Goal: Task Accomplishment & Management: Manage account settings

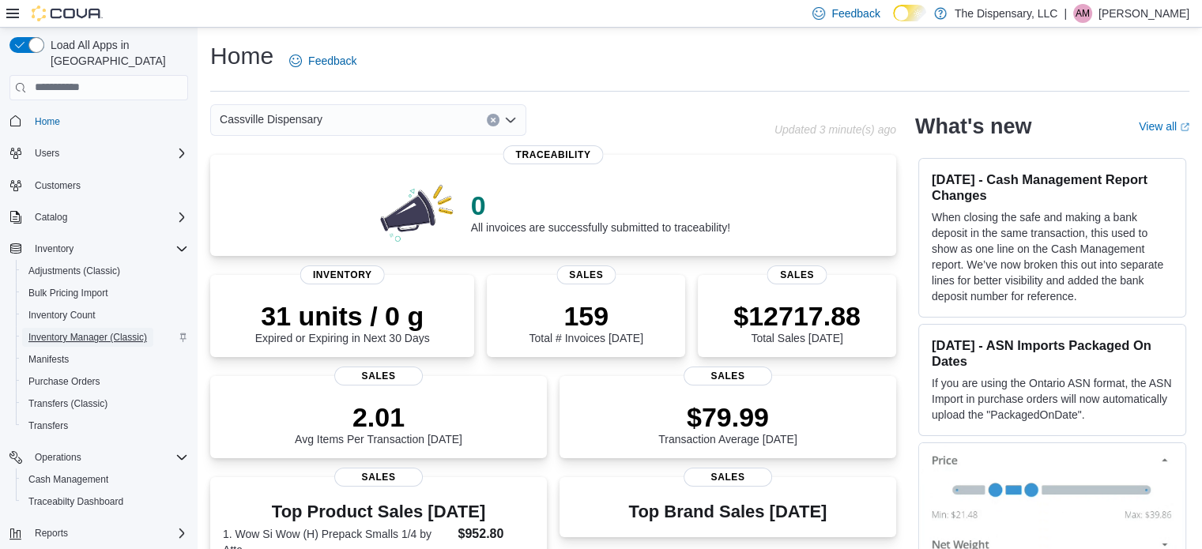
click at [72, 331] on span "Inventory Manager (Classic)" at bounding box center [87, 337] width 119 height 13
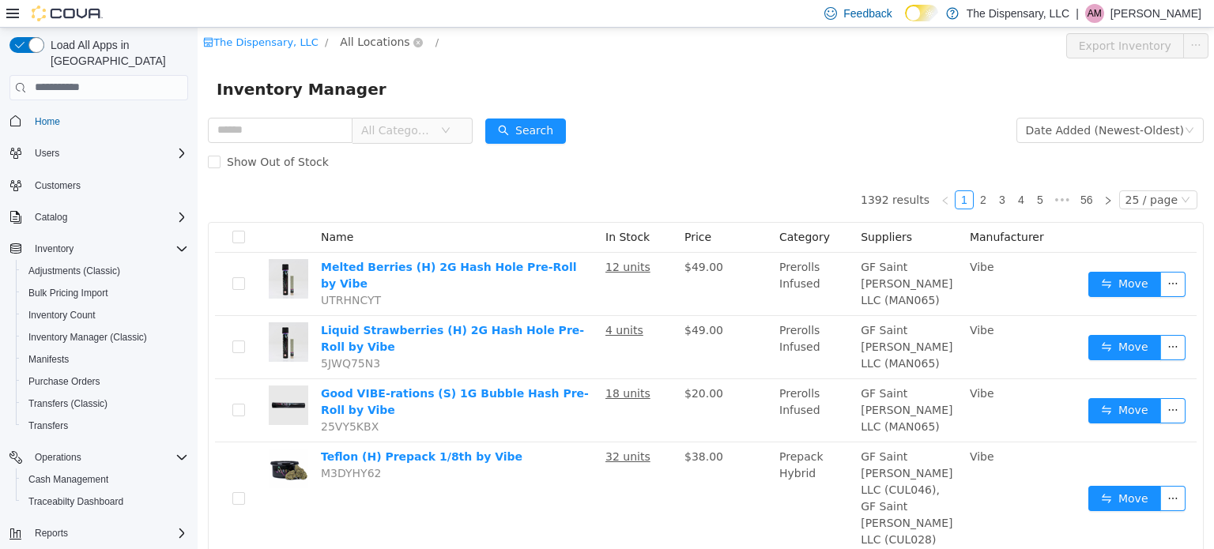
click at [370, 43] on span "All Locations" at bounding box center [375, 40] width 70 height 17
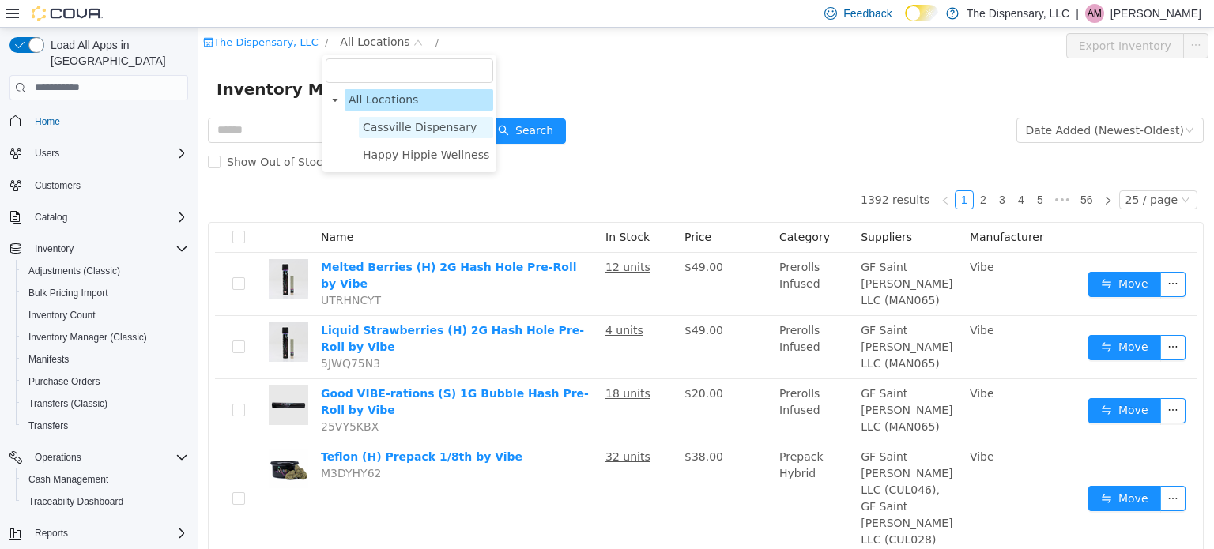
click at [412, 126] on span "Cassville Dispensary" at bounding box center [420, 126] width 114 height 13
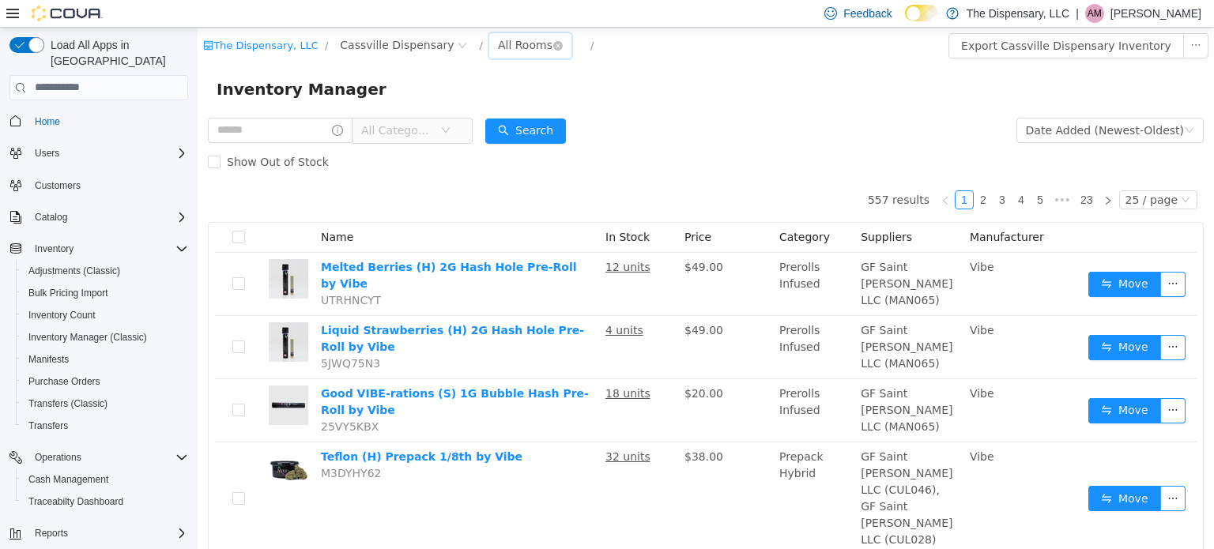
click at [498, 47] on div "All Rooms" at bounding box center [525, 44] width 55 height 24
click at [523, 128] on li "Back Room" at bounding box center [508, 127] width 95 height 25
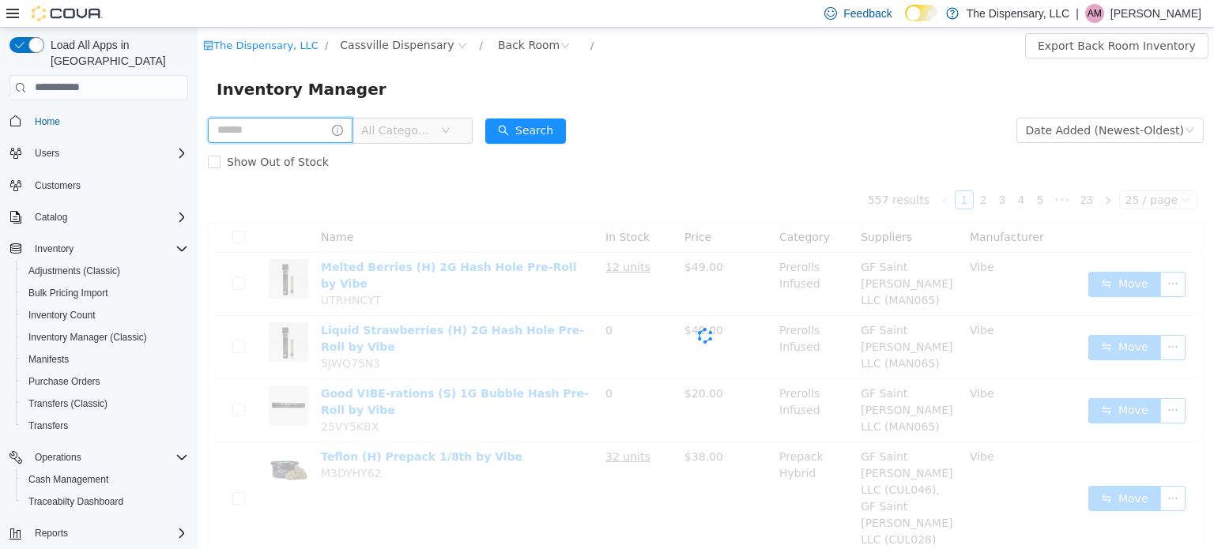
click at [326, 134] on input "text" at bounding box center [280, 129] width 145 height 25
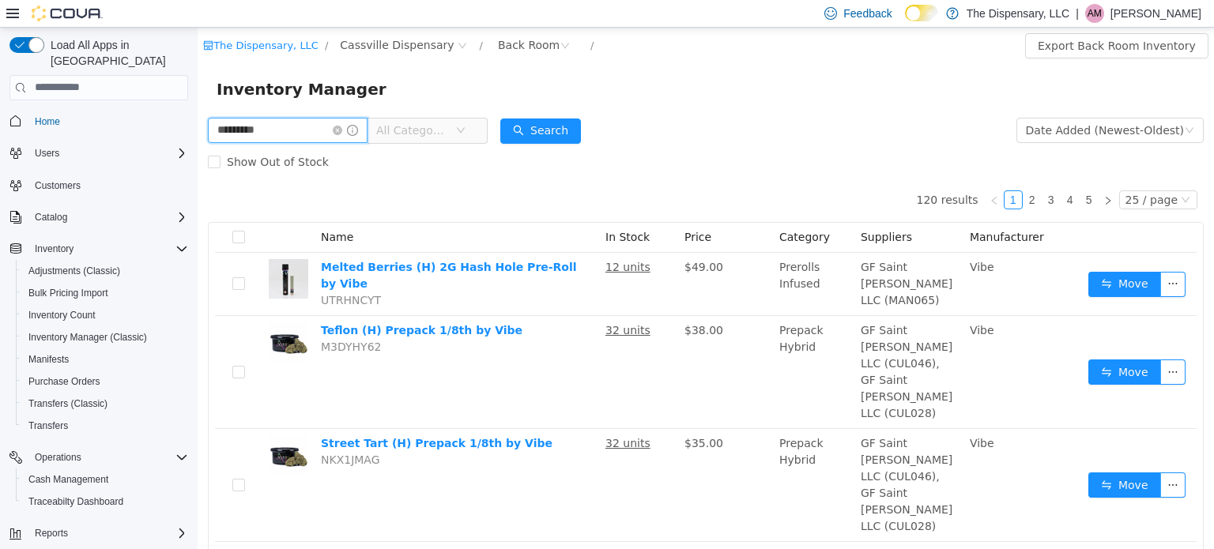
type input "*********"
click at [455, 140] on span "All Categories" at bounding box center [415, 130] width 79 height 24
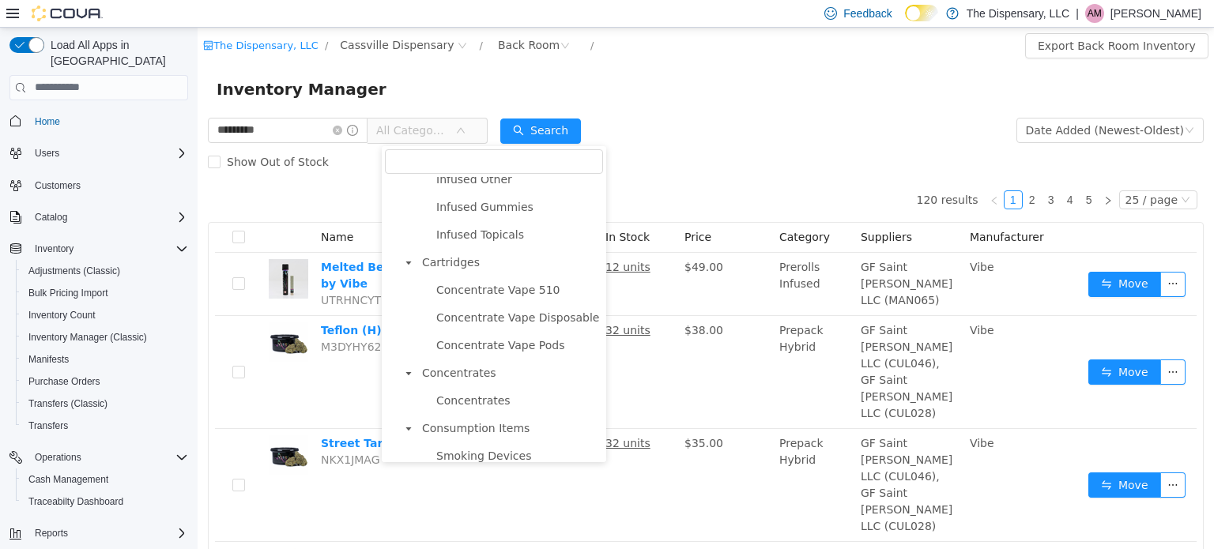
scroll to position [736, 0]
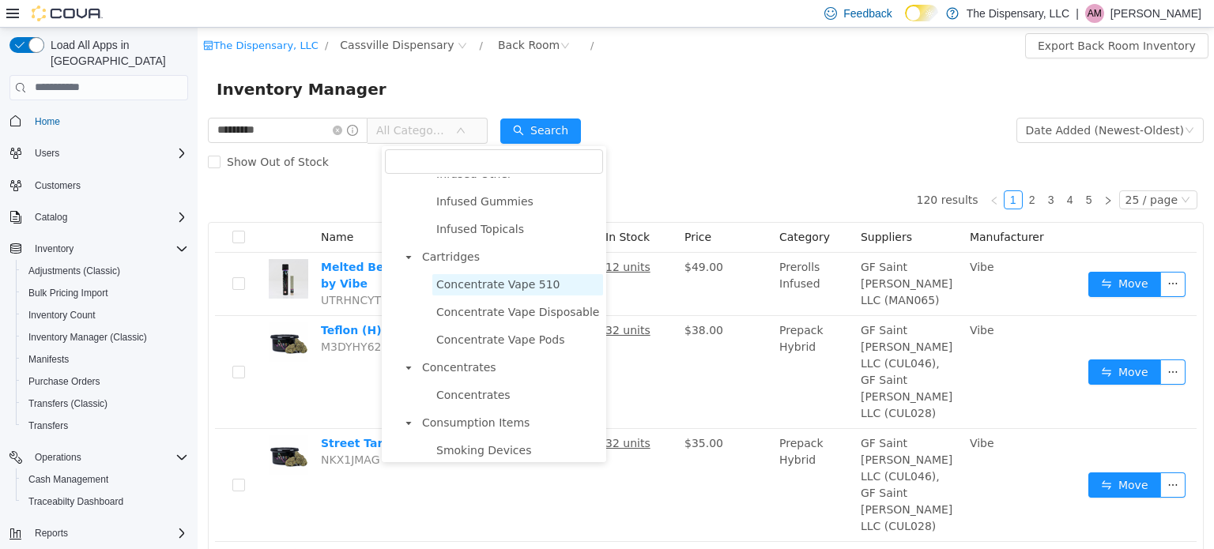
click at [493, 289] on span "Concentrate Vape 510" at bounding box center [498, 283] width 124 height 13
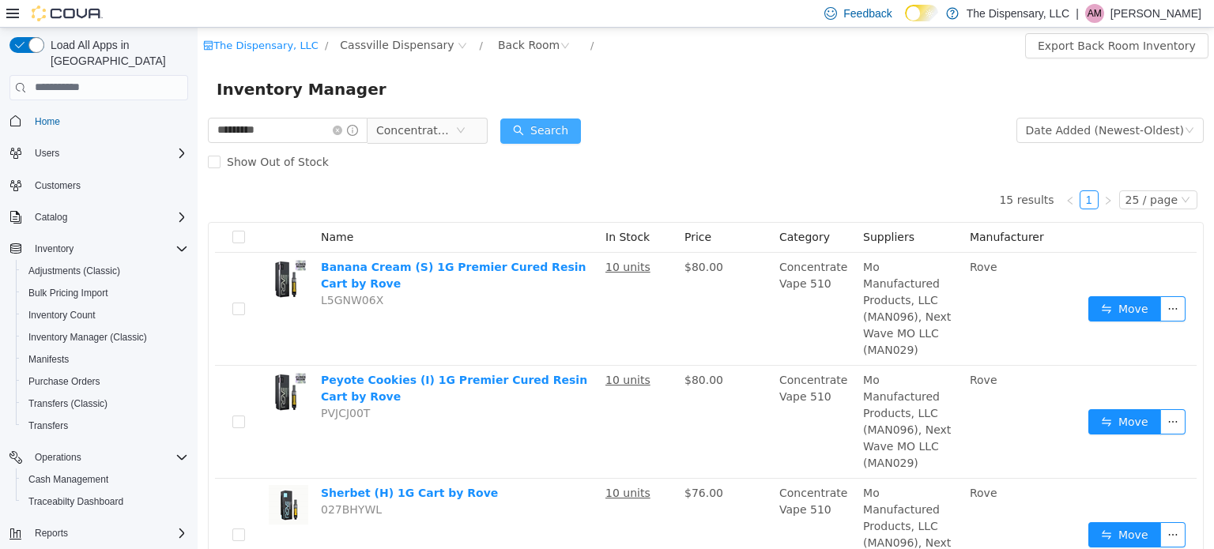
click at [553, 129] on button "Search" at bounding box center [540, 130] width 81 height 25
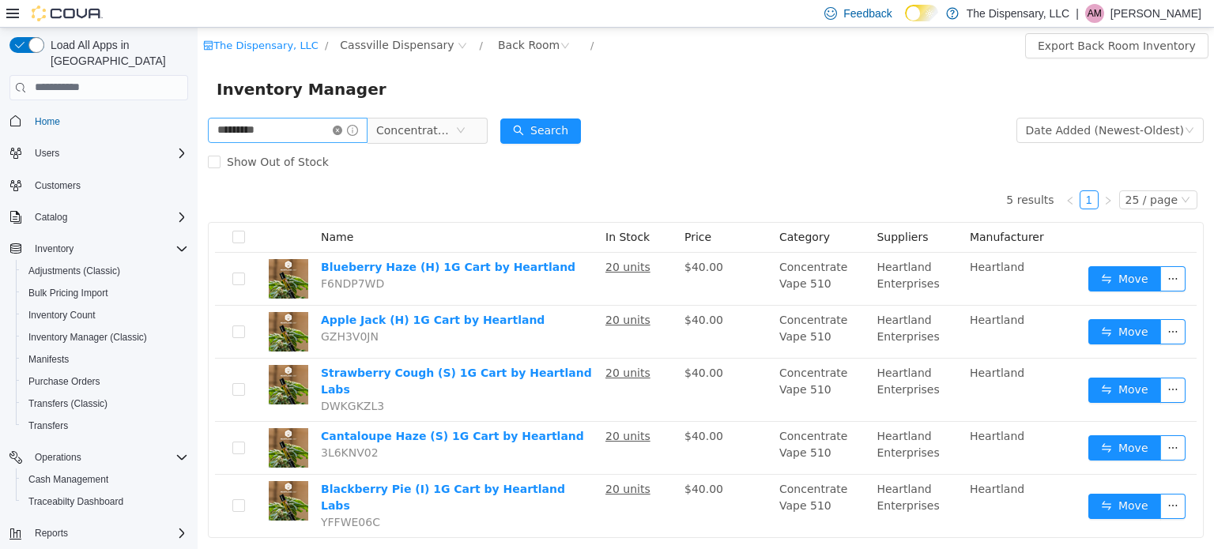
click at [342, 130] on icon "icon: close-circle" at bounding box center [337, 129] width 9 height 9
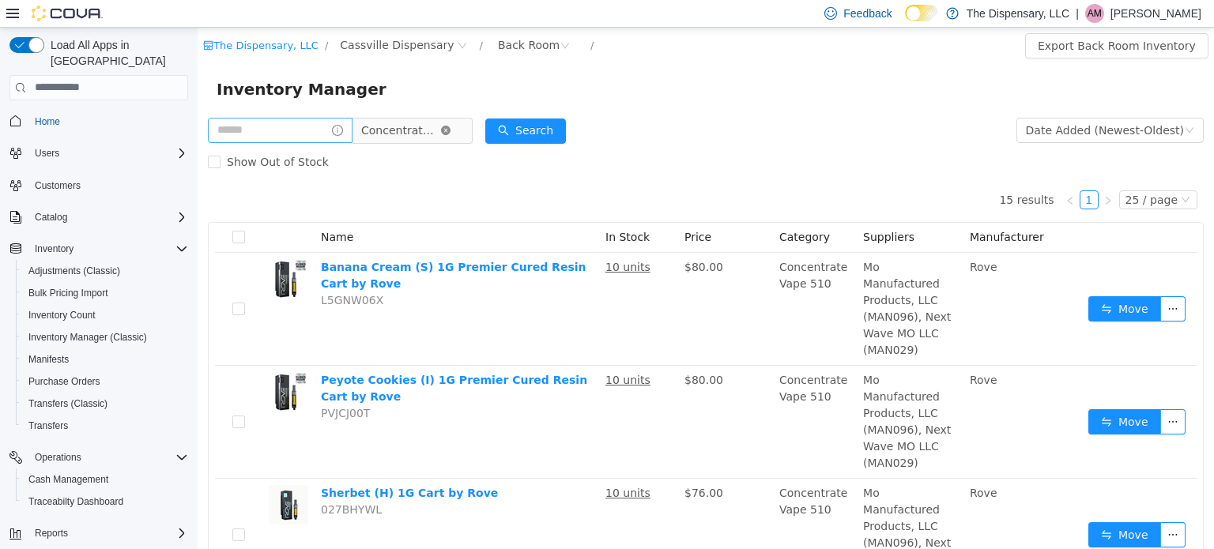
click at [451, 131] on icon "icon: close-circle" at bounding box center [445, 129] width 9 height 9
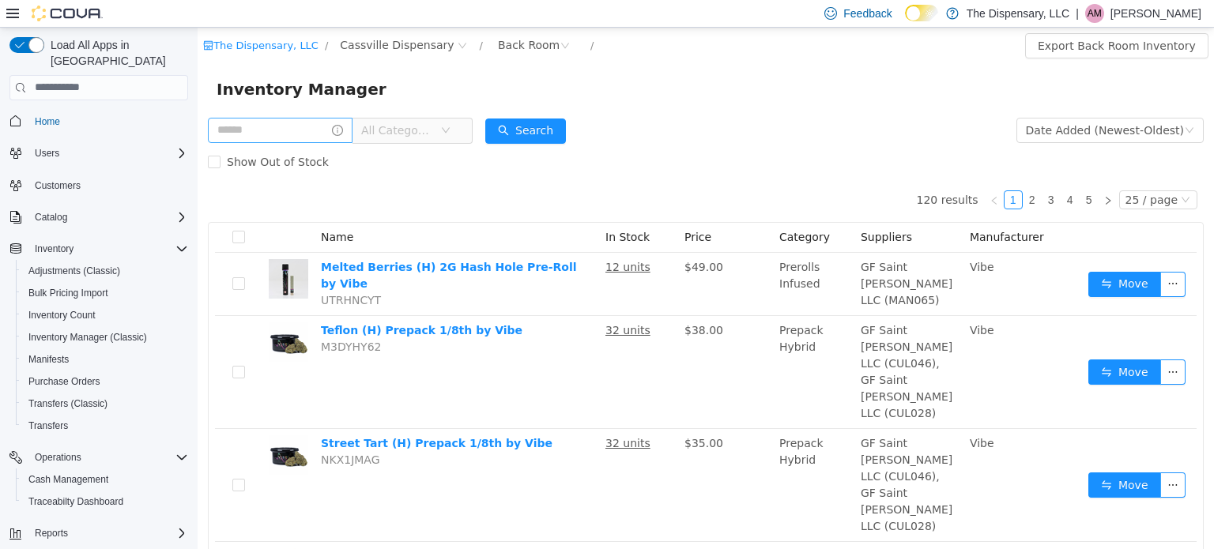
click at [252, 112] on div "Inventory Manager" at bounding box center [706, 88] width 1017 height 51
click at [250, 124] on input "text" at bounding box center [280, 129] width 145 height 25
type input "*********"
click at [538, 132] on button "Search" at bounding box center [540, 130] width 81 height 25
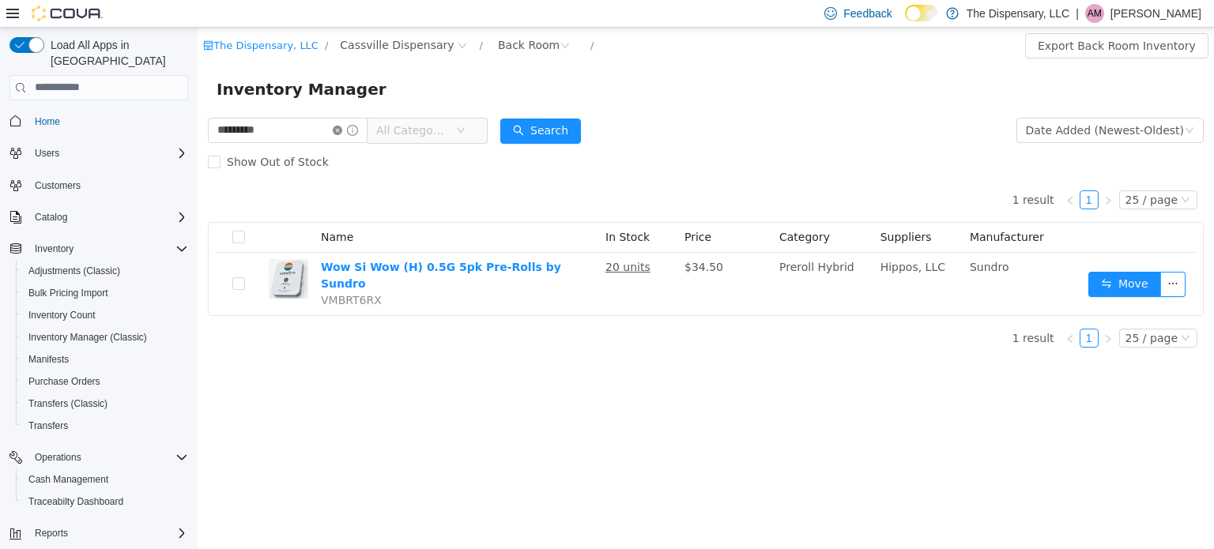
click at [342, 129] on icon "icon: close-circle" at bounding box center [337, 129] width 9 height 9
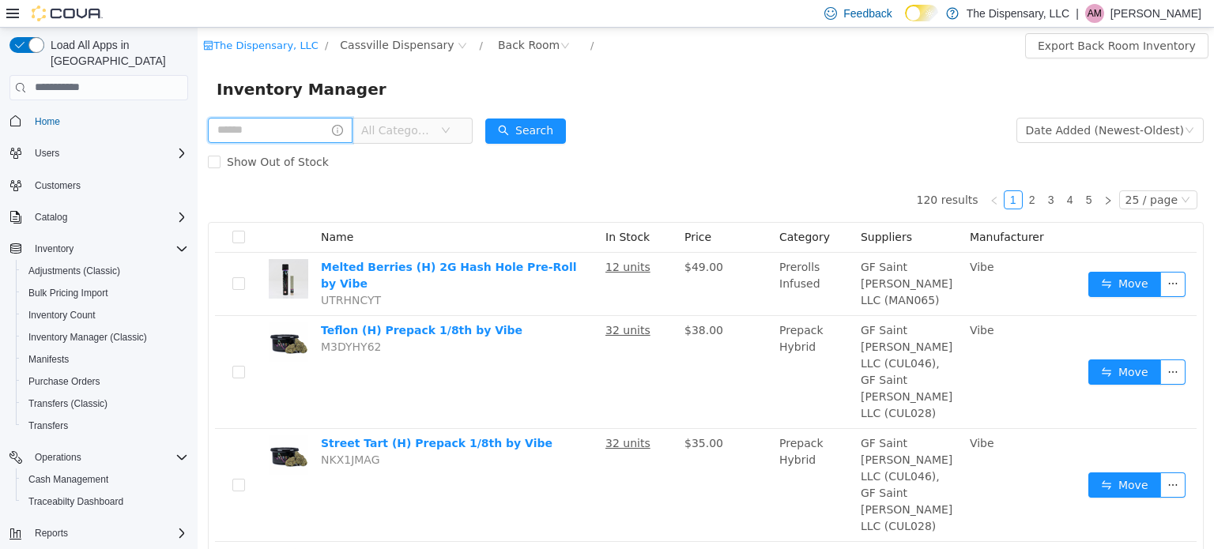
click at [276, 138] on input "text" at bounding box center [280, 129] width 145 height 25
click at [276, 138] on input "**" at bounding box center [280, 129] width 145 height 25
type input "**********"
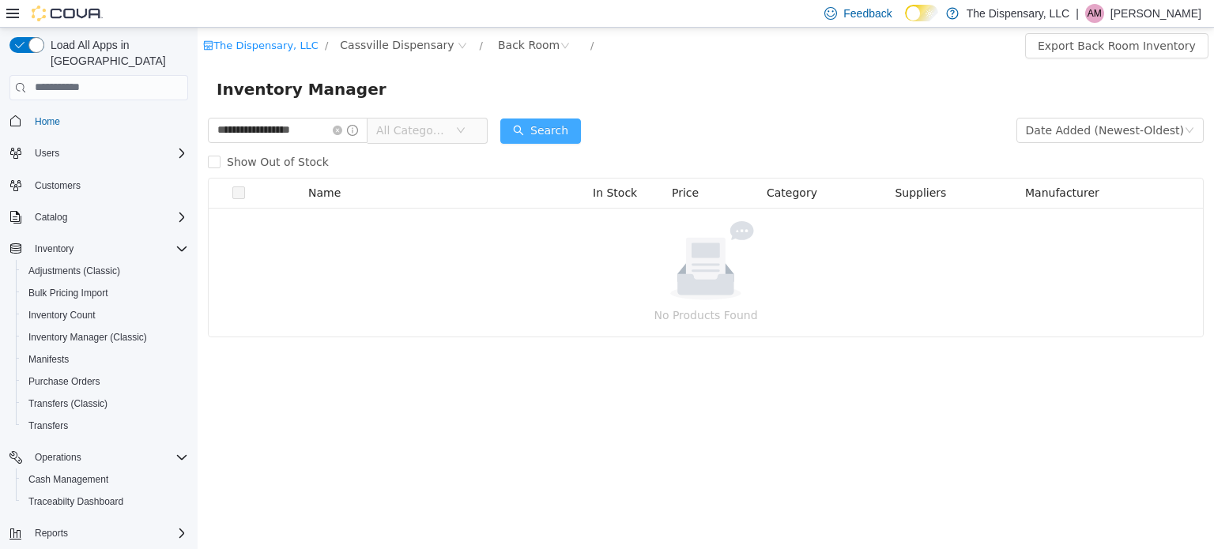
click at [572, 121] on button "Search" at bounding box center [540, 130] width 81 height 25
click at [342, 128] on icon "icon: close-circle" at bounding box center [337, 129] width 9 height 9
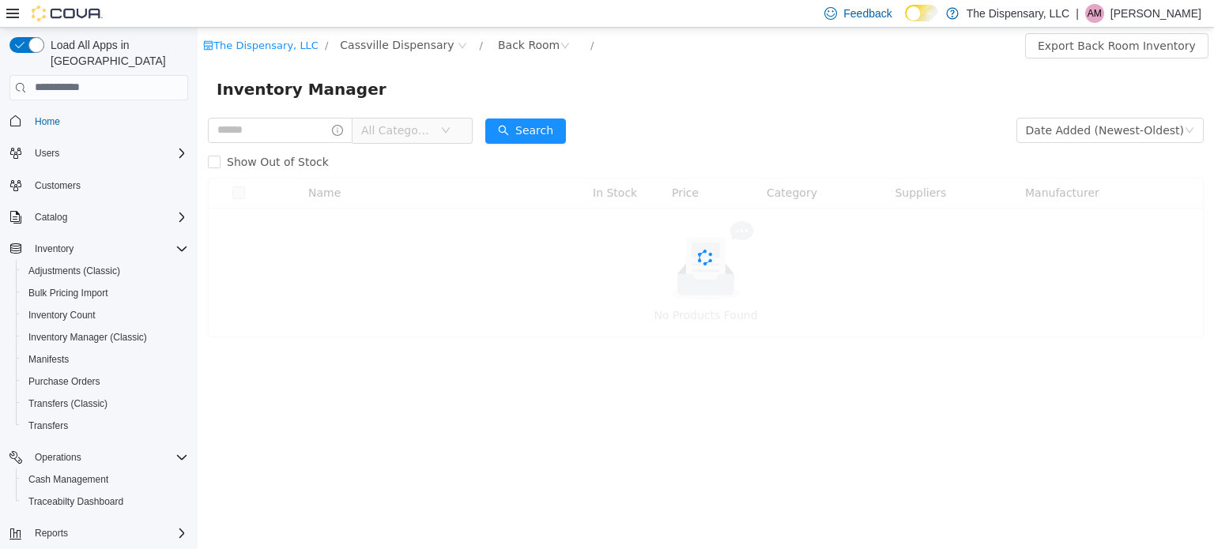
click at [407, 132] on span "All Categories" at bounding box center [397, 130] width 72 height 16
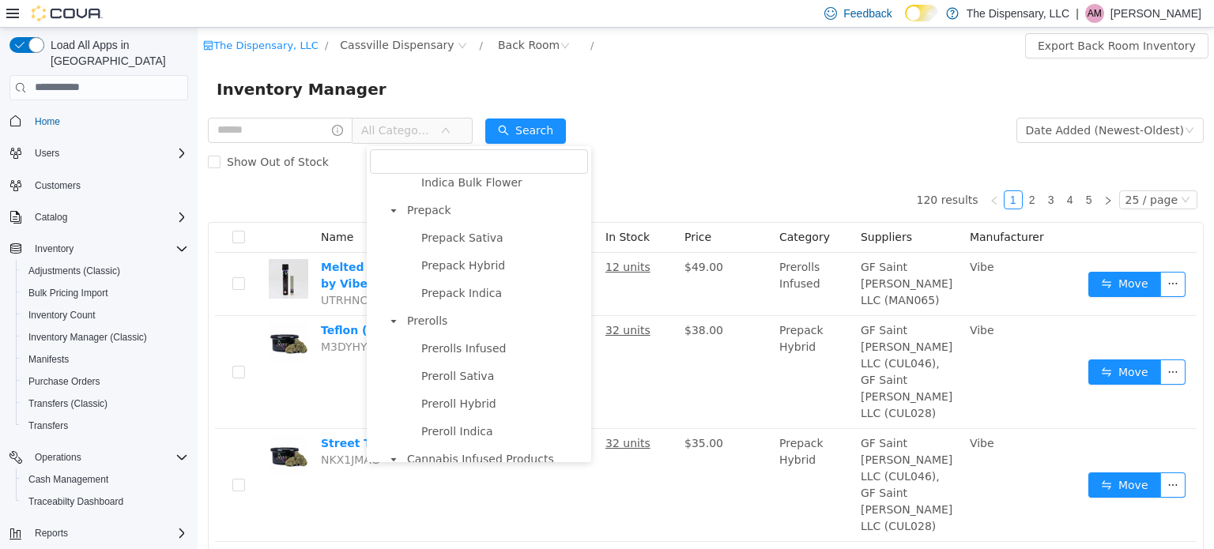
scroll to position [401, 0]
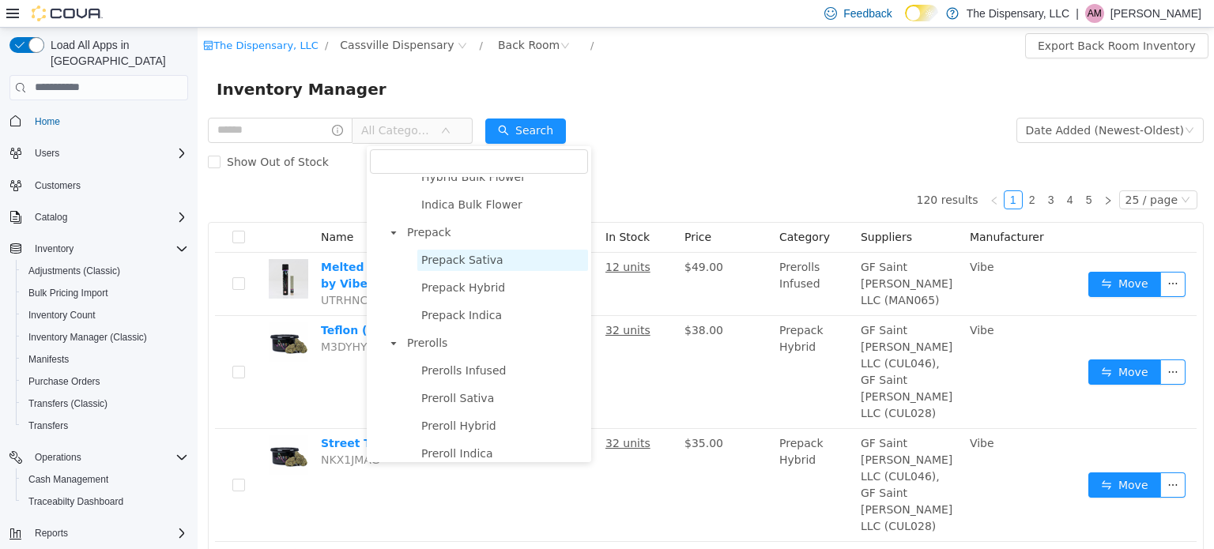
click at [456, 266] on span "Prepack Sativa" at bounding box center [462, 259] width 82 height 13
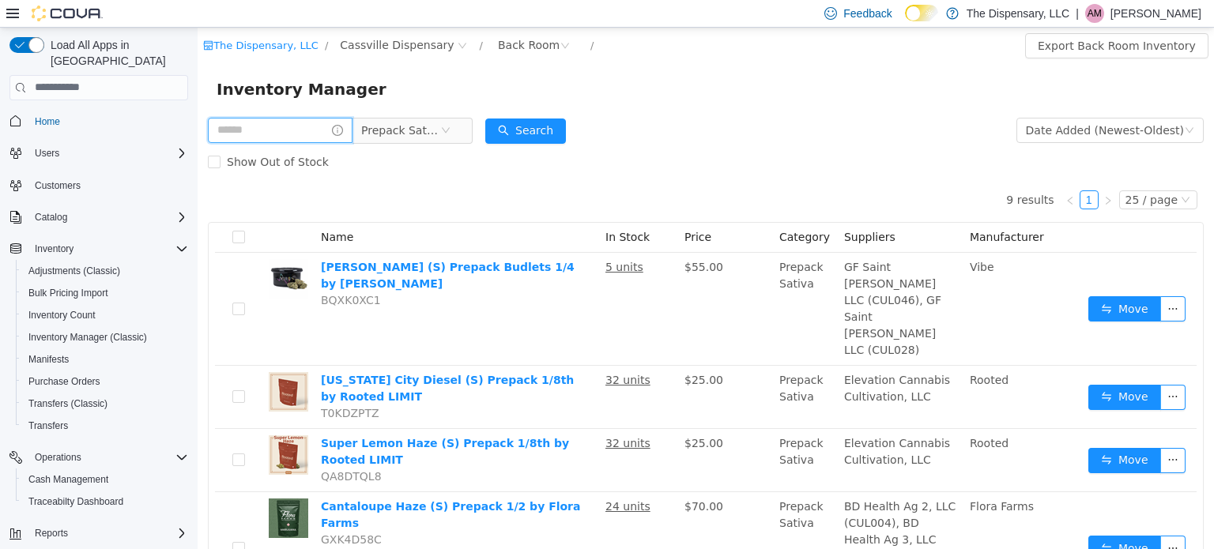
click at [252, 129] on input "text" at bounding box center [280, 129] width 145 height 25
type input "***"
click at [579, 126] on button "Search" at bounding box center [540, 130] width 81 height 25
click at [342, 129] on icon "icon: close-circle" at bounding box center [337, 129] width 9 height 9
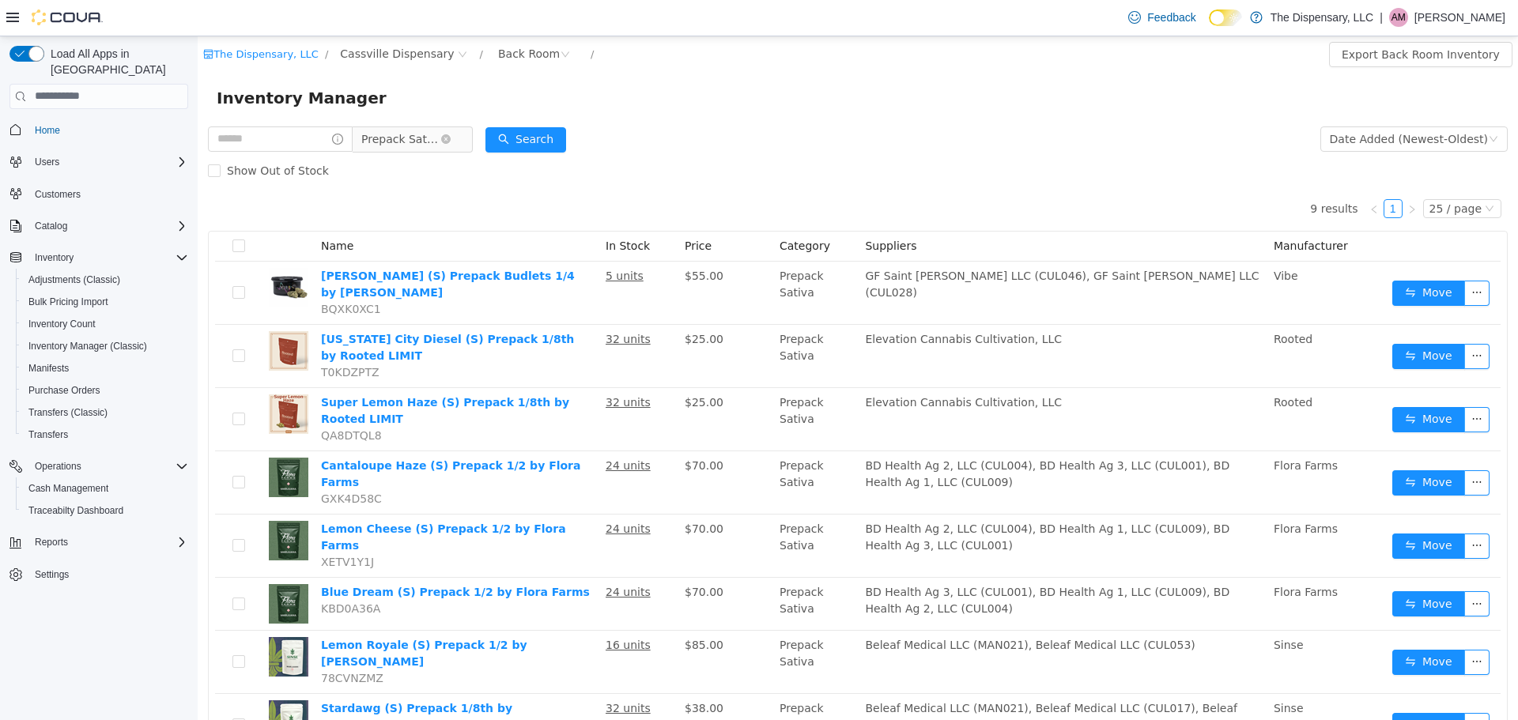
click at [451, 142] on icon "icon: close-circle" at bounding box center [445, 138] width 9 height 9
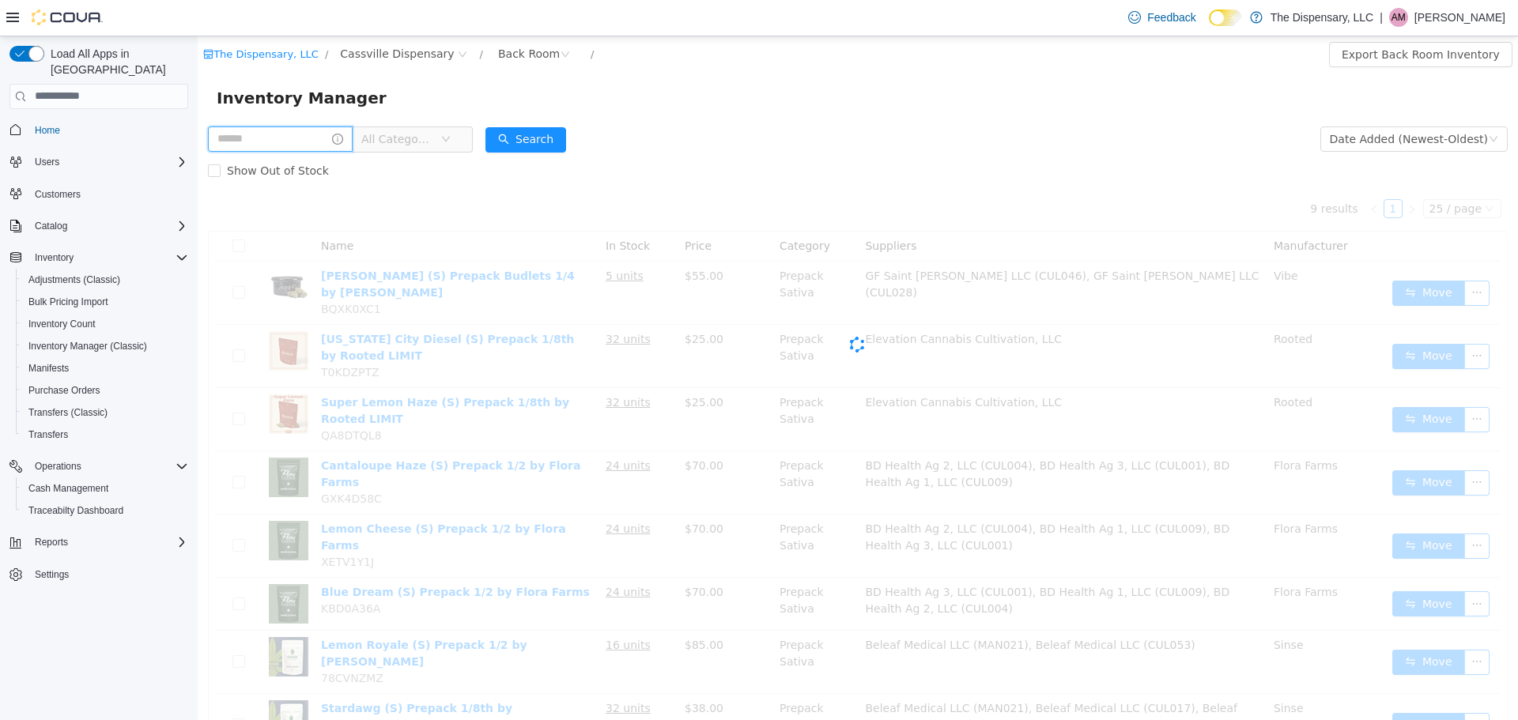
click at [274, 128] on input "text" at bounding box center [280, 138] width 145 height 25
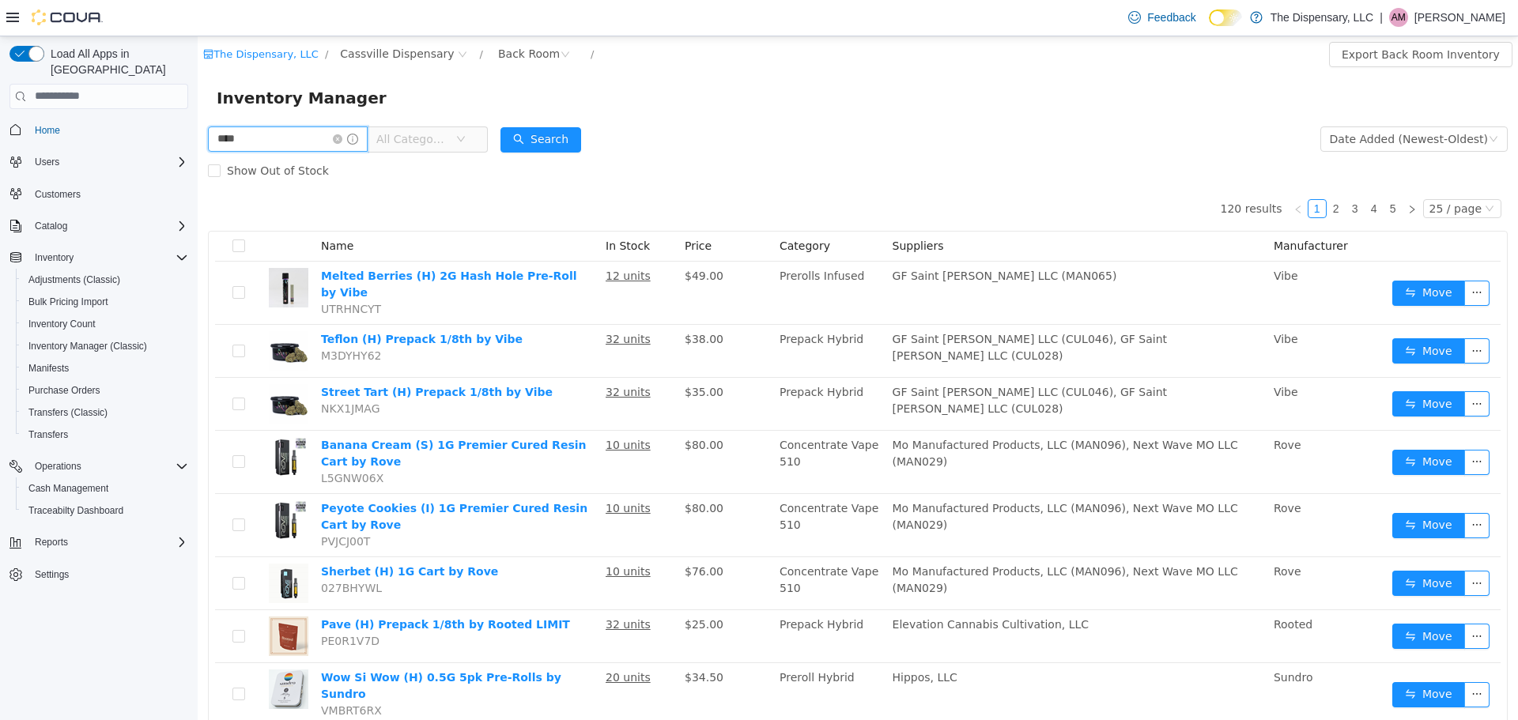
type input "****"
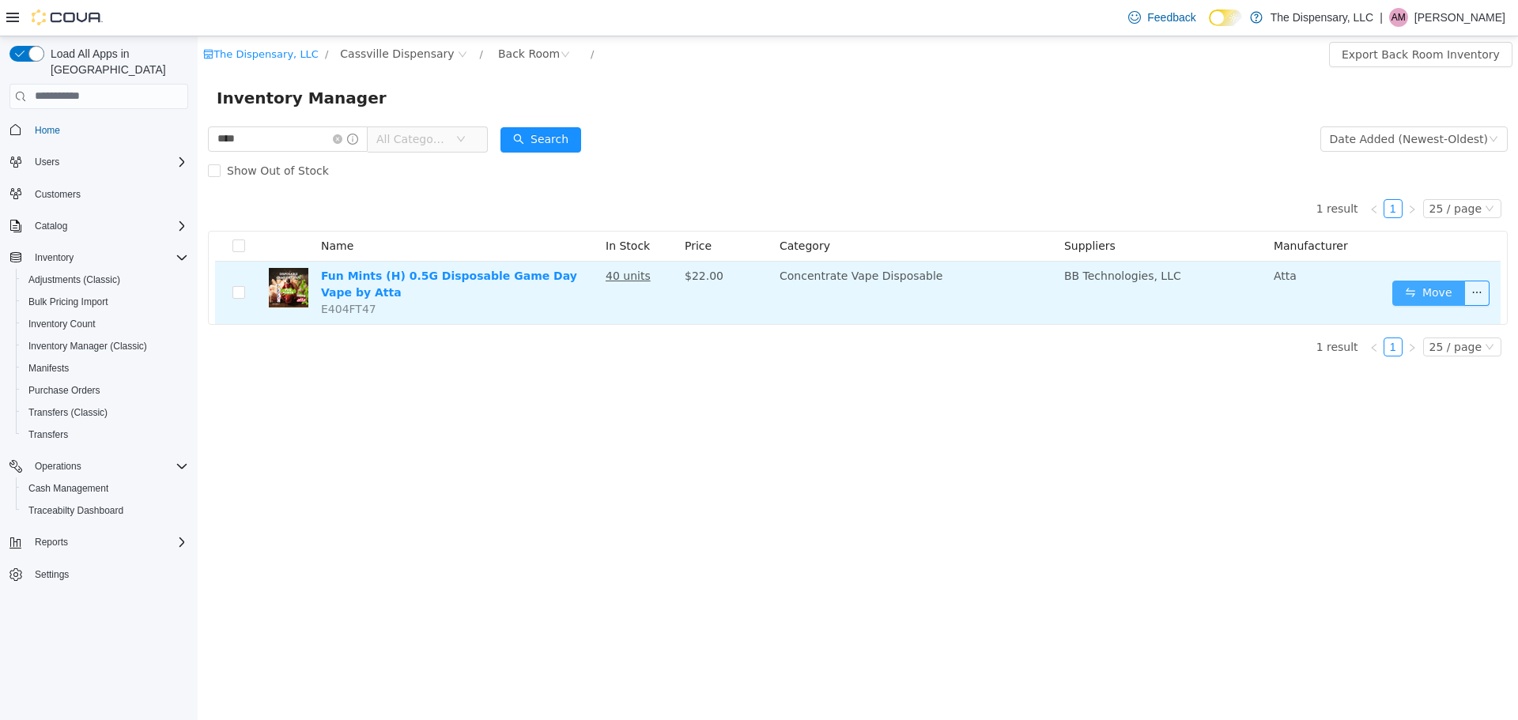
click at [1213, 291] on button "Move" at bounding box center [1428, 292] width 73 height 25
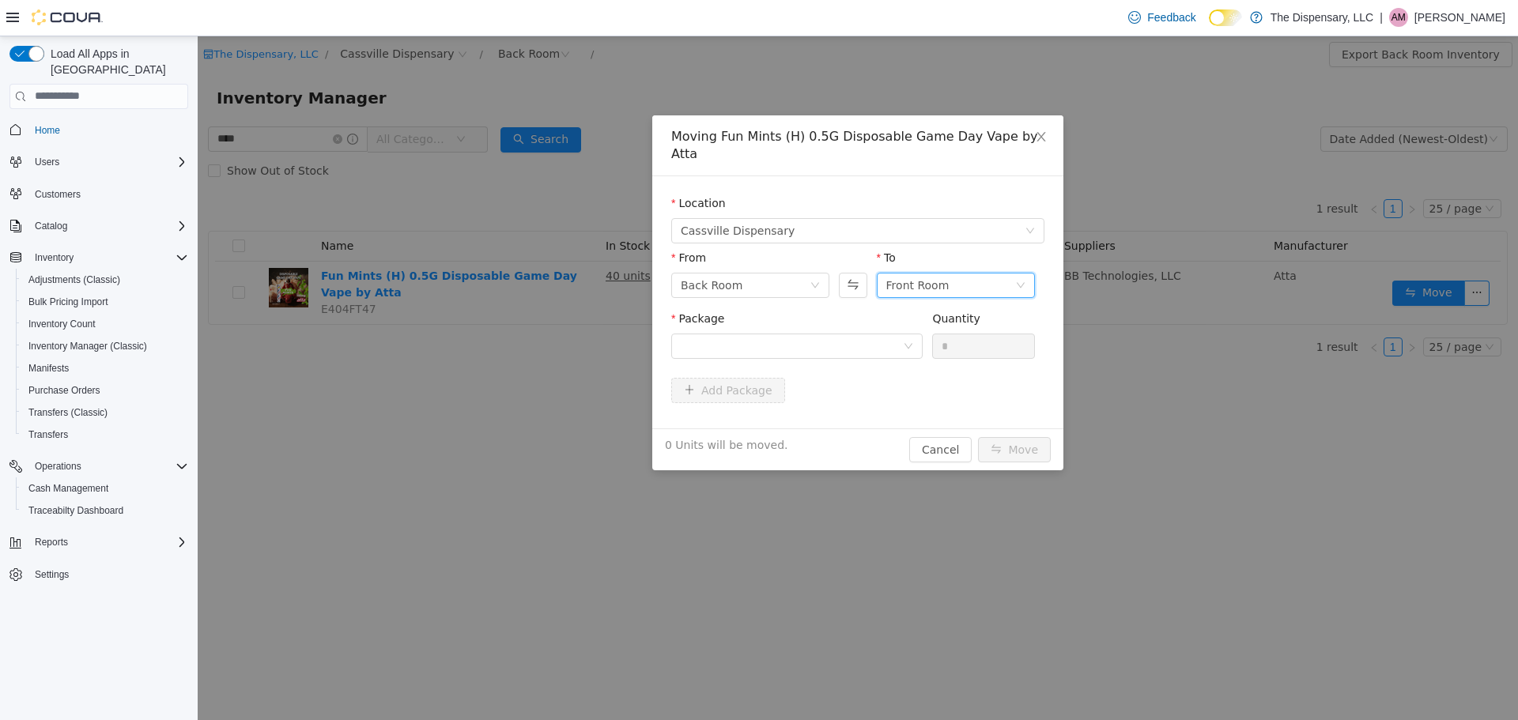
click at [914, 273] on div "Front Room" at bounding box center [917, 285] width 63 height 24
click at [915, 323] on li "Front Room" at bounding box center [956, 323] width 158 height 25
click at [723, 273] on div "Back Room" at bounding box center [712, 285] width 62 height 24
click at [724, 327] on li "Front Room" at bounding box center [750, 323] width 158 height 25
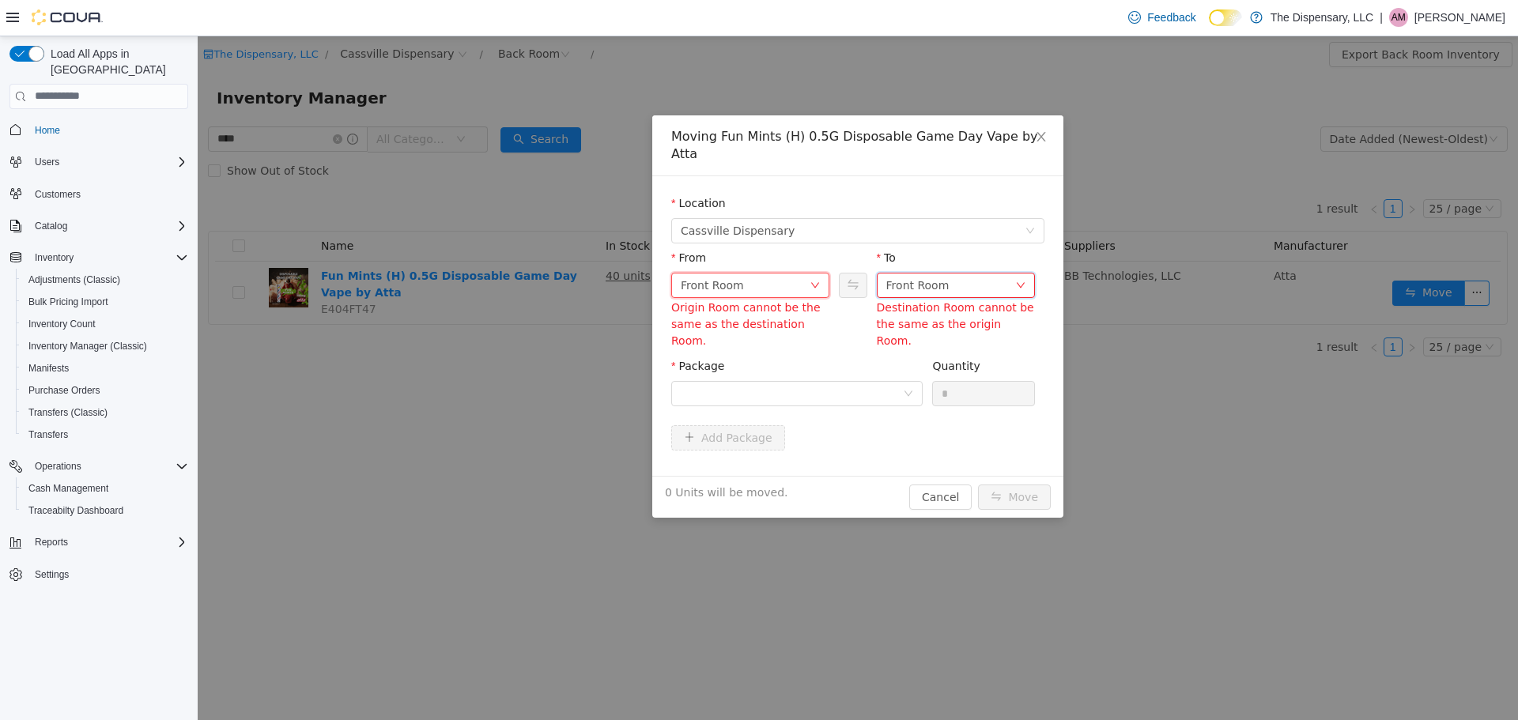
click at [995, 273] on div "Front Room" at bounding box center [950, 285] width 129 height 24
click at [977, 383] on li "Hold from Floor" at bounding box center [956, 374] width 158 height 25
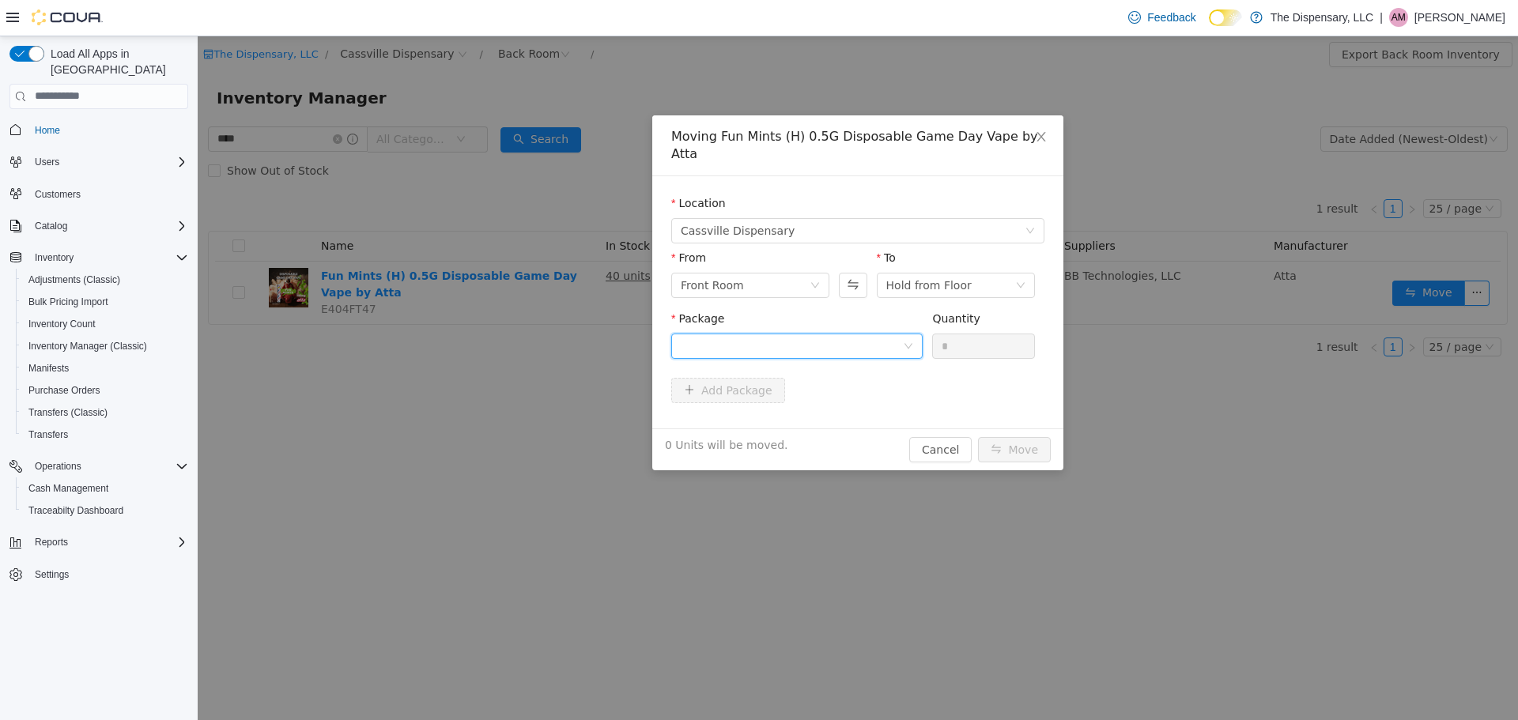
click at [860, 334] on div at bounding box center [792, 346] width 222 height 24
click at [1045, 138] on icon "icon: close" at bounding box center [1041, 136] width 13 height 13
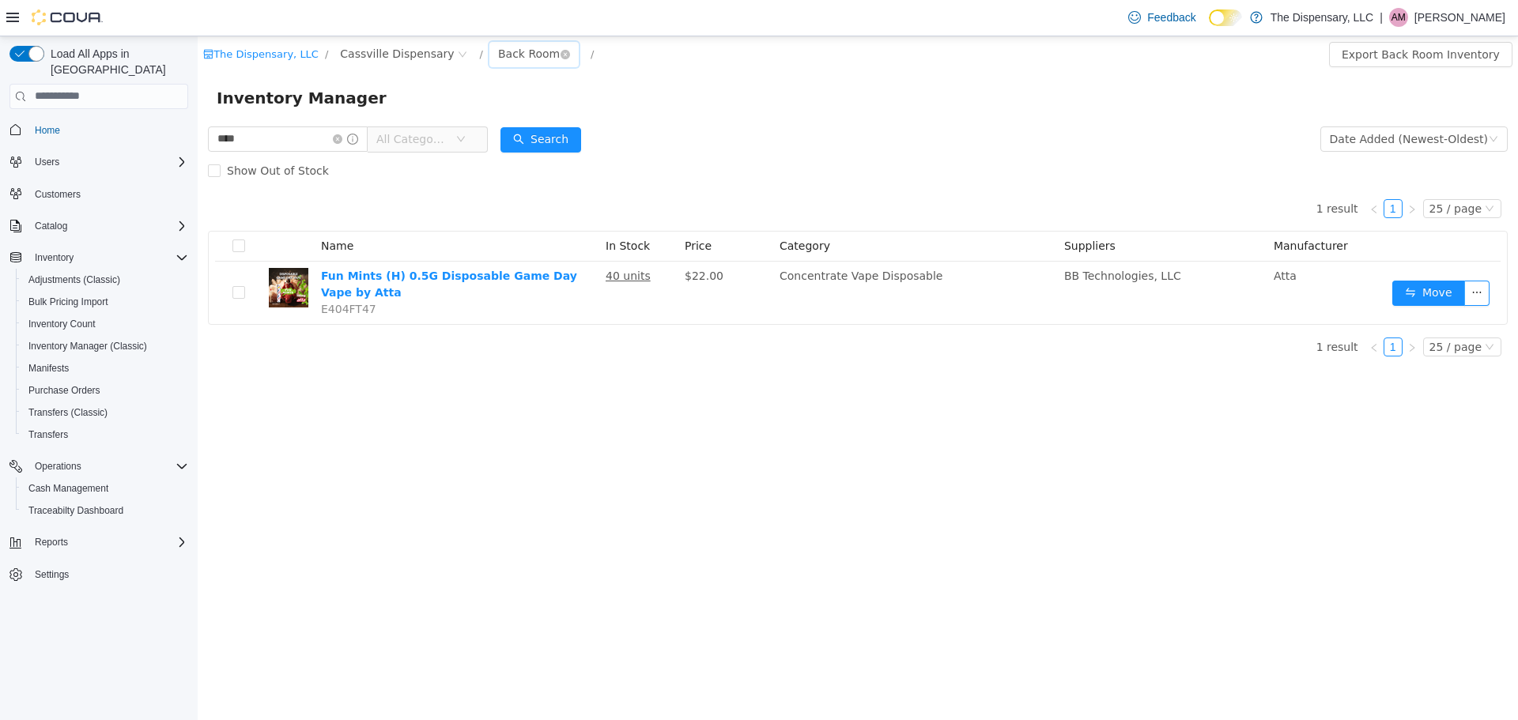
click at [498, 50] on div "Back Room" at bounding box center [529, 53] width 62 height 24
click at [506, 111] on li "Front Room" at bounding box center [508, 110] width 95 height 25
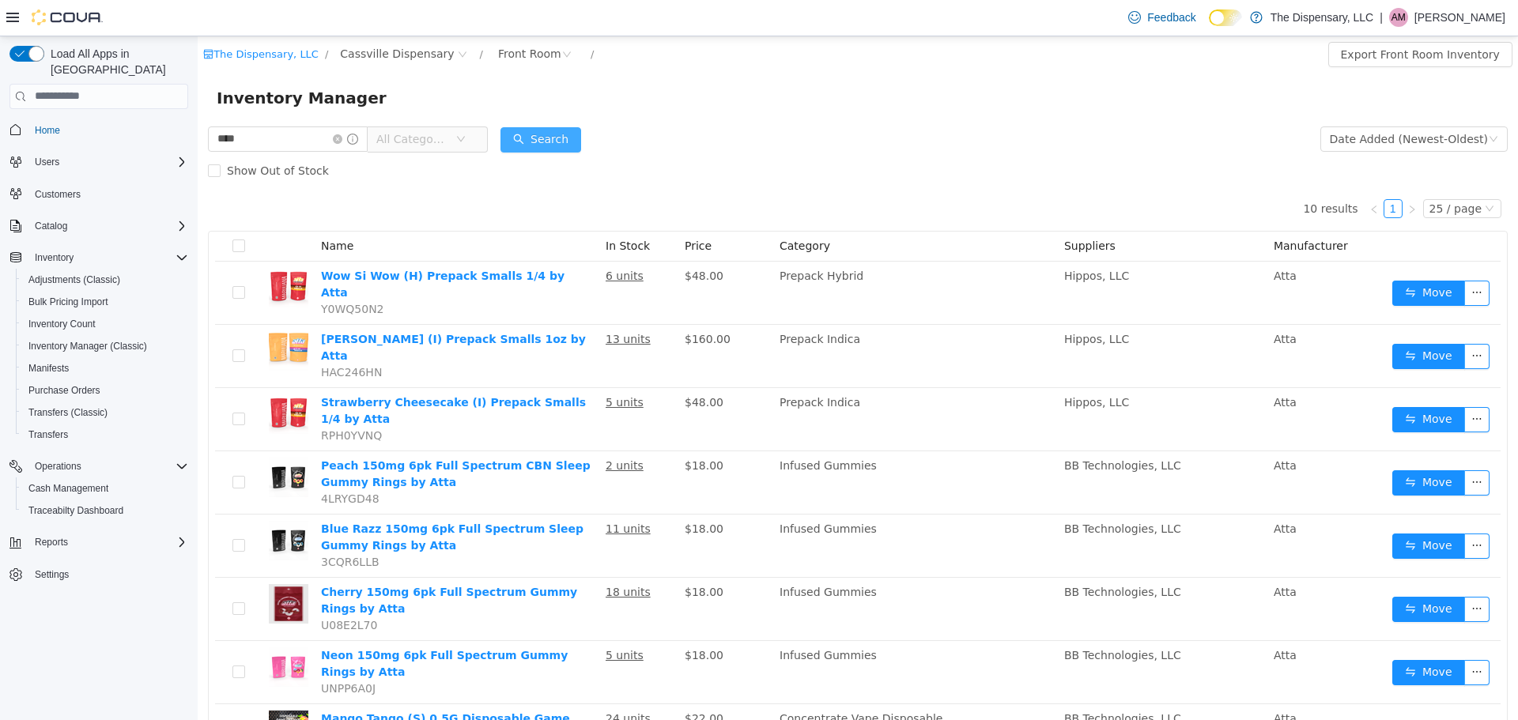
click at [581, 149] on button "Search" at bounding box center [540, 138] width 81 height 25
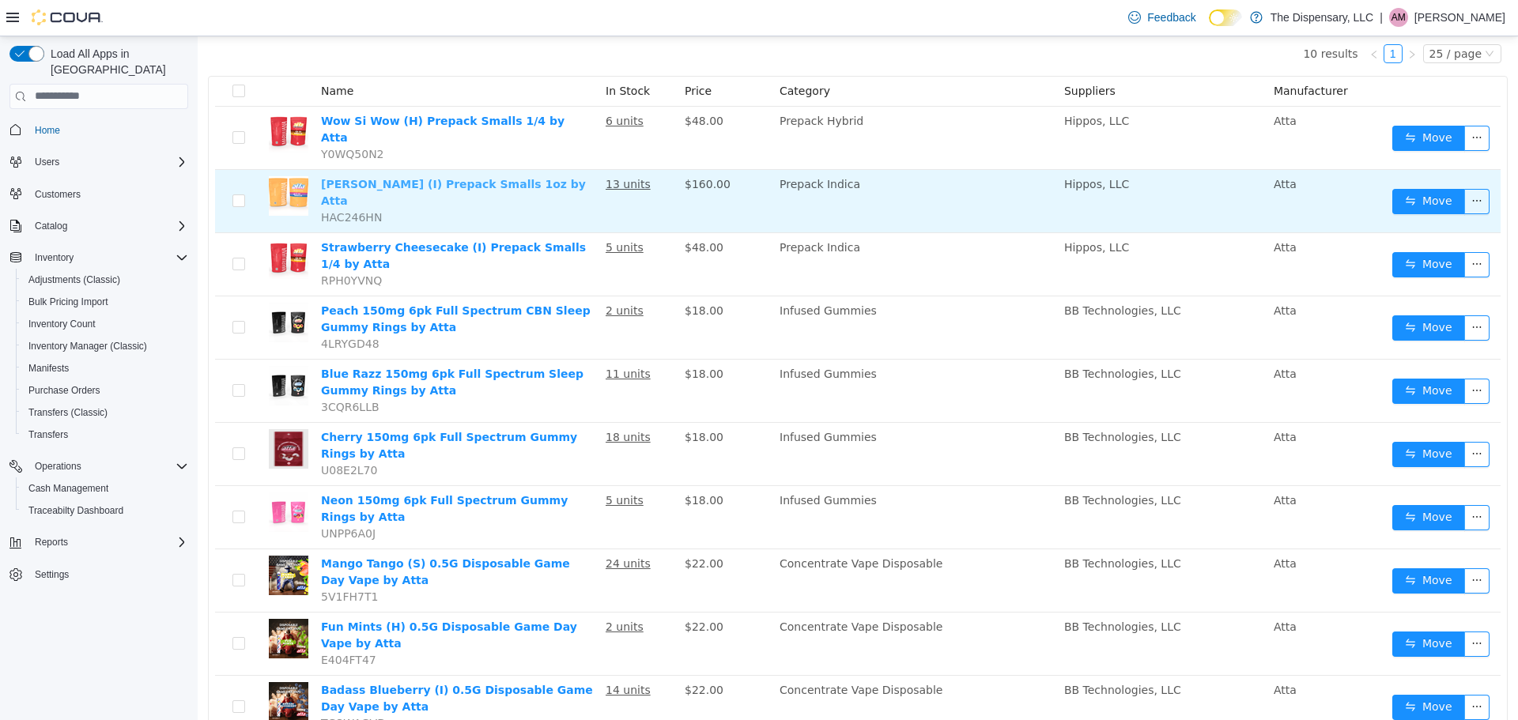
scroll to position [178, 0]
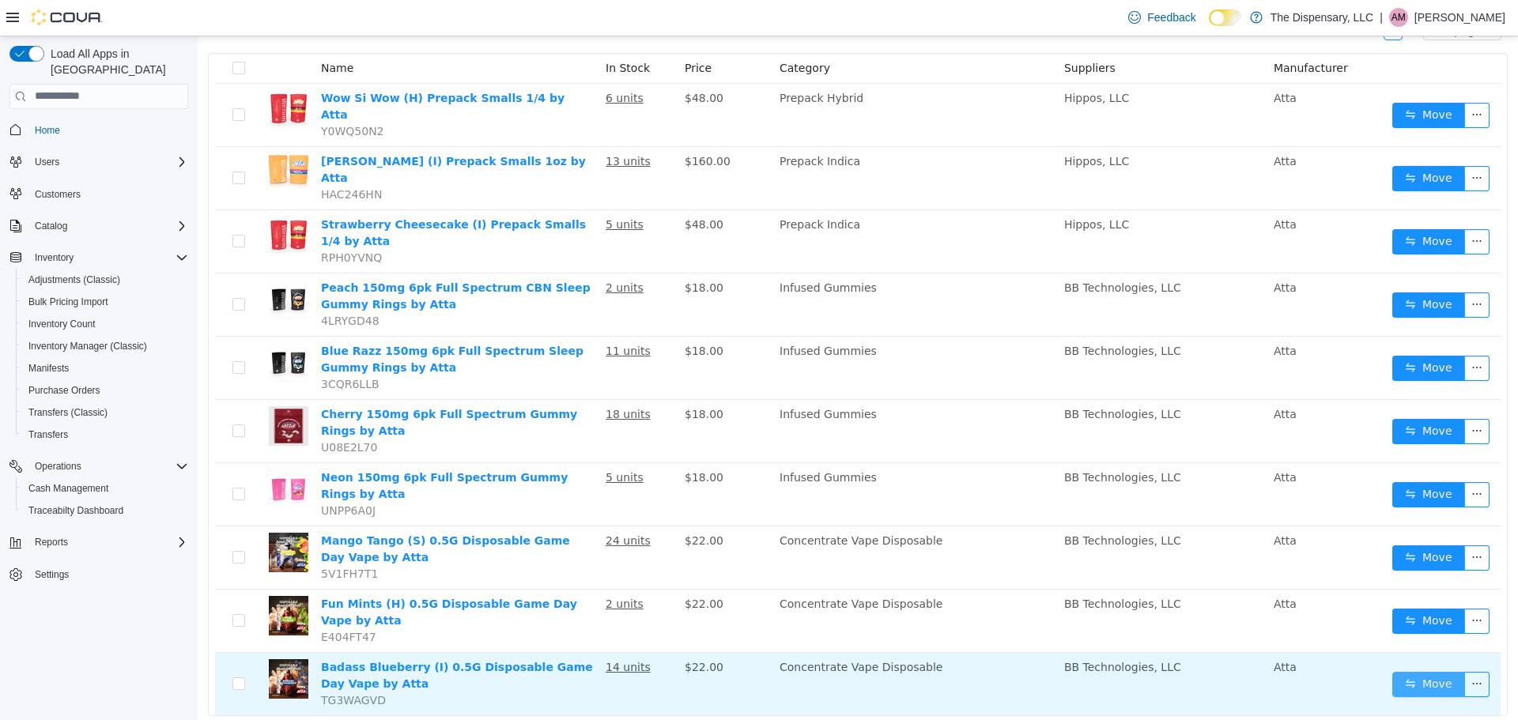
click at [1213, 549] on button "Move" at bounding box center [1428, 683] width 73 height 25
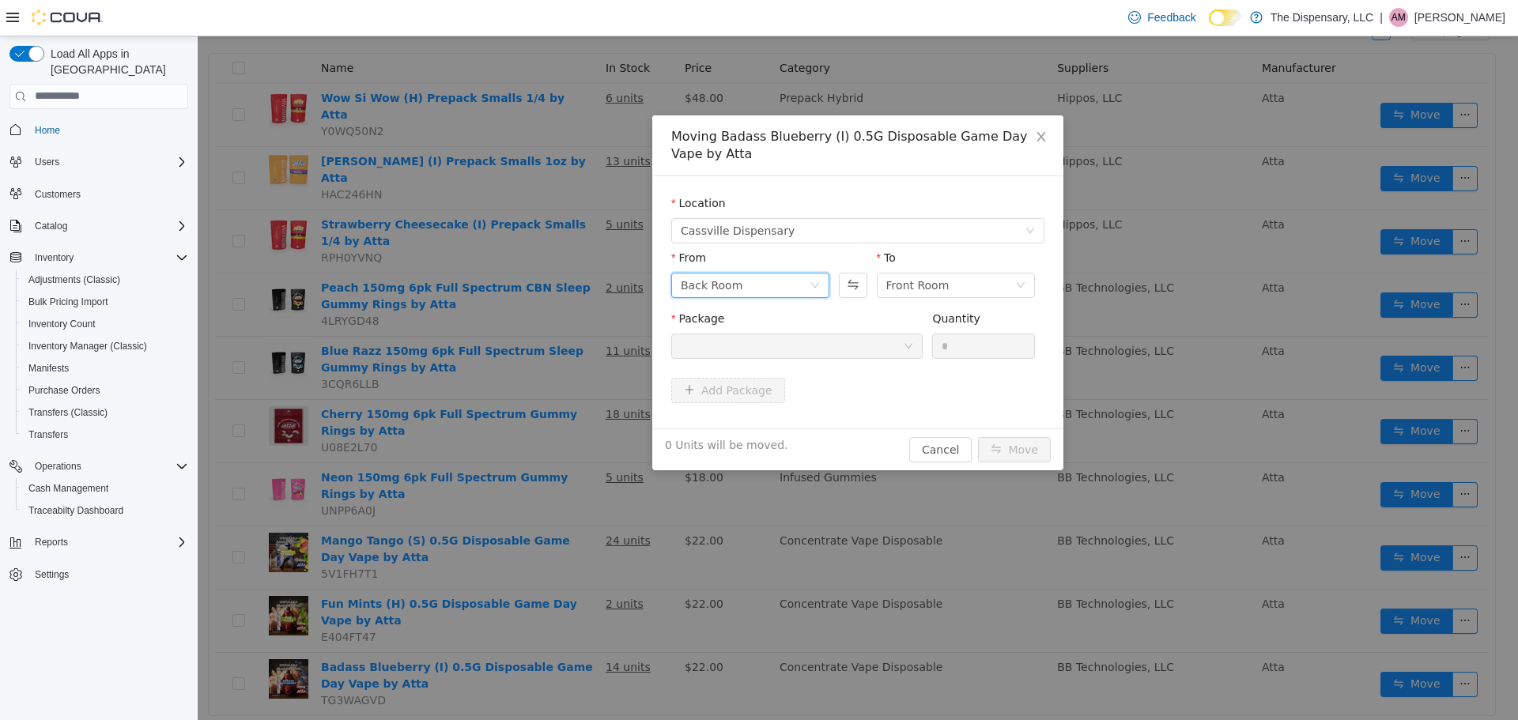
click at [820, 290] on div "Back Room" at bounding box center [750, 284] width 158 height 25
click at [906, 288] on div "Front Room" at bounding box center [917, 285] width 63 height 24
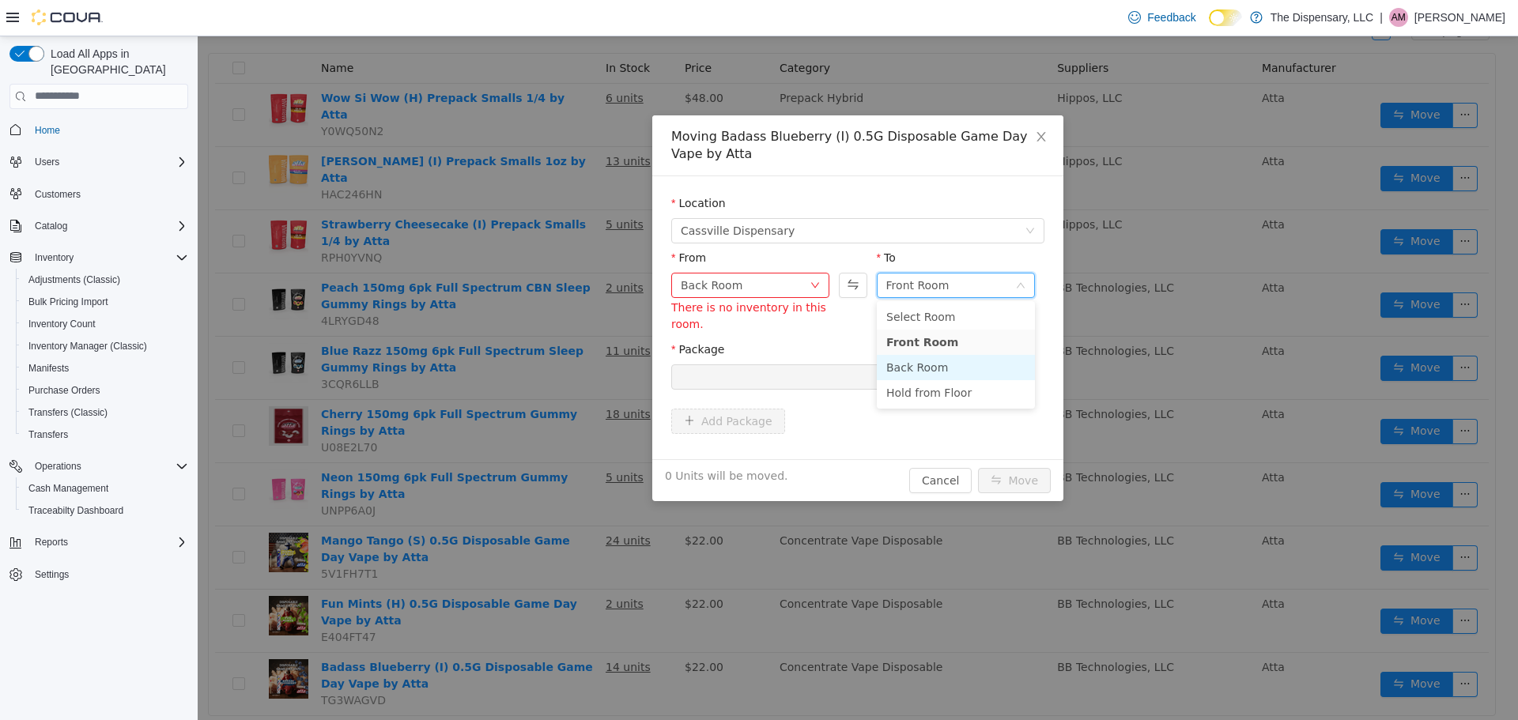
click at [911, 365] on li "Back Room" at bounding box center [956, 366] width 158 height 25
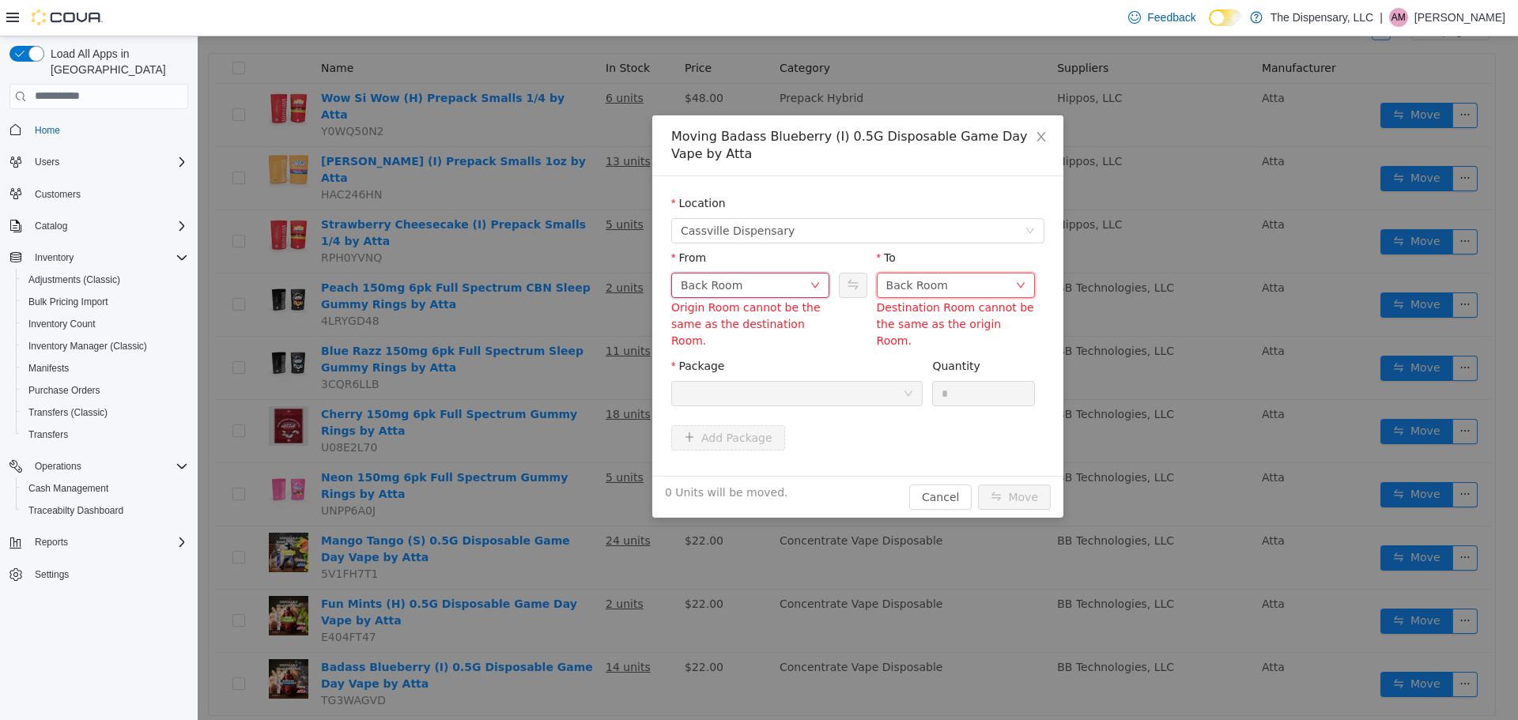
click at [744, 285] on div "Back Room" at bounding box center [745, 285] width 129 height 24
click at [733, 338] on li "Front Room" at bounding box center [750, 341] width 158 height 25
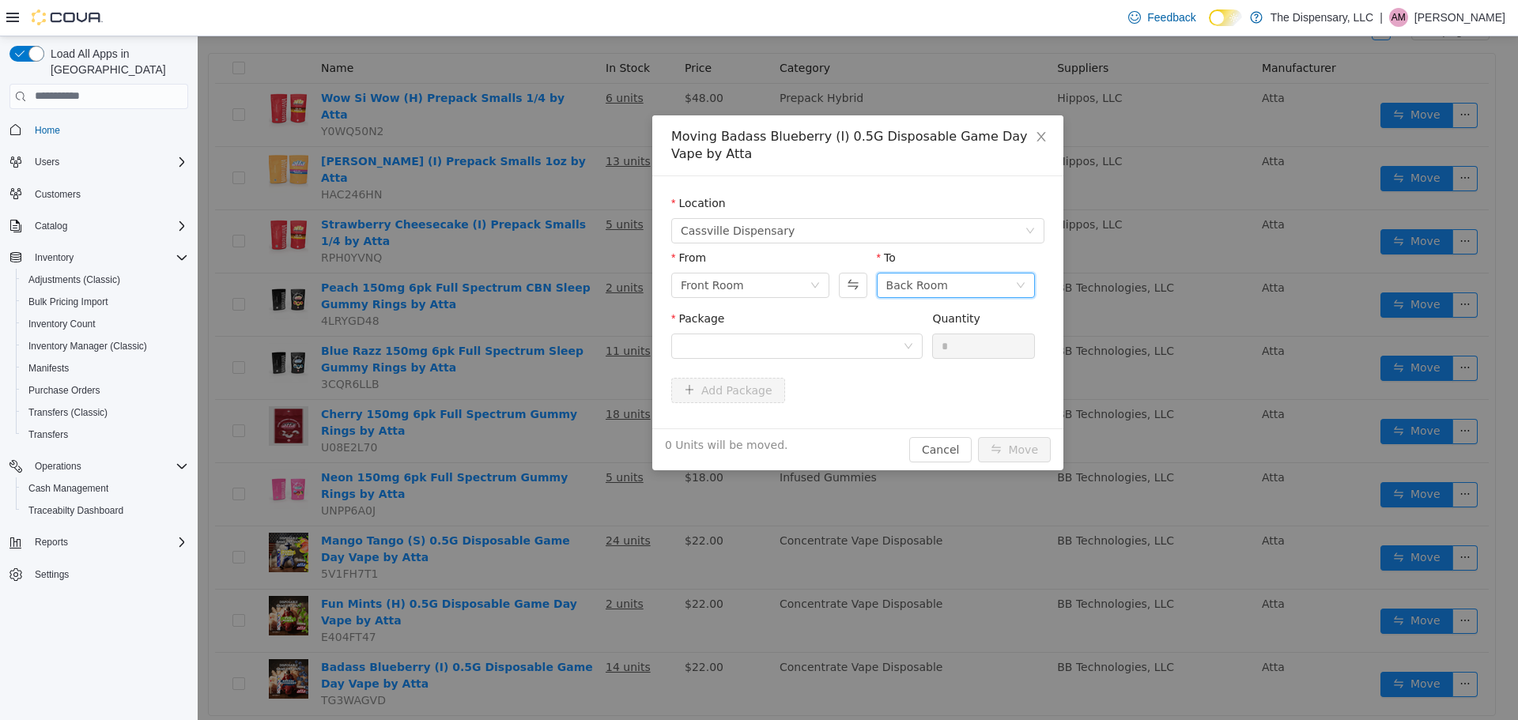
click at [926, 289] on div "Back Room" at bounding box center [917, 285] width 62 height 24
click at [924, 403] on li "Hold from Floor" at bounding box center [956, 391] width 158 height 25
click at [794, 338] on div at bounding box center [792, 346] width 222 height 24
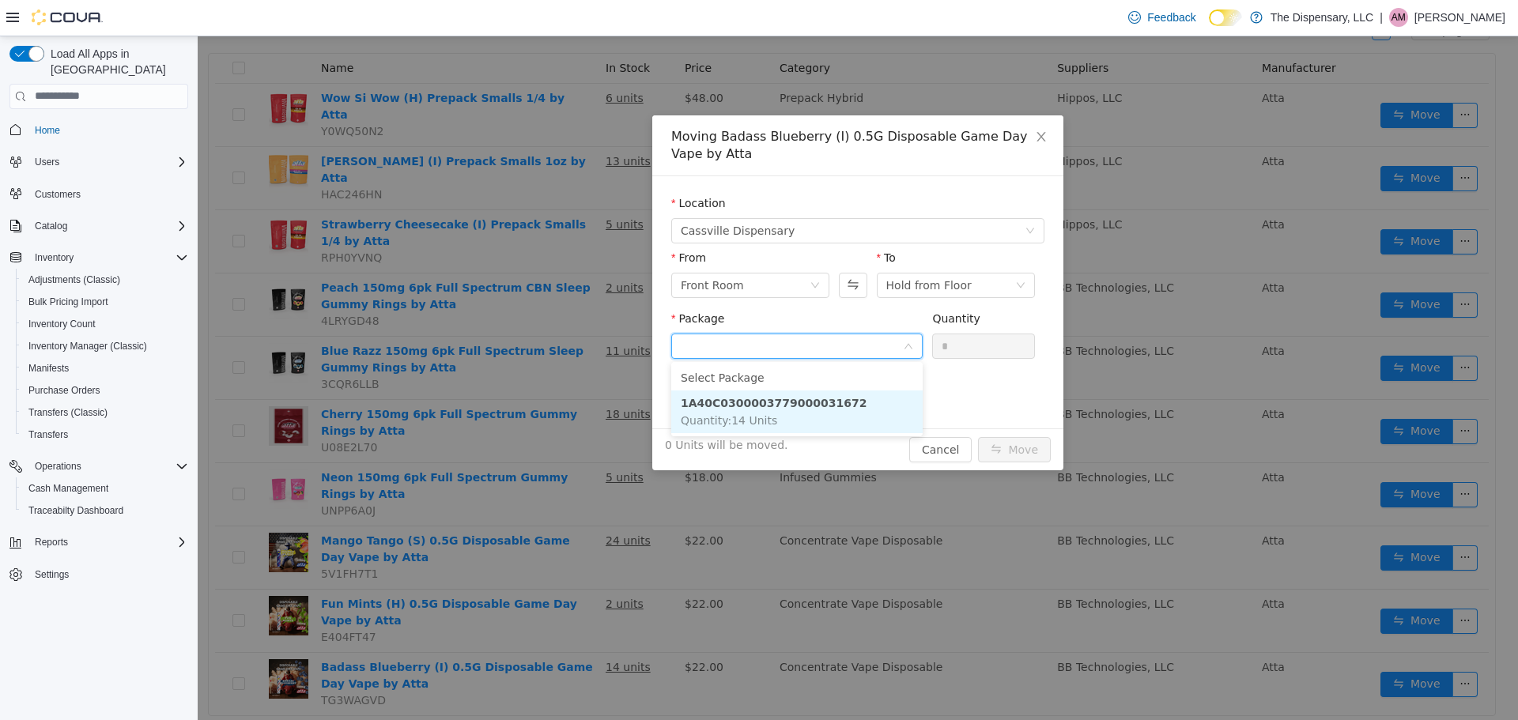
click at [813, 406] on strong "1A40C0300003779000031672" at bounding box center [774, 402] width 186 height 13
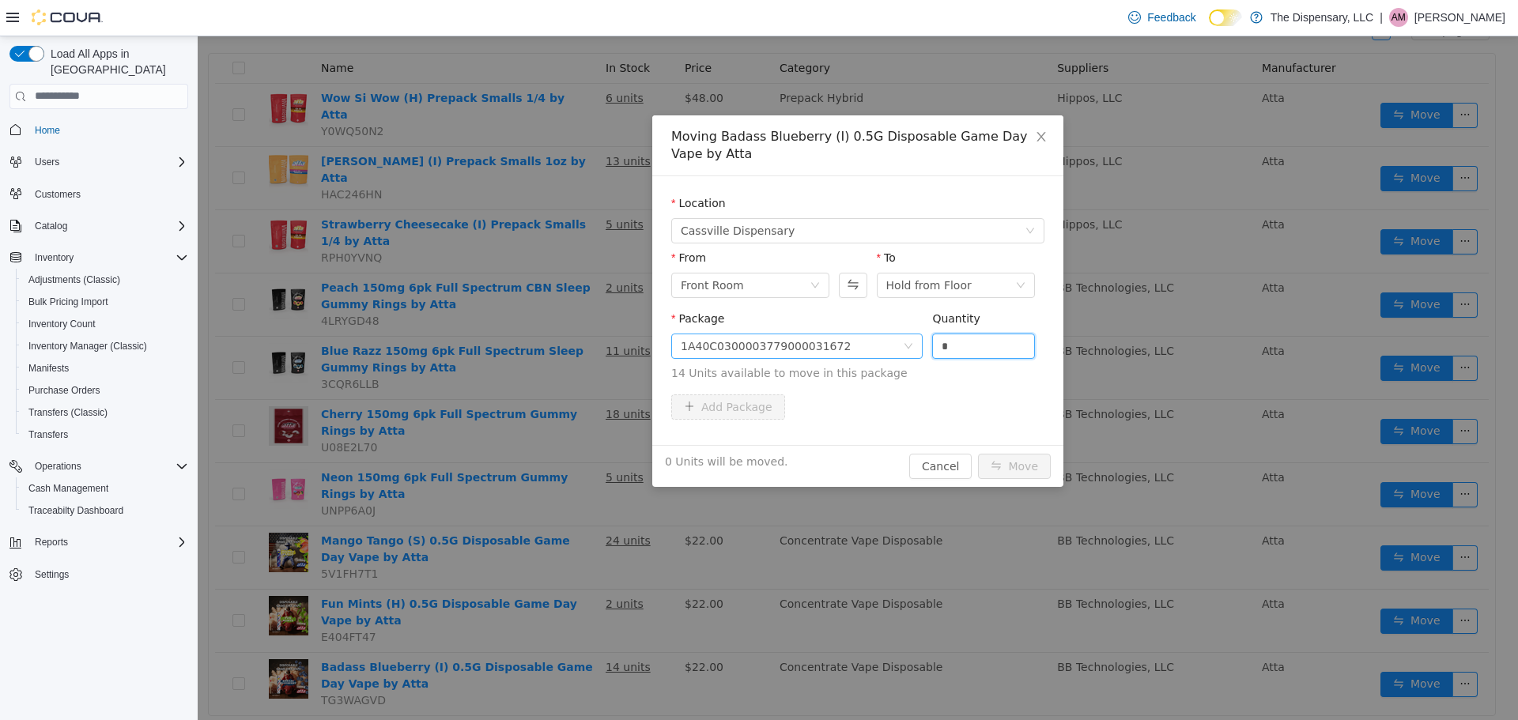
drag, startPoint x: 958, startPoint y: 348, endPoint x: 901, endPoint y: 348, distance: 56.9
click at [901, 348] on span "Package 1A40C0300003779000031672 Quantity * 14 Units available to move in this …" at bounding box center [857, 346] width 373 height 70
type input "*"
click at [1014, 457] on button "Move" at bounding box center [1014, 465] width 73 height 25
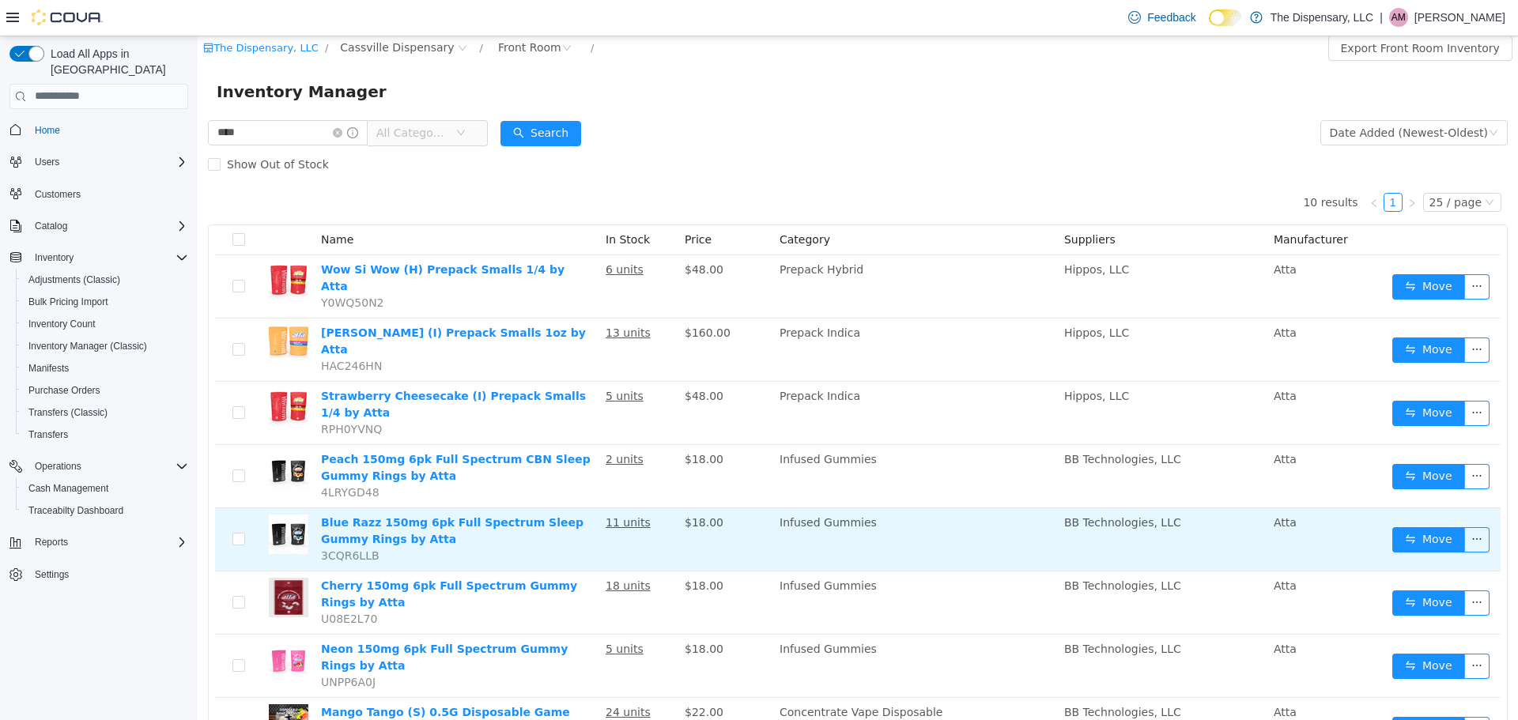
scroll to position [0, 0]
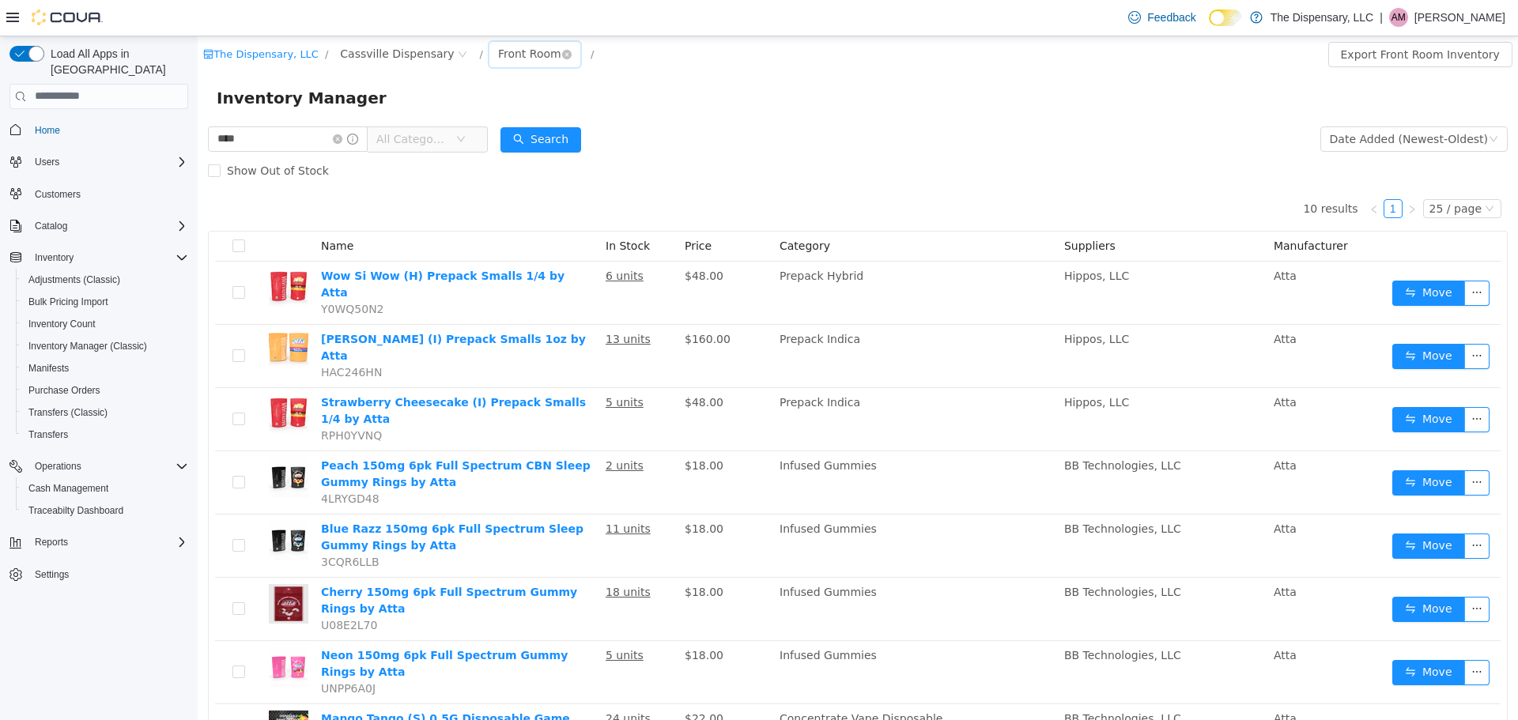
click at [498, 55] on div "Front Room" at bounding box center [529, 53] width 63 height 24
click at [496, 132] on li "Back Room" at bounding box center [508, 135] width 95 height 25
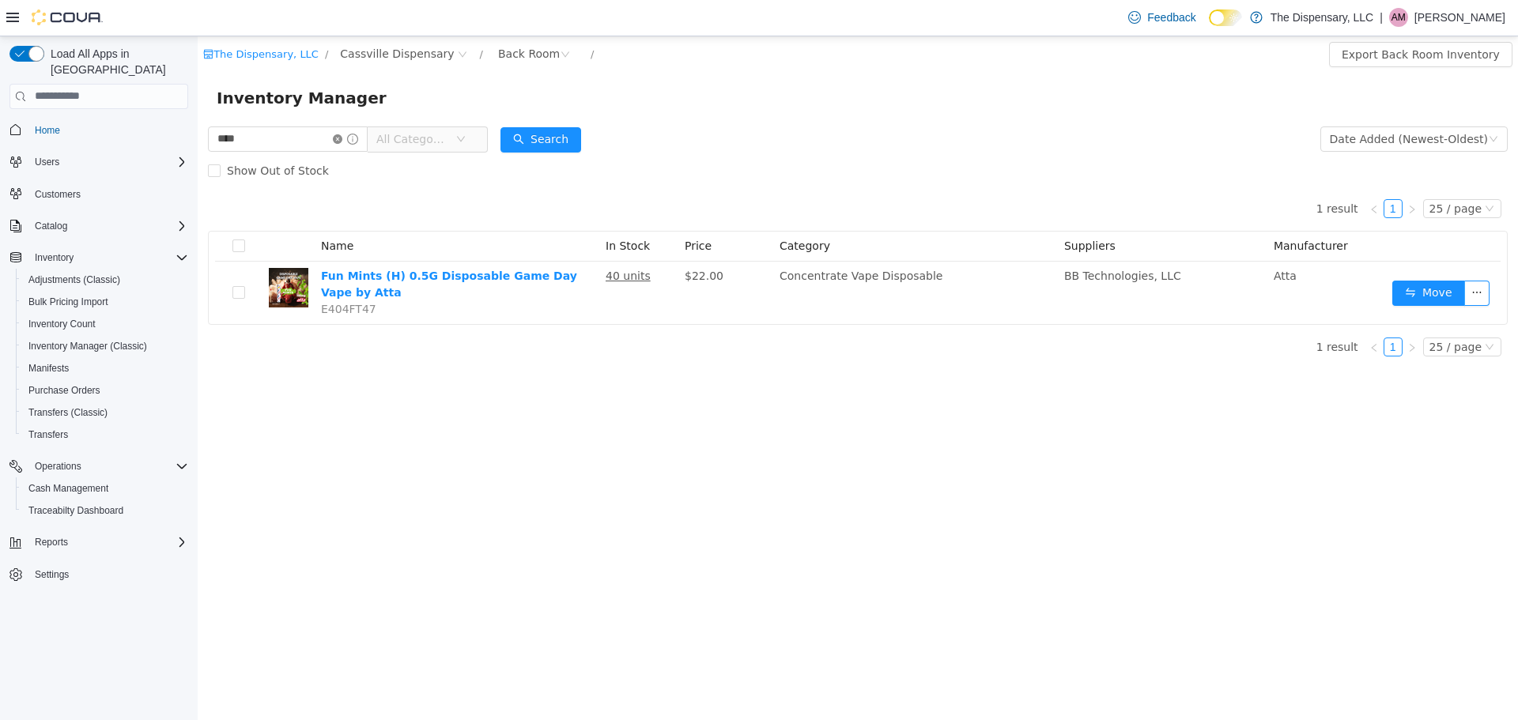
click at [342, 141] on icon "icon: close-circle" at bounding box center [337, 138] width 9 height 9
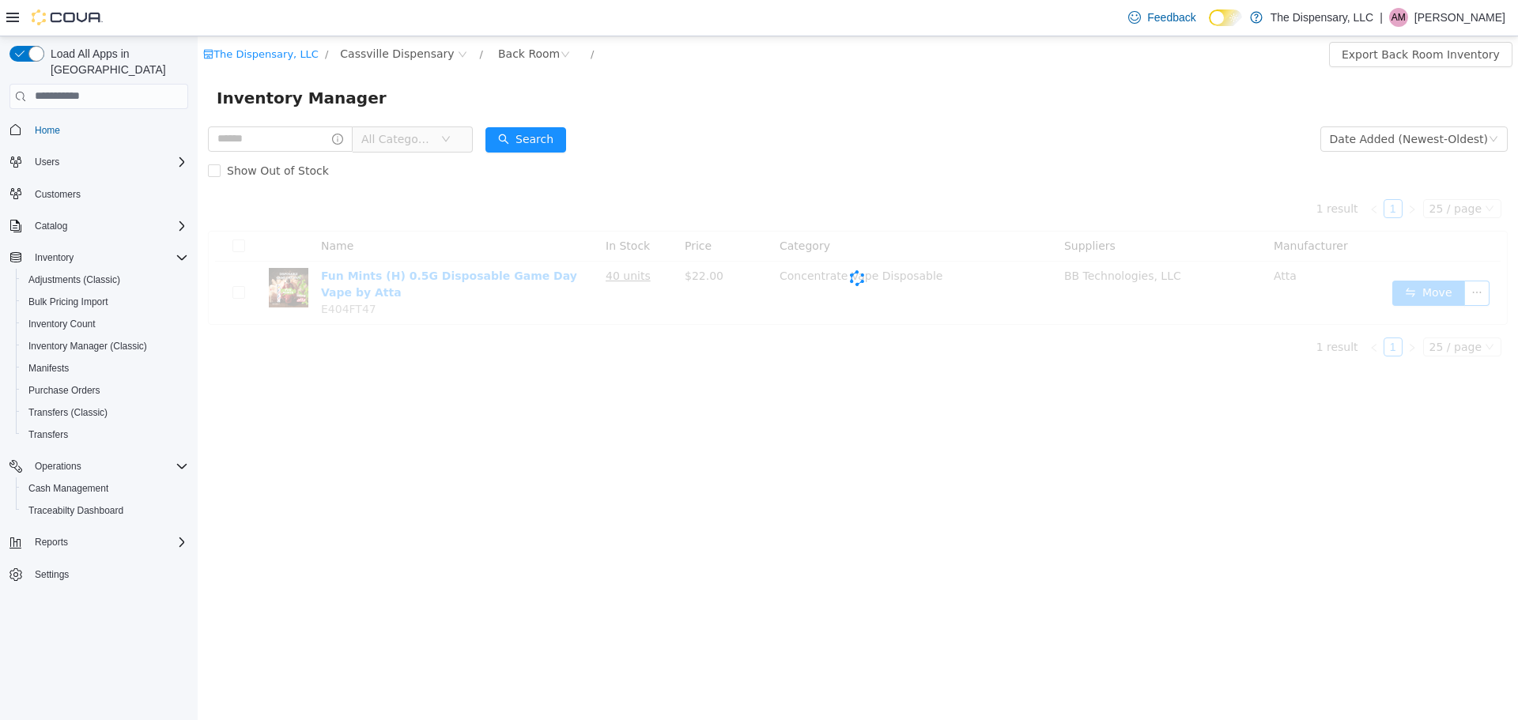
click at [440, 134] on span "All Categories" at bounding box center [400, 138] width 79 height 24
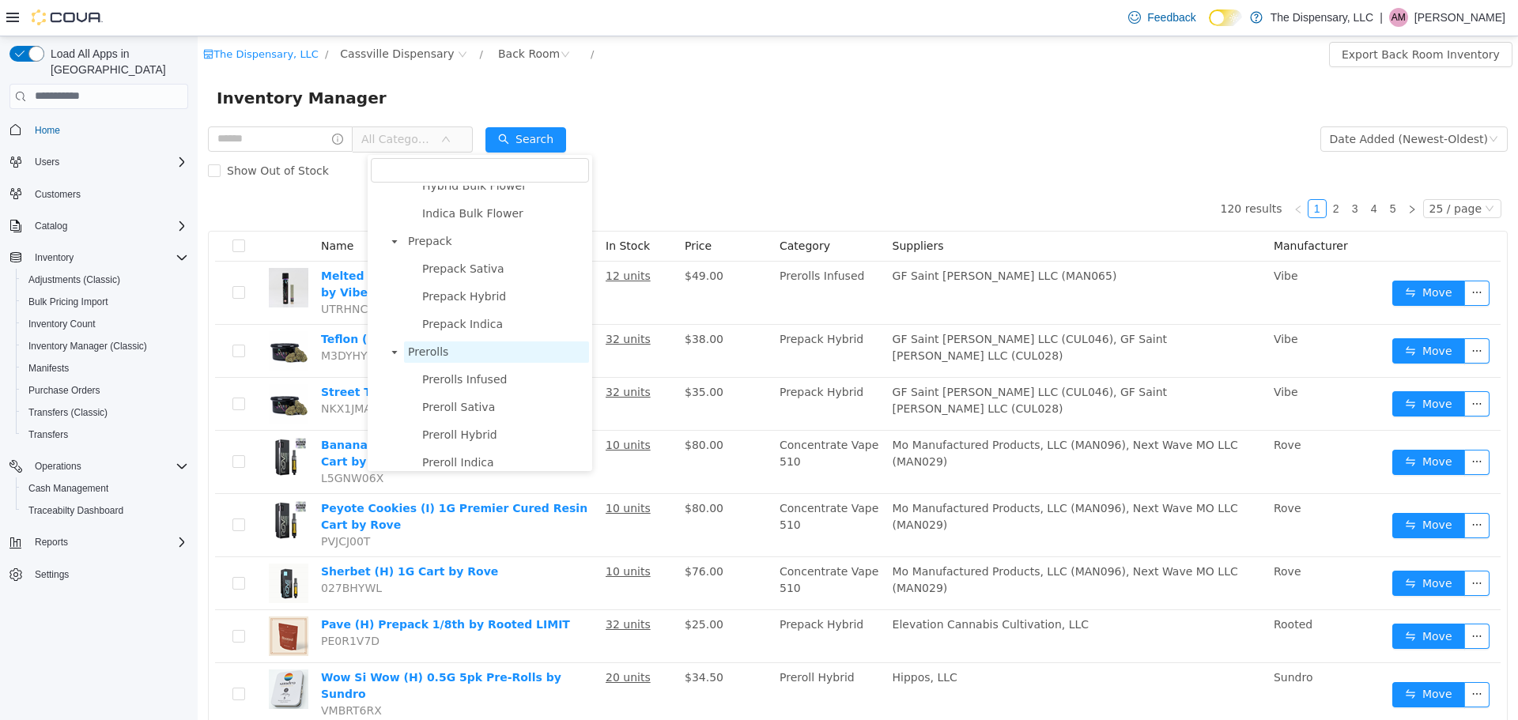
scroll to position [422, 0]
click at [462, 230] on span "Prepack" at bounding box center [496, 219] width 185 height 21
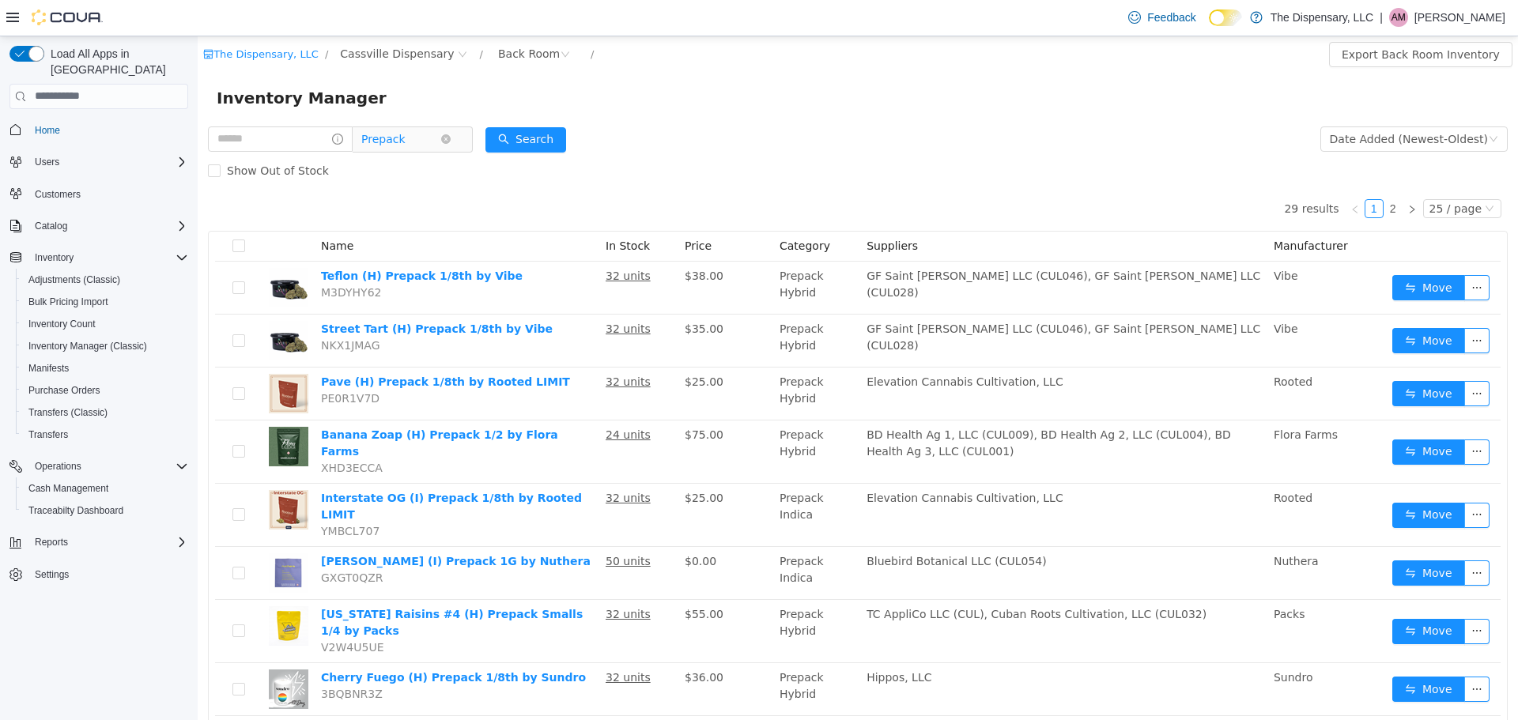
click at [431, 144] on span "Prepack" at bounding box center [400, 138] width 79 height 24
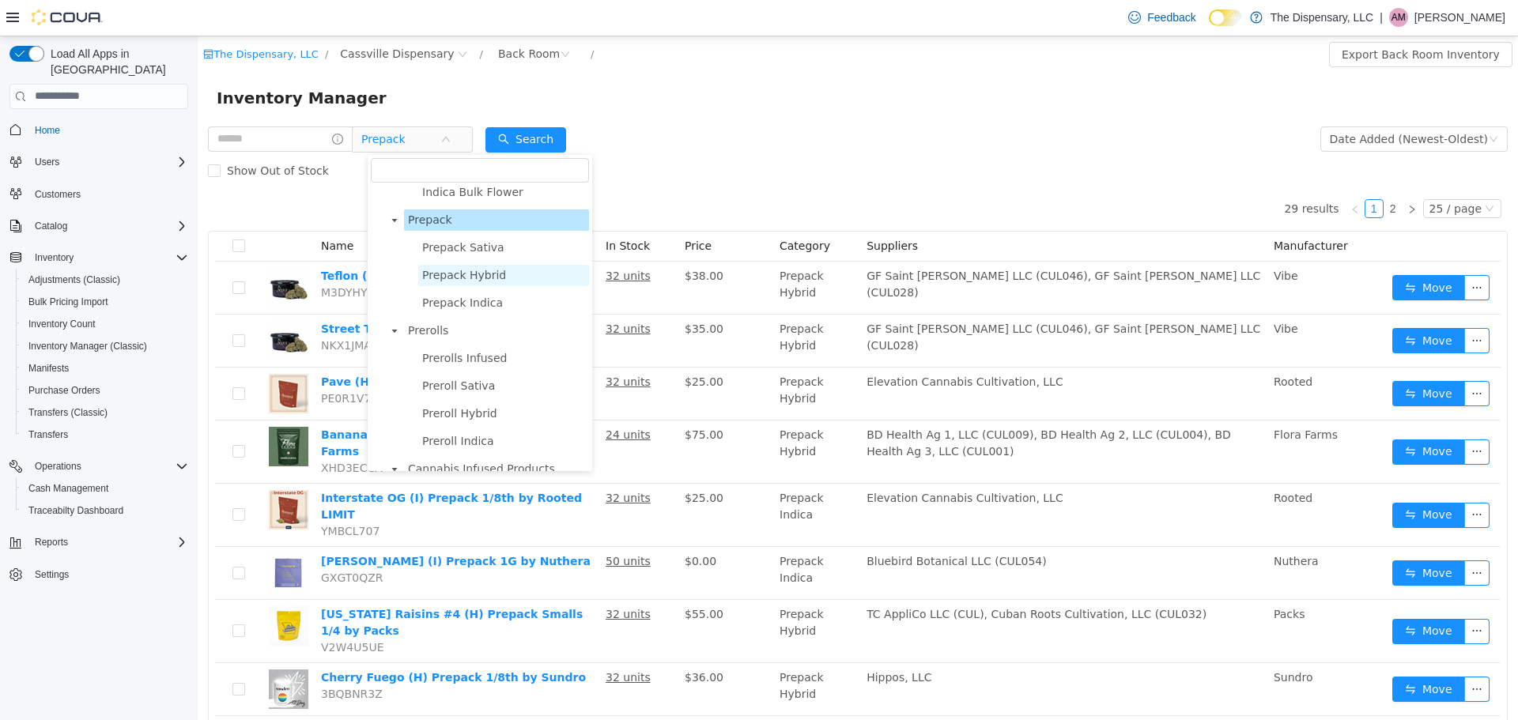
click at [452, 281] on span "Prepack Hybrid" at bounding box center [464, 274] width 84 height 13
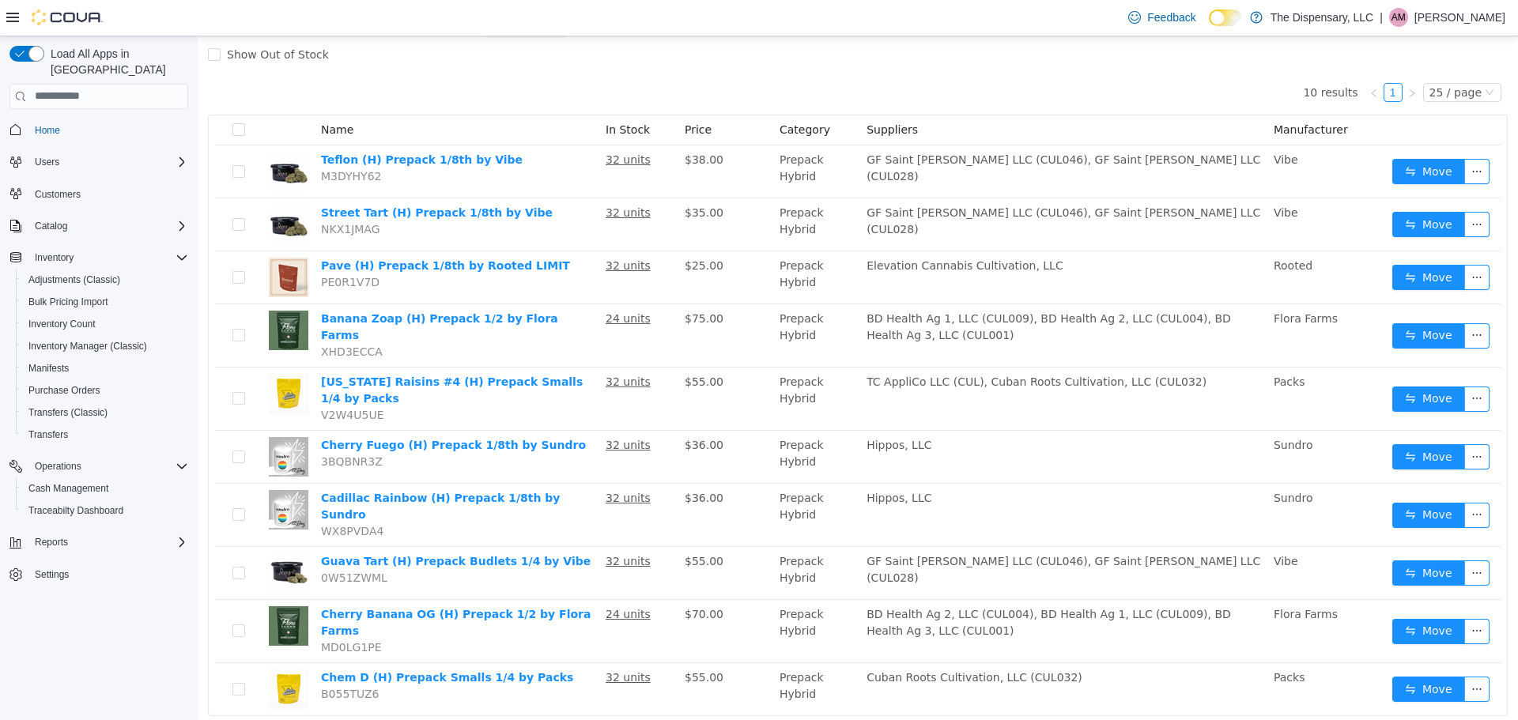
scroll to position [0, 0]
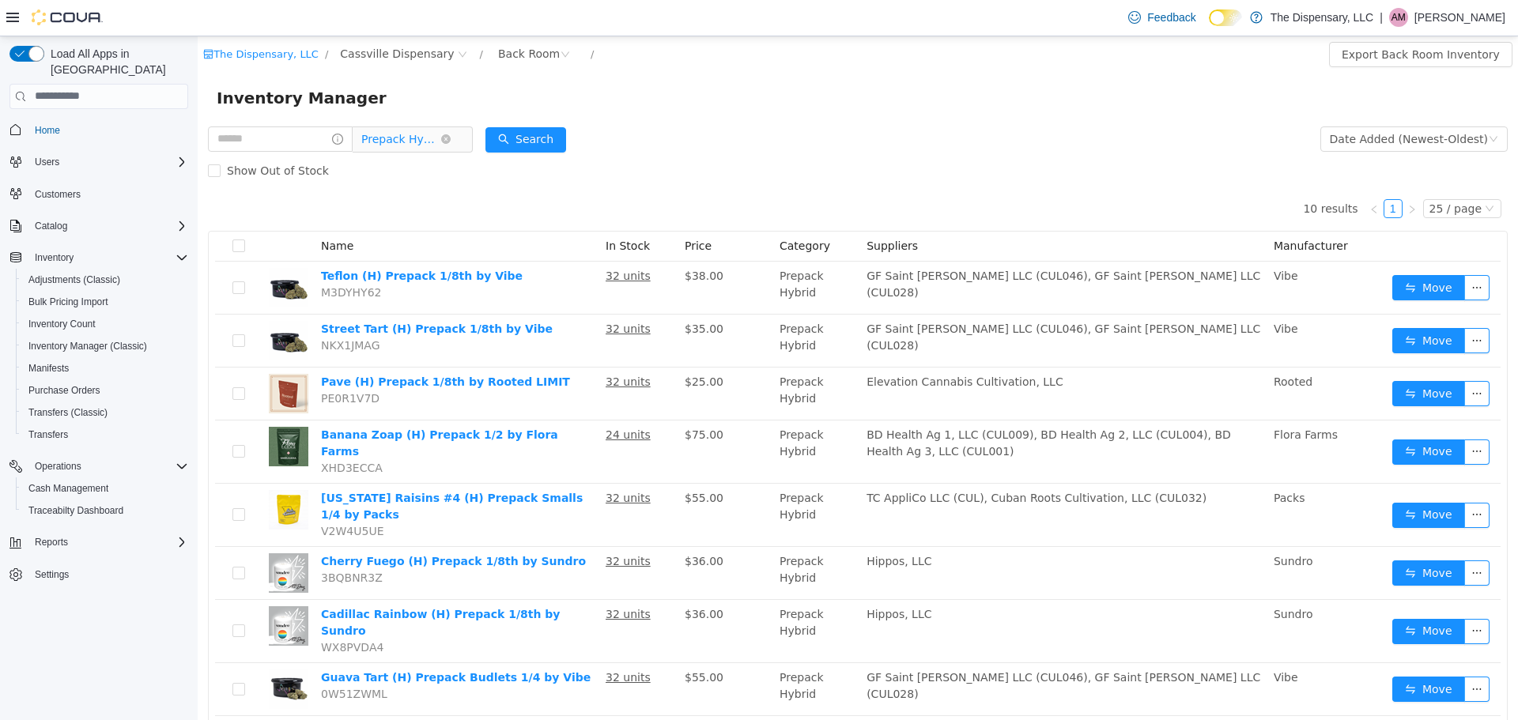
click at [417, 138] on span "Prepack Hybrid" at bounding box center [400, 138] width 79 height 24
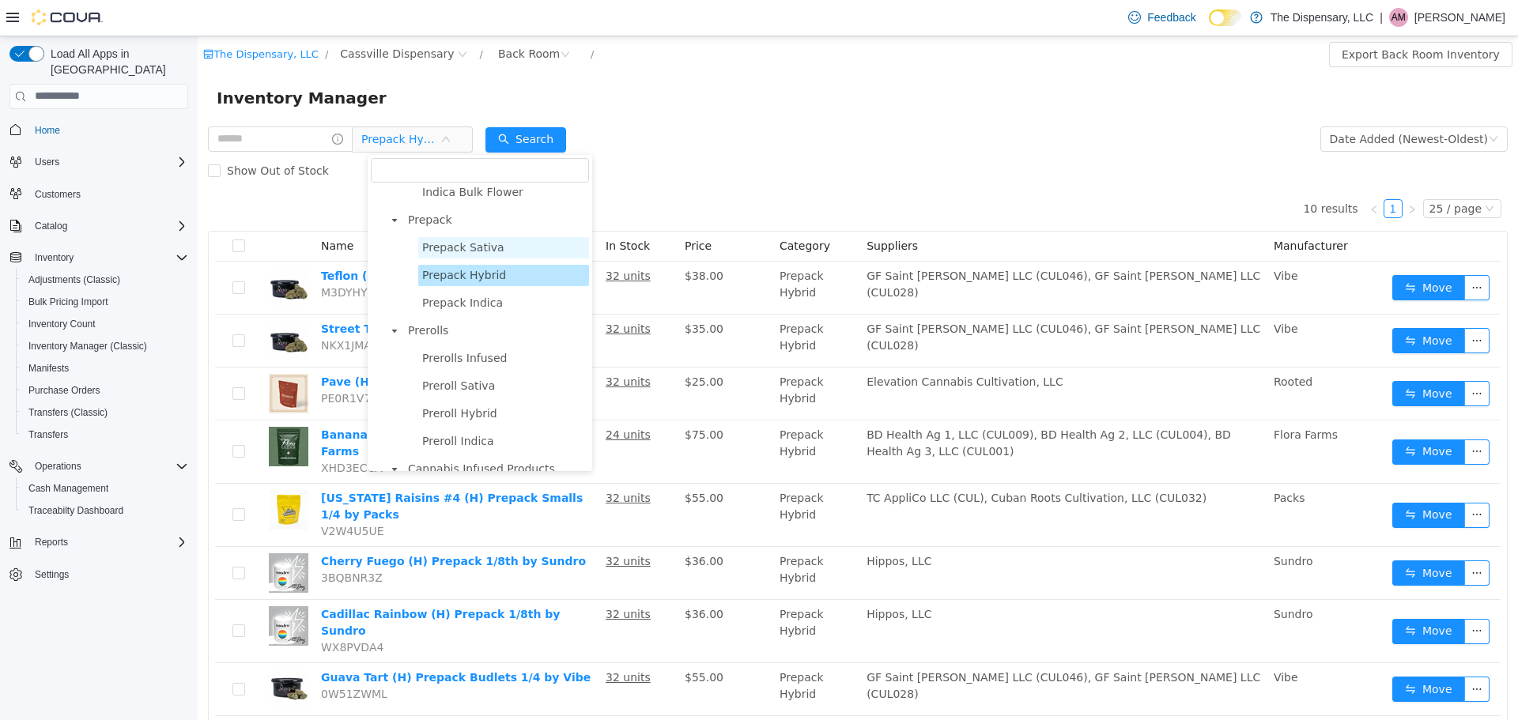
click at [448, 253] on span "Prepack Sativa" at bounding box center [463, 246] width 82 height 13
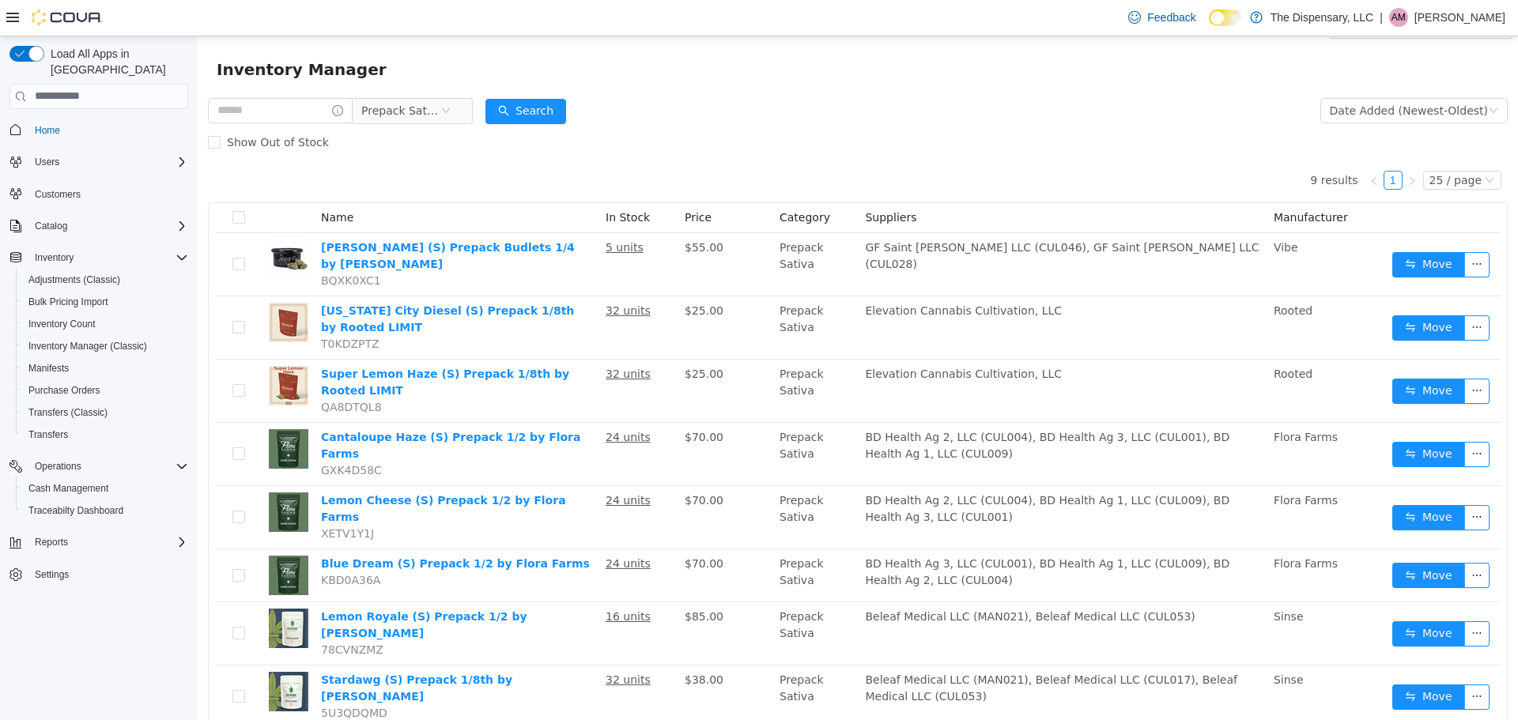
scroll to position [63, 0]
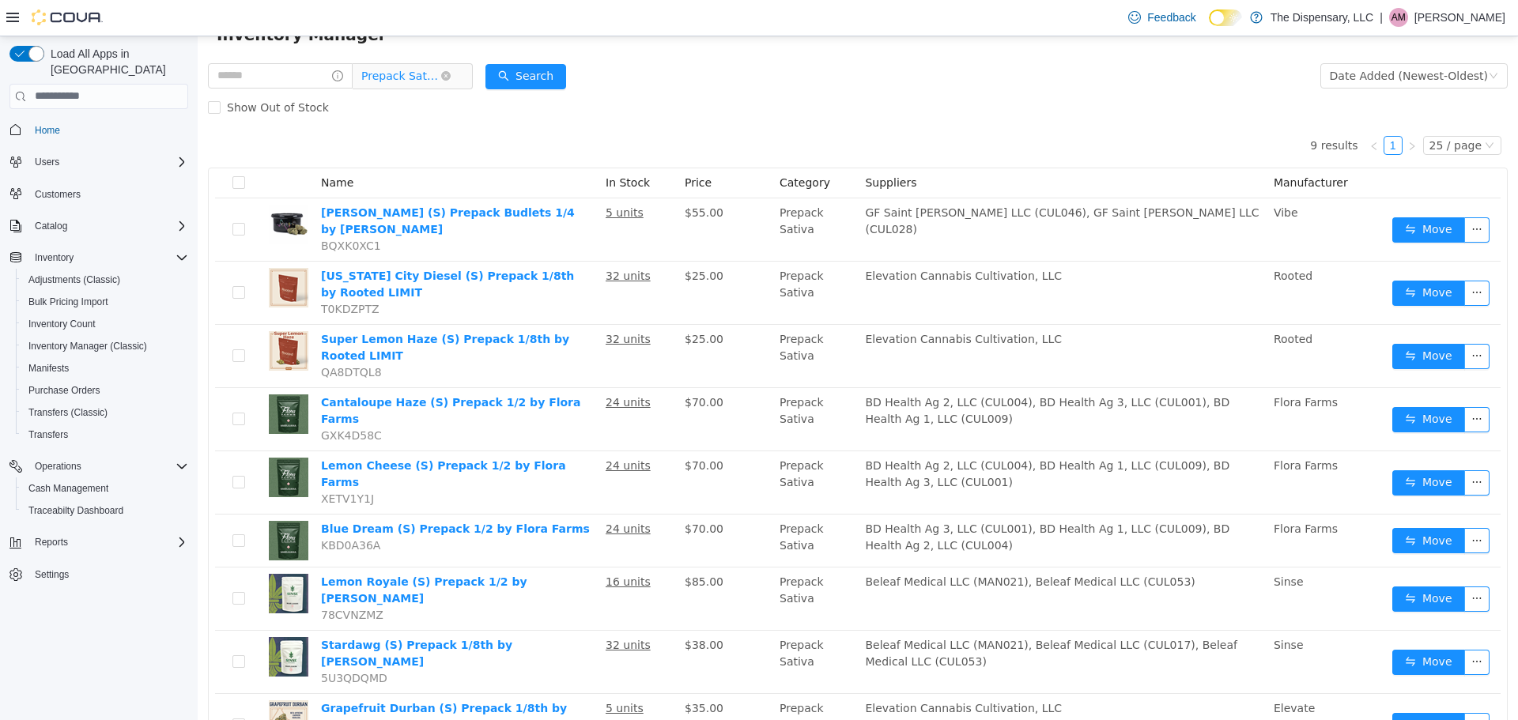
click at [433, 75] on span "Prepack Sativa" at bounding box center [400, 75] width 79 height 24
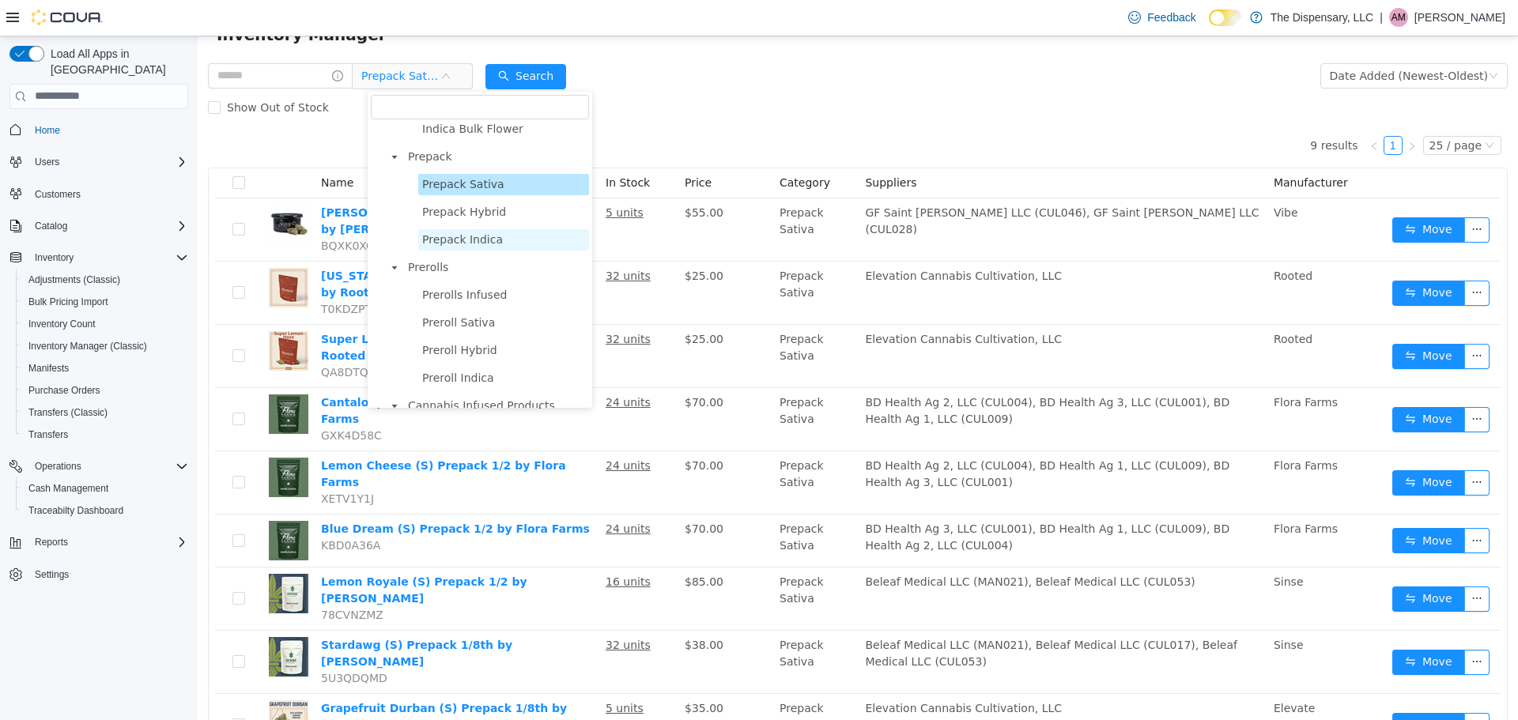
click at [452, 245] on span "Prepack Indica" at bounding box center [462, 238] width 81 height 13
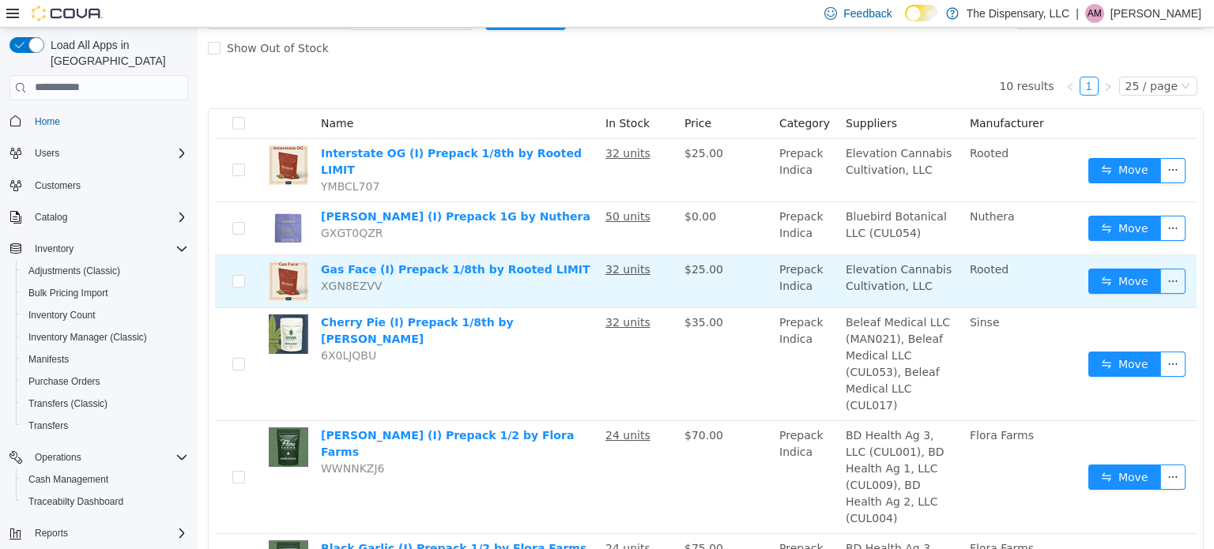
scroll to position [0, 0]
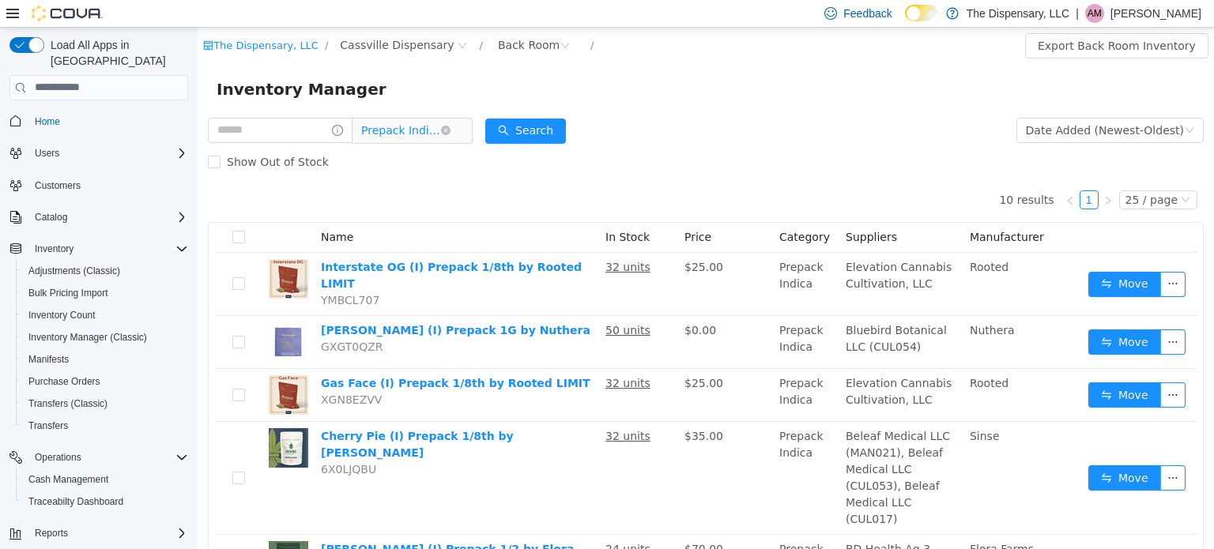
click at [432, 131] on span "Prepack Indica" at bounding box center [400, 130] width 79 height 24
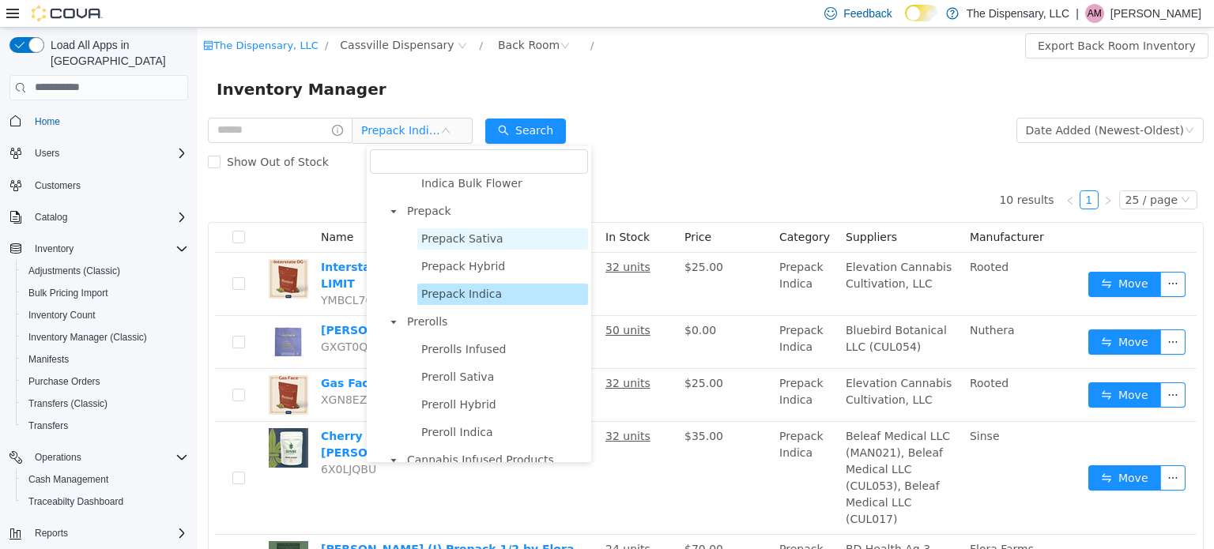
click at [464, 244] on span "Prepack Sativa" at bounding box center [462, 238] width 82 height 13
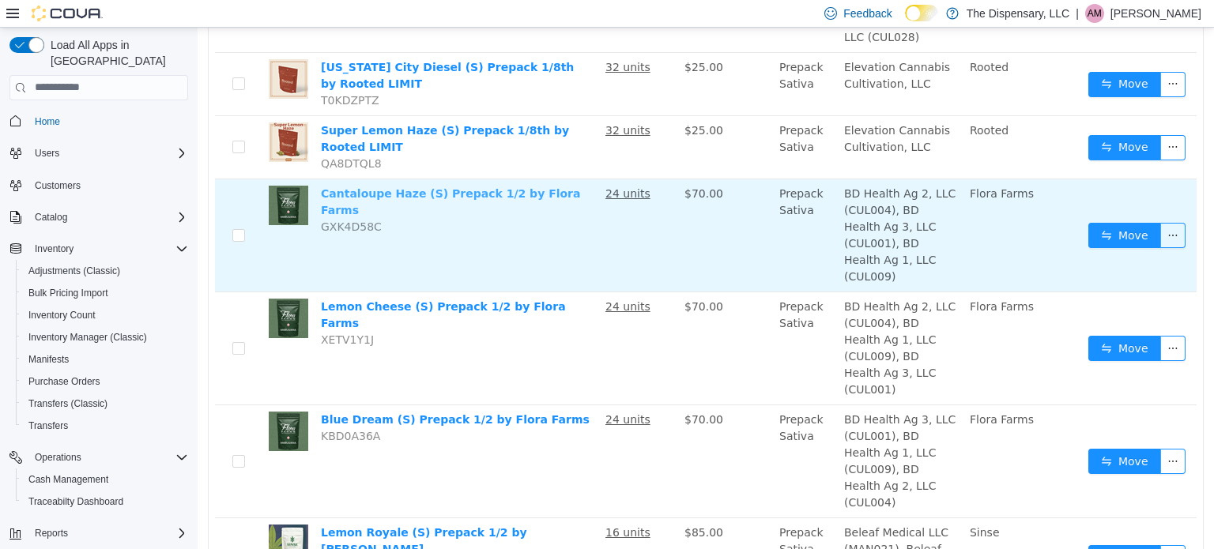
scroll to position [315, 0]
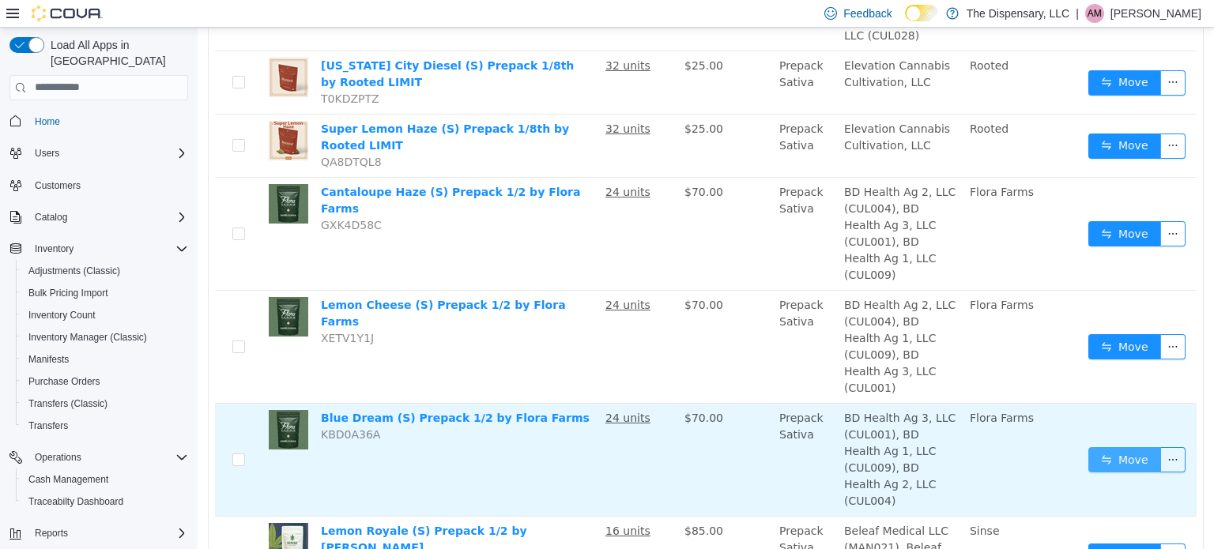
click at [1108, 447] on button "Move" at bounding box center [1125, 459] width 73 height 25
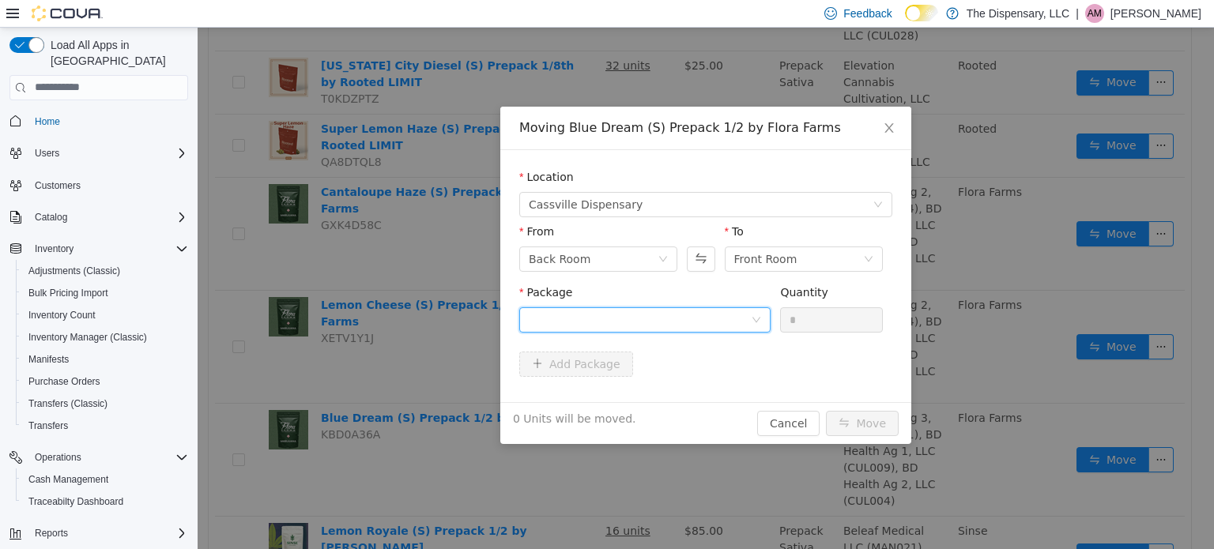
click at [760, 319] on icon "icon: down" at bounding box center [756, 319] width 9 height 9
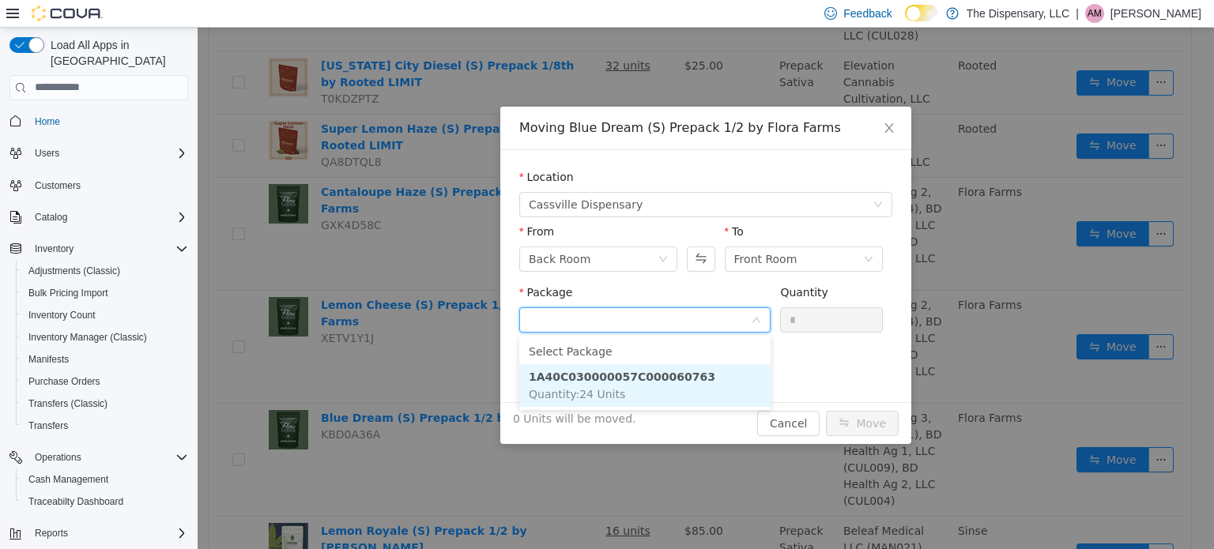
click at [726, 395] on li "1A40C030000057C000060763 Quantity : 24 Units" at bounding box center [644, 385] width 251 height 43
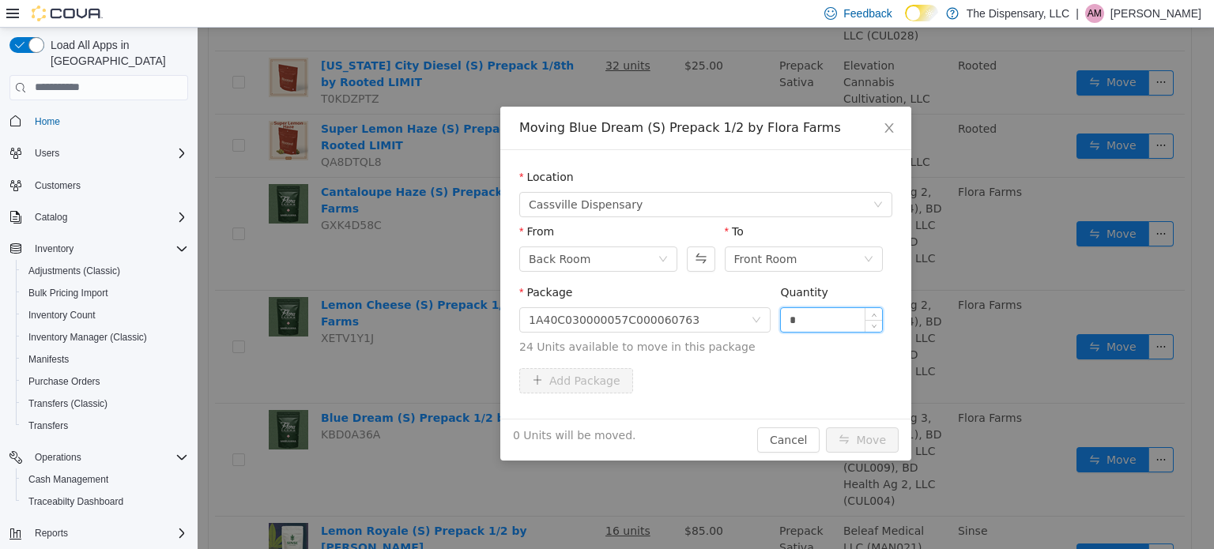
drag, startPoint x: 804, startPoint y: 319, endPoint x: 783, endPoint y: 322, distance: 20.7
click at [783, 322] on input "*" at bounding box center [831, 320] width 101 height 24
type input "**"
click at [855, 439] on button "Move" at bounding box center [862, 439] width 73 height 25
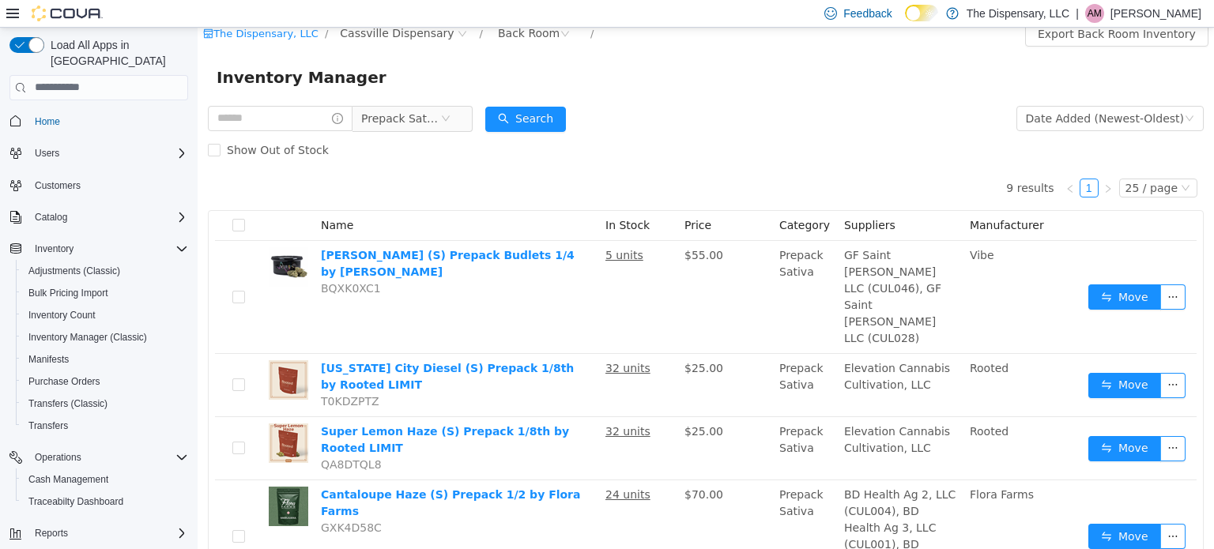
scroll to position [0, 0]
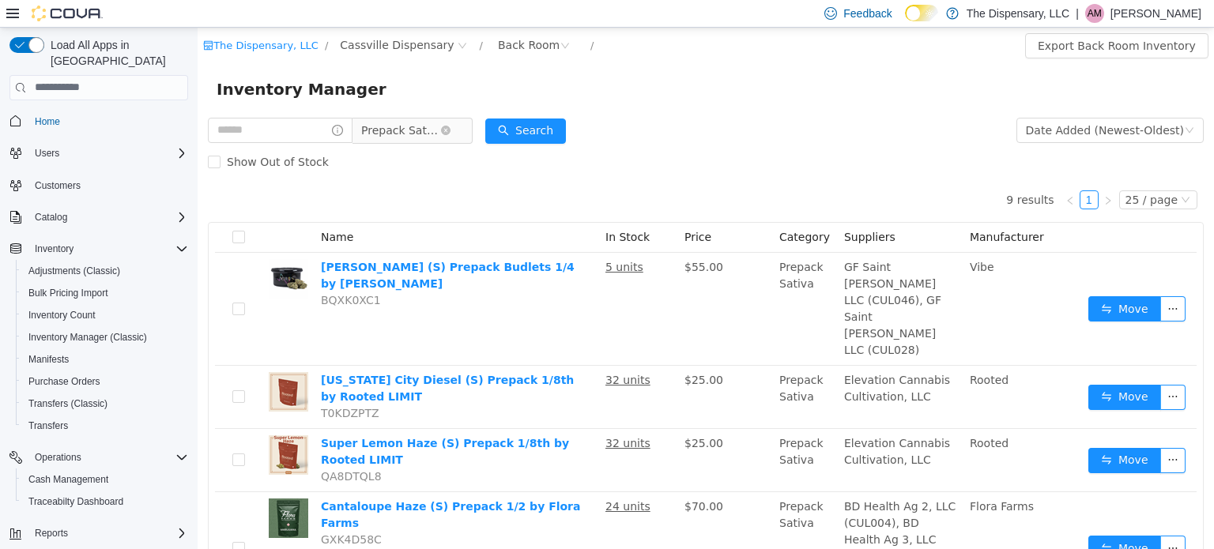
click at [427, 125] on span "Prepack Sativa" at bounding box center [400, 130] width 79 height 24
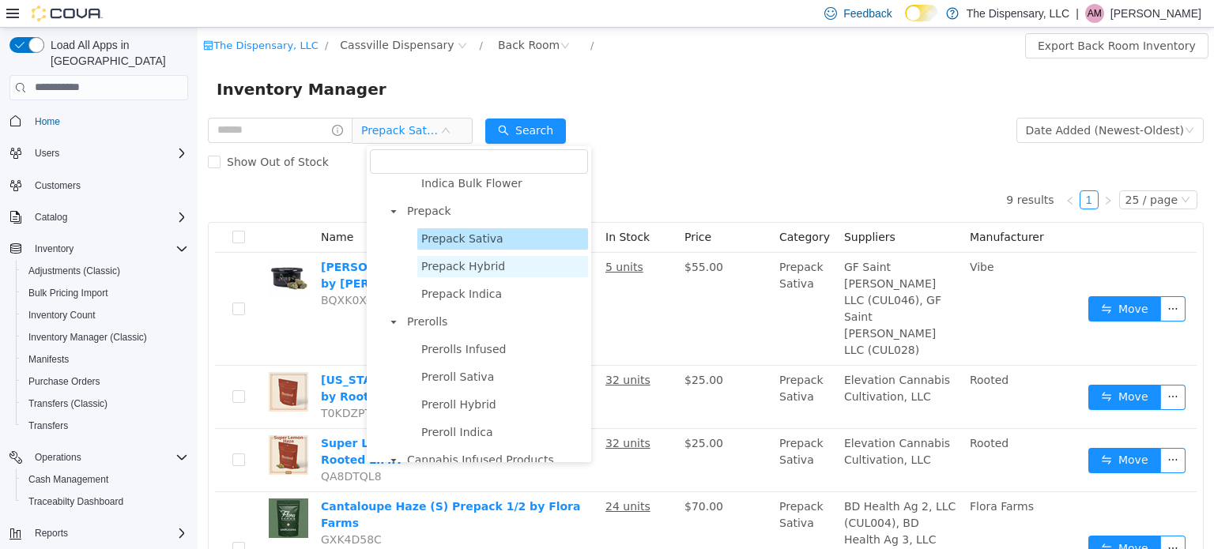
click at [451, 272] on span "Prepack Hybrid" at bounding box center [463, 265] width 84 height 13
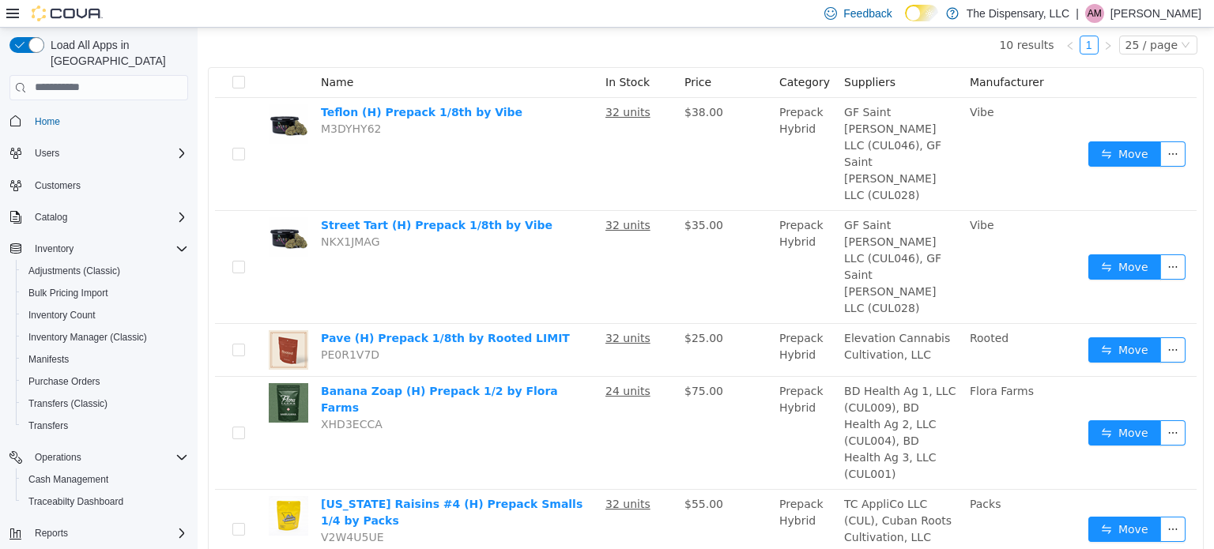
scroll to position [157, 0]
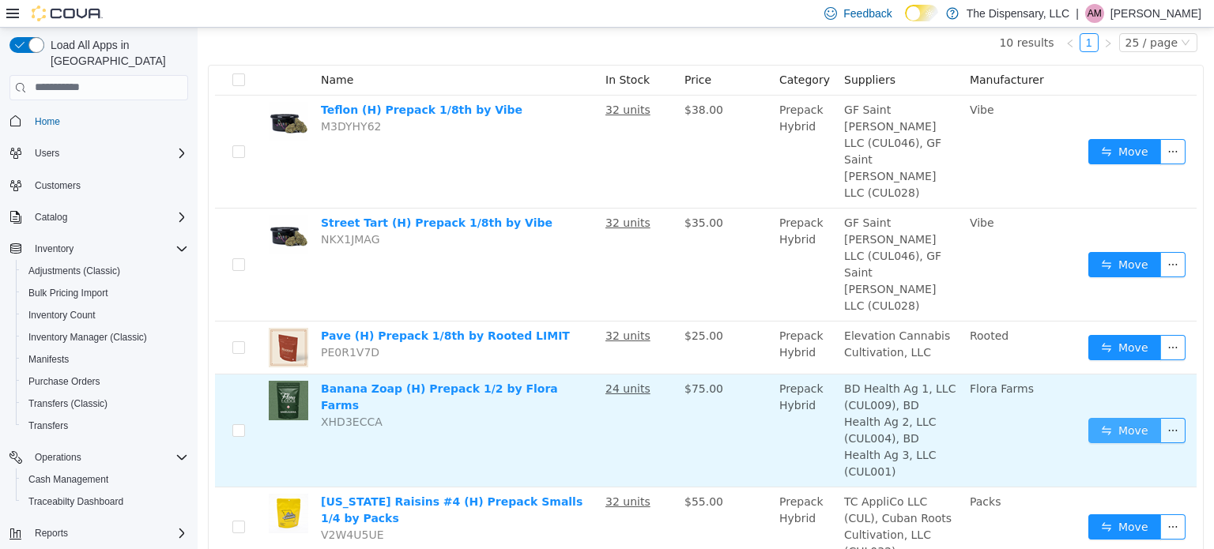
click at [1108, 417] on button "Move" at bounding box center [1125, 429] width 73 height 25
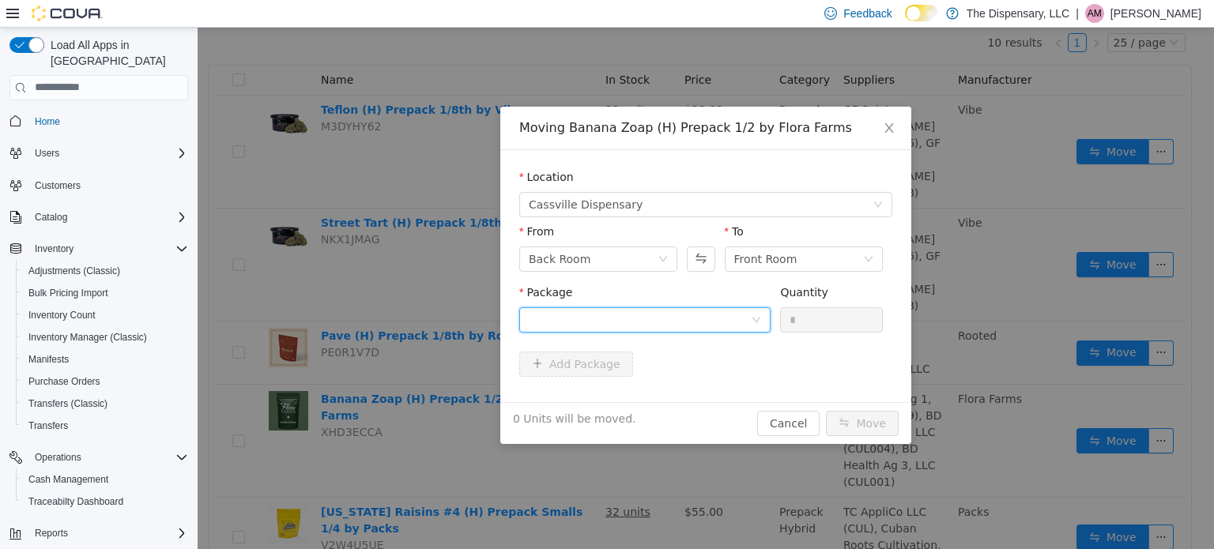
click at [737, 324] on div at bounding box center [640, 320] width 222 height 24
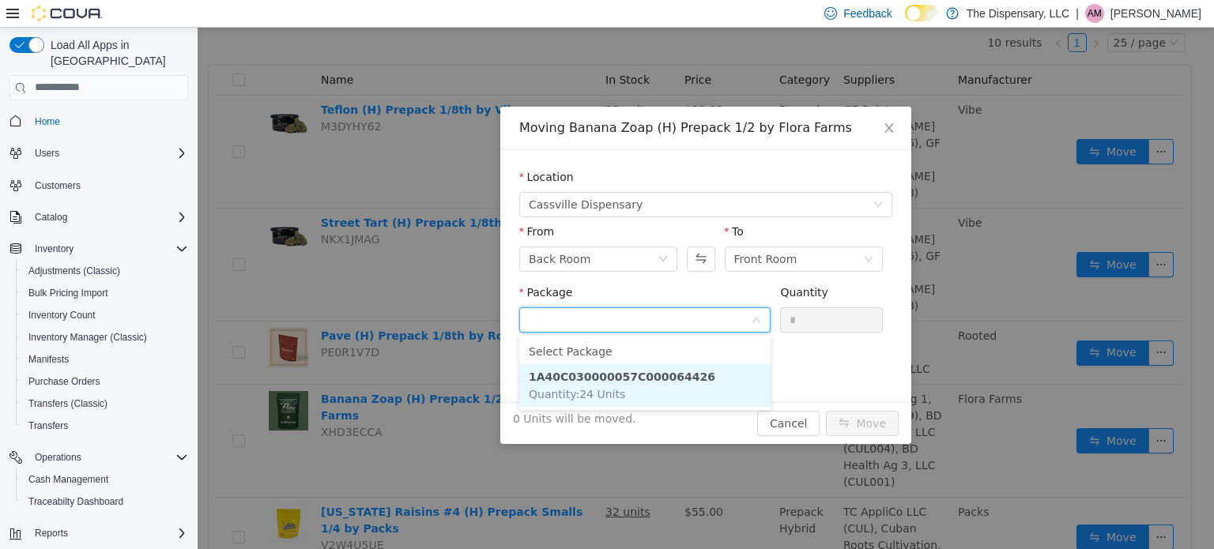
click at [701, 384] on li "1A40C030000057C000064426 Quantity : 24 Units" at bounding box center [644, 385] width 251 height 43
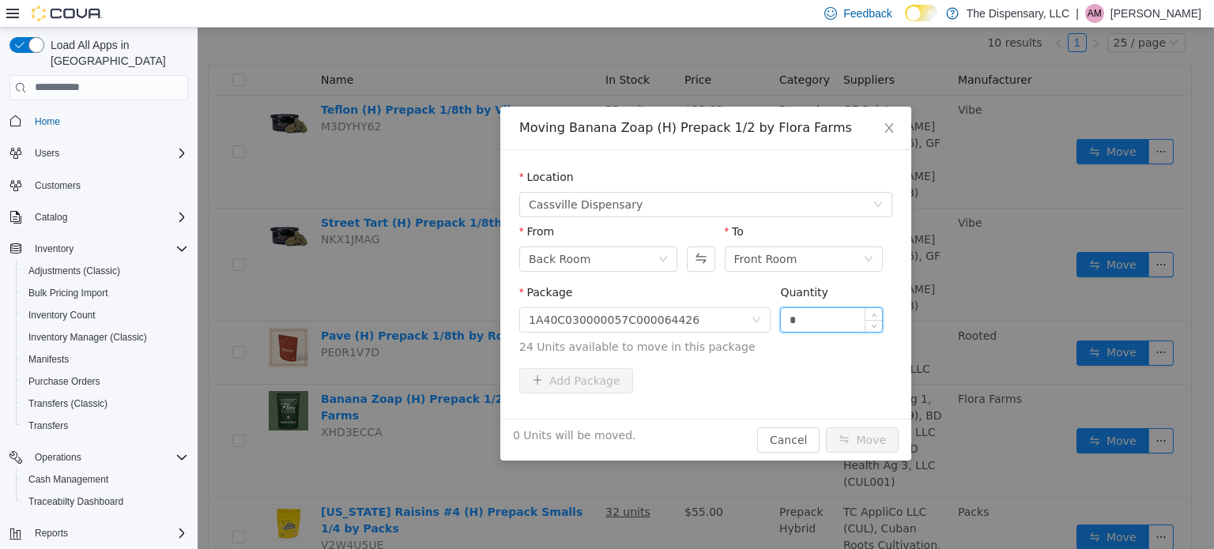
click at [795, 318] on input "*" at bounding box center [831, 320] width 101 height 24
drag, startPoint x: 817, startPoint y: 323, endPoint x: 776, endPoint y: 326, distance: 41.3
click at [776, 326] on div "Package 1A40C030000057C000064426 Quantity * 24 Units available to move in this …" at bounding box center [705, 319] width 373 height 71
type input "**"
click at [871, 446] on button "Move" at bounding box center [862, 439] width 73 height 25
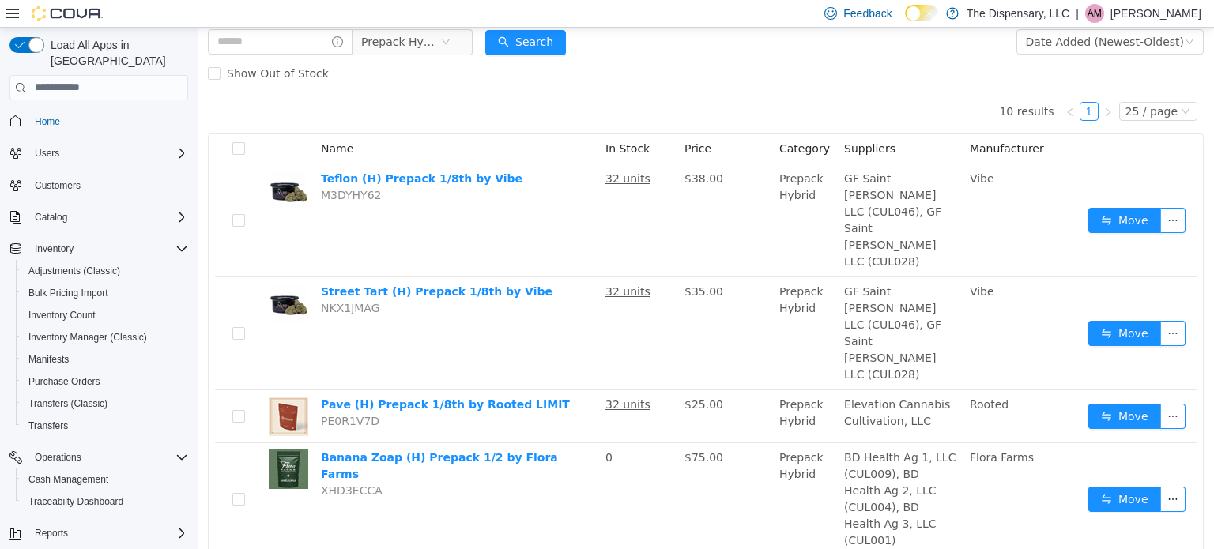
scroll to position [0, 0]
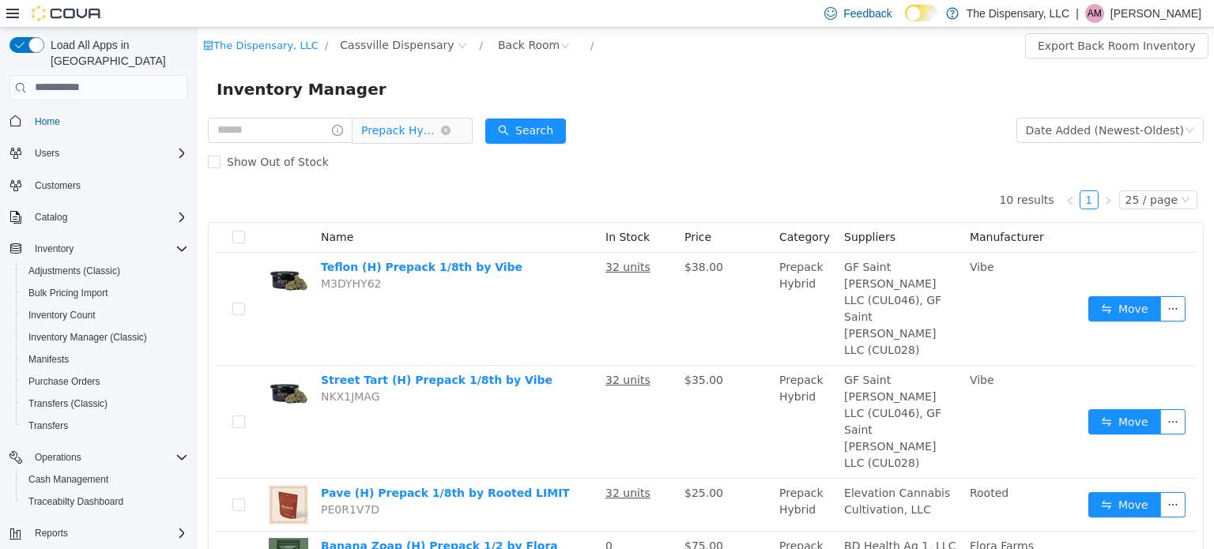
click at [432, 139] on span "Prepack Hybrid" at bounding box center [400, 130] width 79 height 24
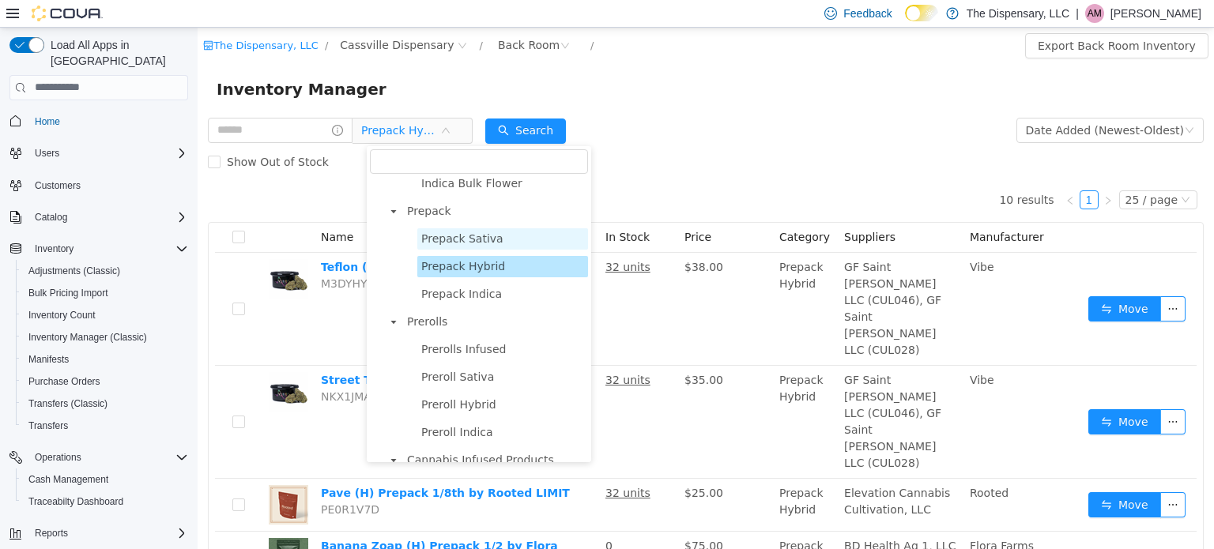
click at [481, 244] on span "Prepack Sativa" at bounding box center [462, 238] width 82 height 13
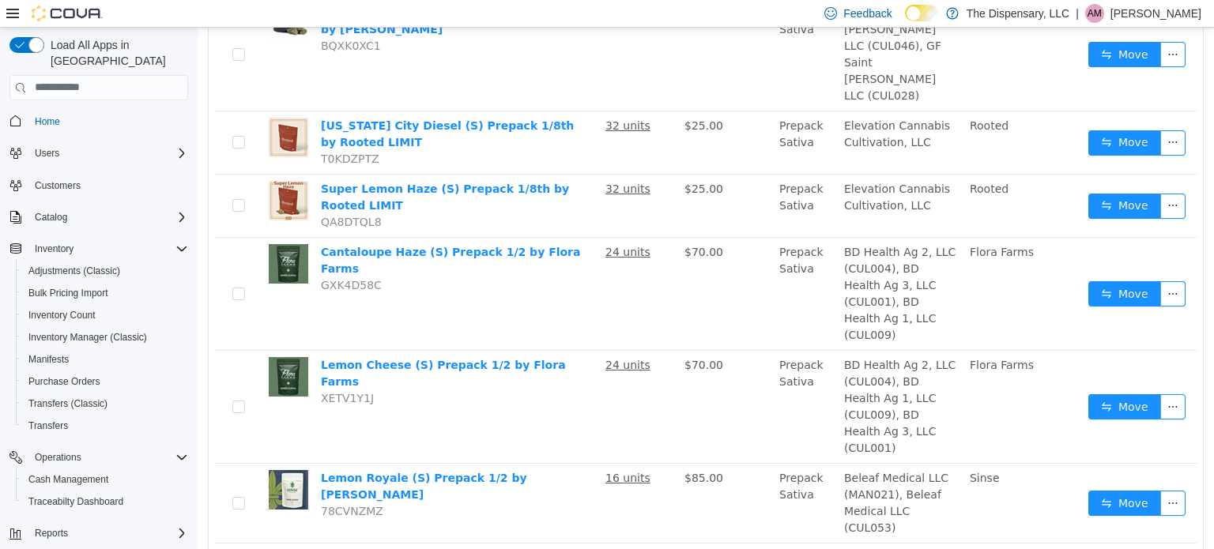
scroll to position [277, 0]
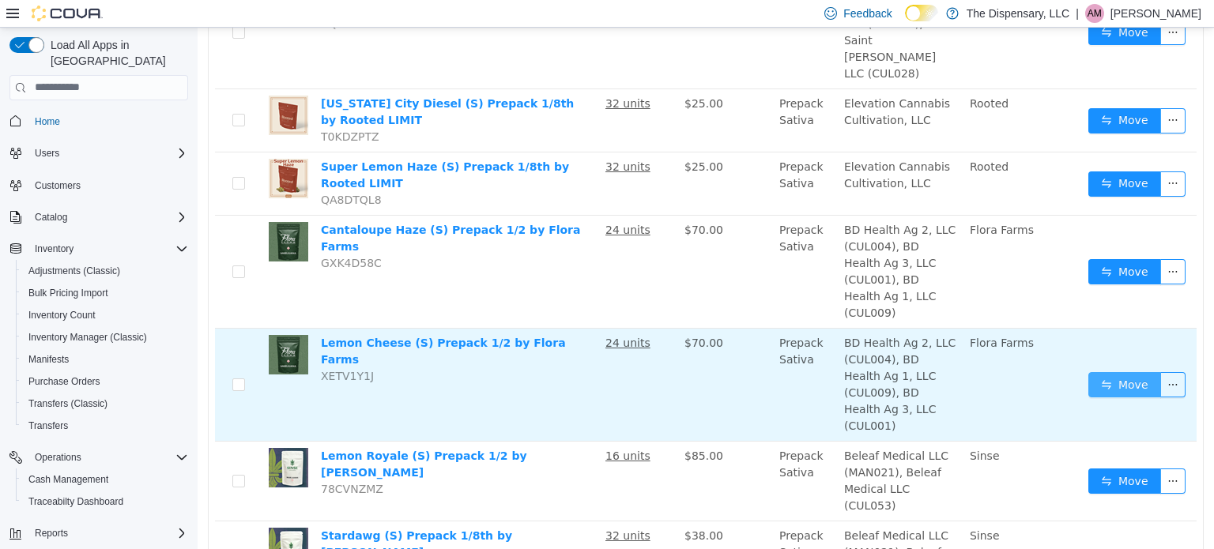
click at [1100, 372] on button "Move" at bounding box center [1125, 384] width 73 height 25
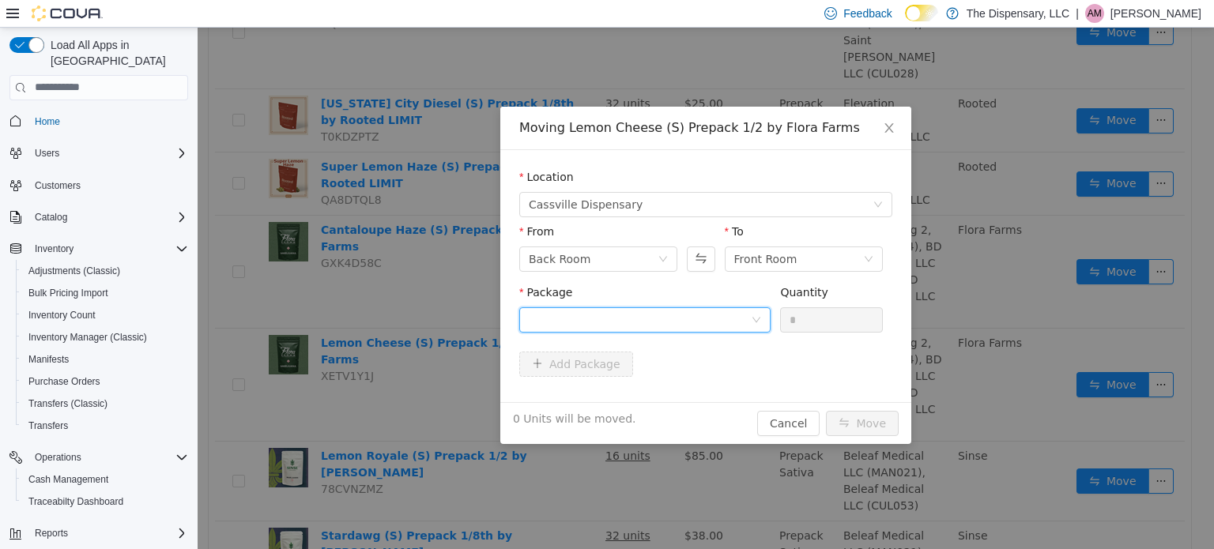
click at [737, 317] on div at bounding box center [640, 320] width 222 height 24
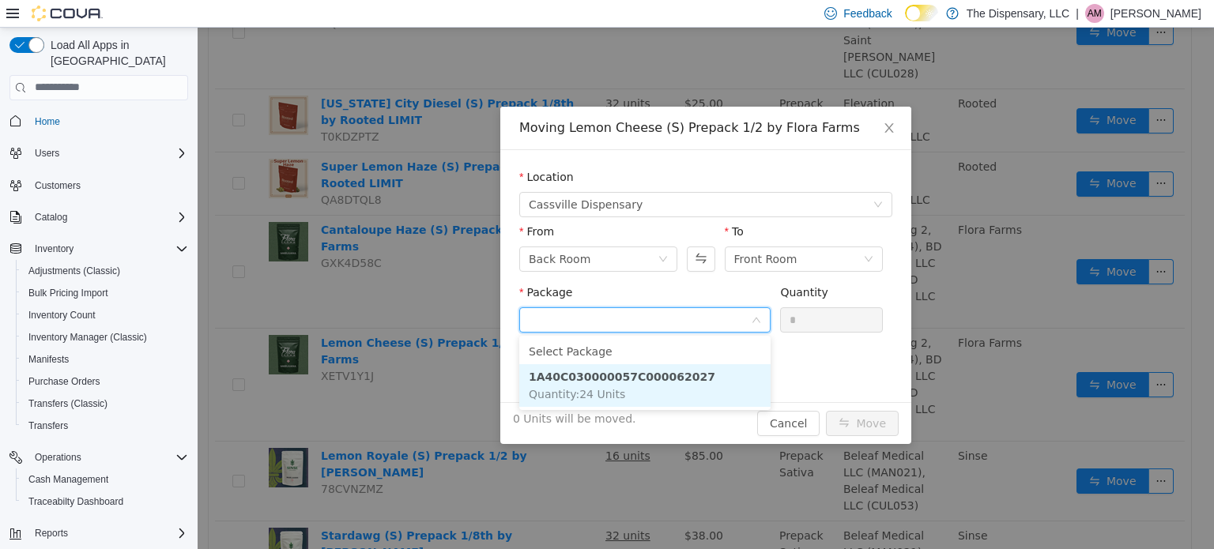
click at [686, 383] on li "1A40C030000057C000062027 Quantity : 24 Units" at bounding box center [644, 385] width 251 height 43
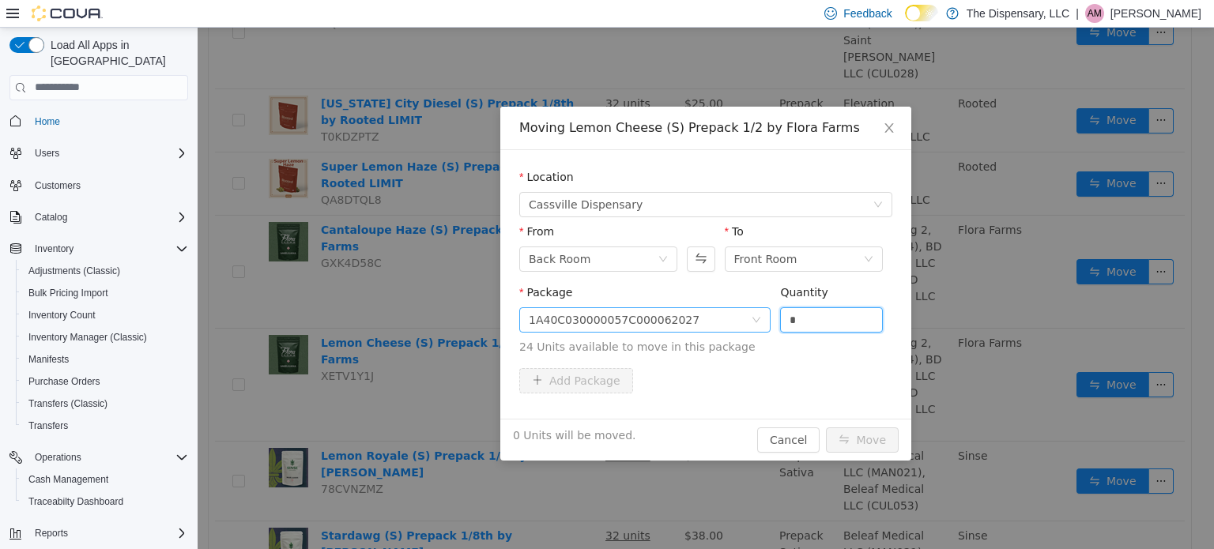
drag, startPoint x: 808, startPoint y: 318, endPoint x: 756, endPoint y: 325, distance: 52.7
click at [756, 325] on span "Package 1A40C030000057C000062027 Quantity * 24 Units available to move in this …" at bounding box center [705, 320] width 373 height 70
type input "**"
click at [860, 440] on button "Move" at bounding box center [862, 439] width 73 height 25
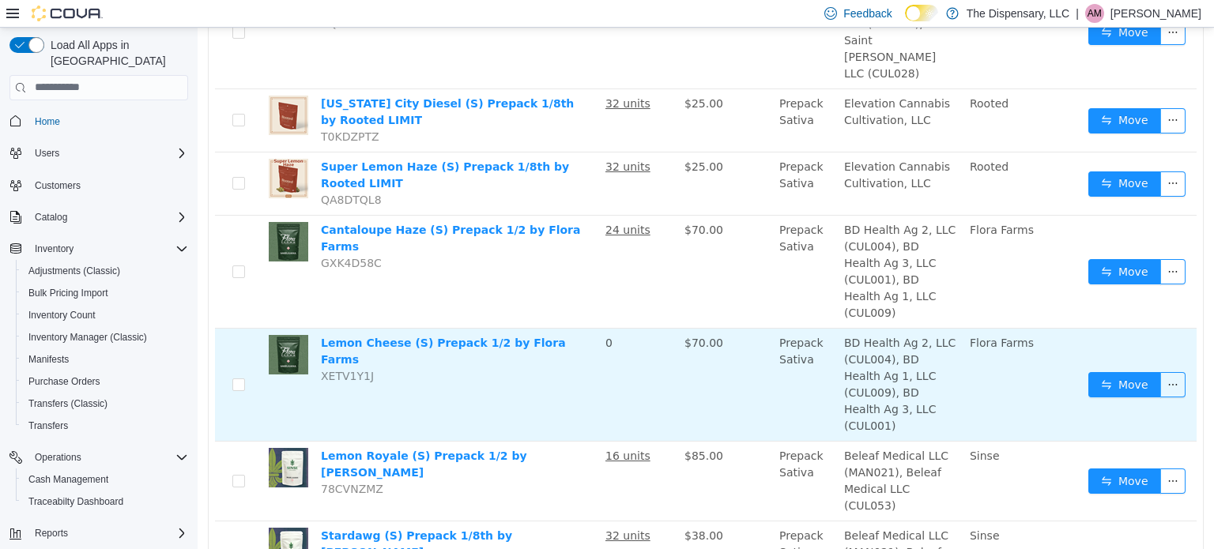
scroll to position [0, 0]
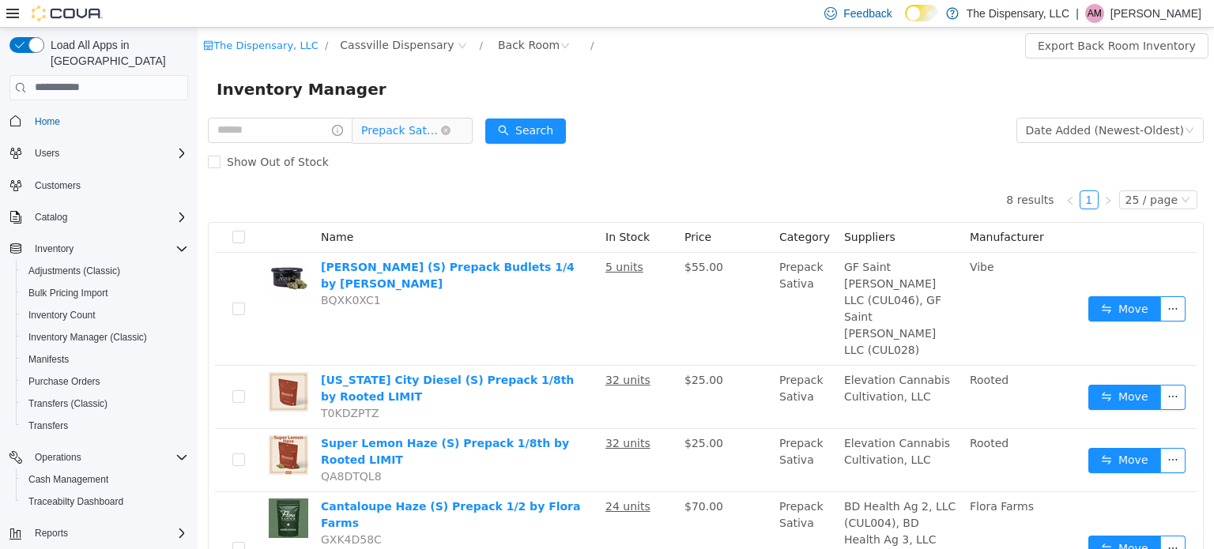
click at [430, 135] on span "Prepack Sativa" at bounding box center [400, 130] width 79 height 24
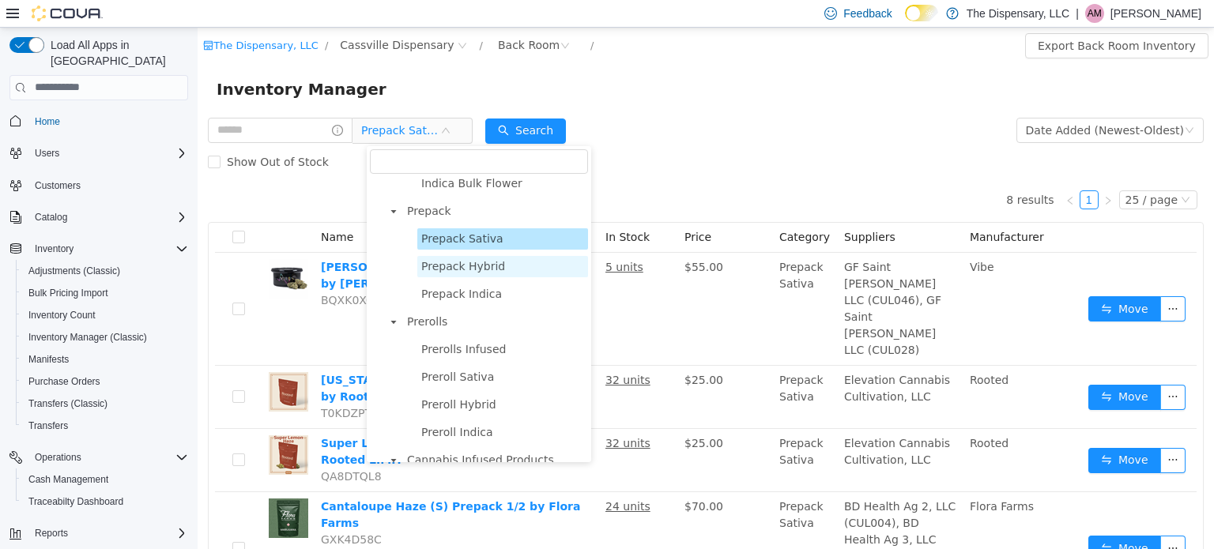
click at [472, 272] on span "Prepack Hybrid" at bounding box center [463, 265] width 84 height 13
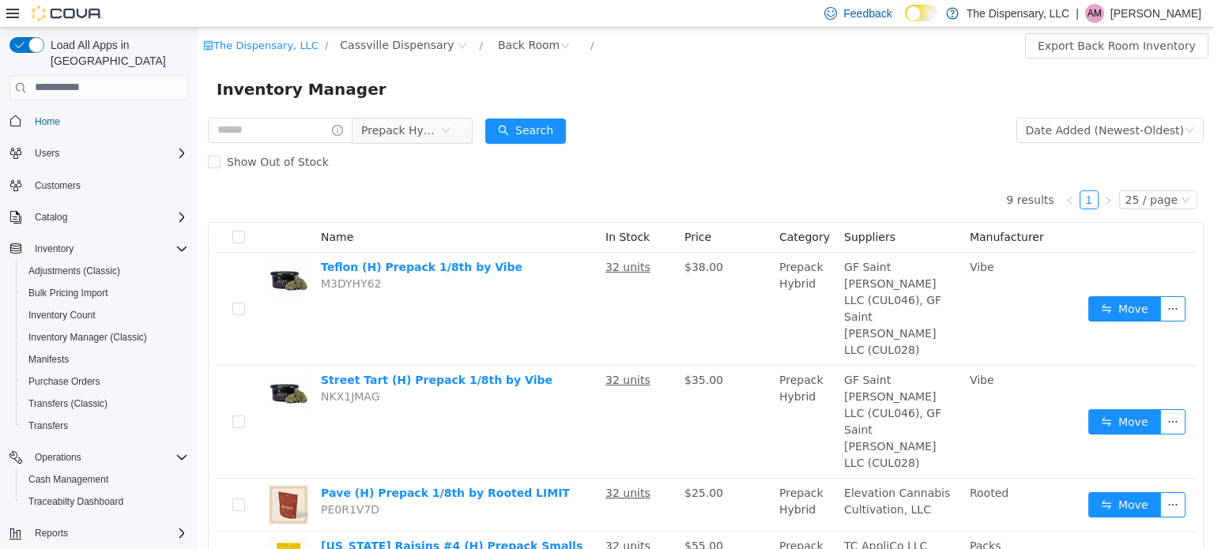
click at [472, 365] on td "Street Tart (H) Prepack 1/8th by Vibe NKX1JMAG" at bounding box center [457, 421] width 285 height 113
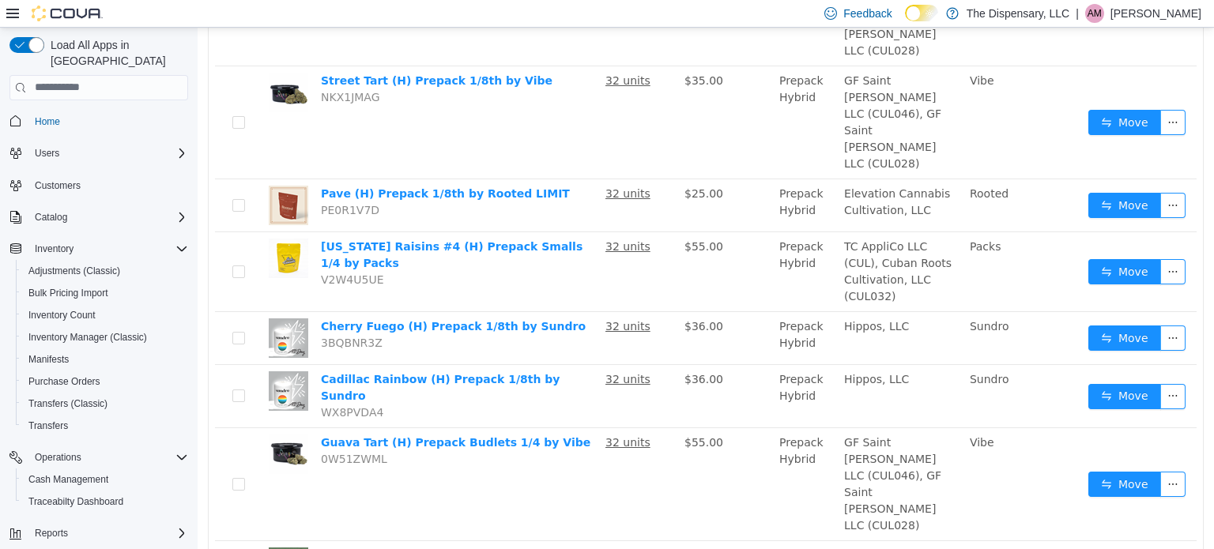
scroll to position [334, 0]
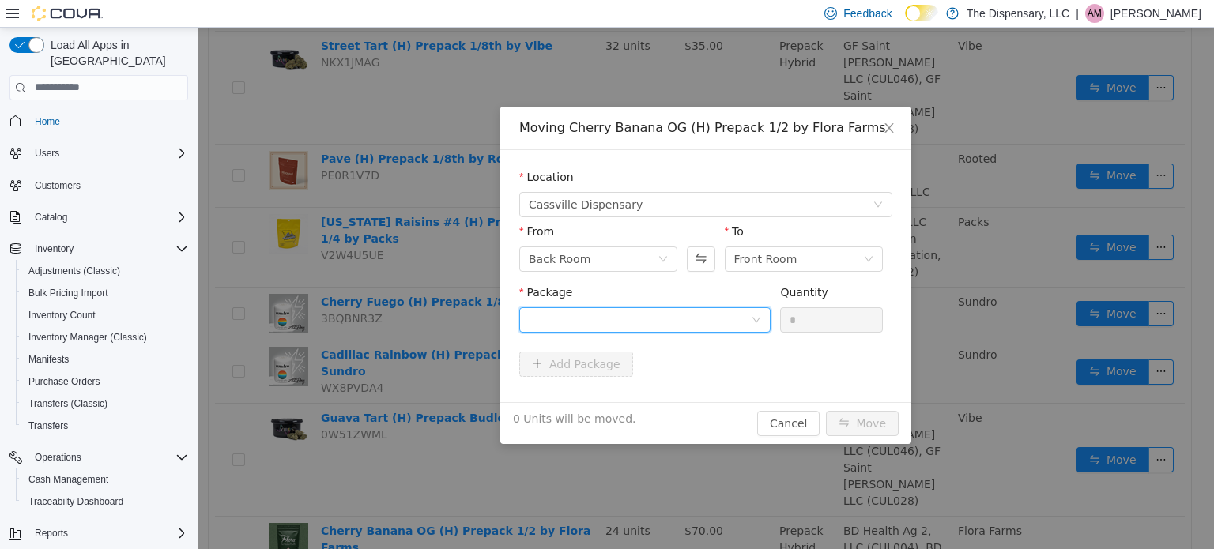
click at [672, 328] on div at bounding box center [640, 320] width 222 height 24
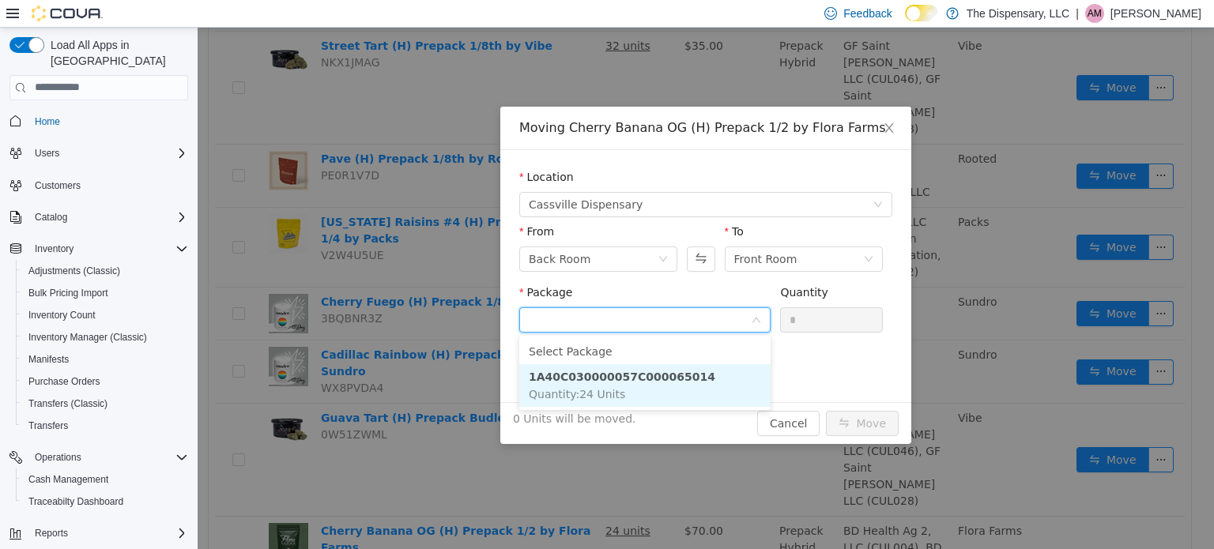
click at [662, 398] on li "1A40C030000057C000065014 Quantity : 24 Units" at bounding box center [644, 385] width 251 height 43
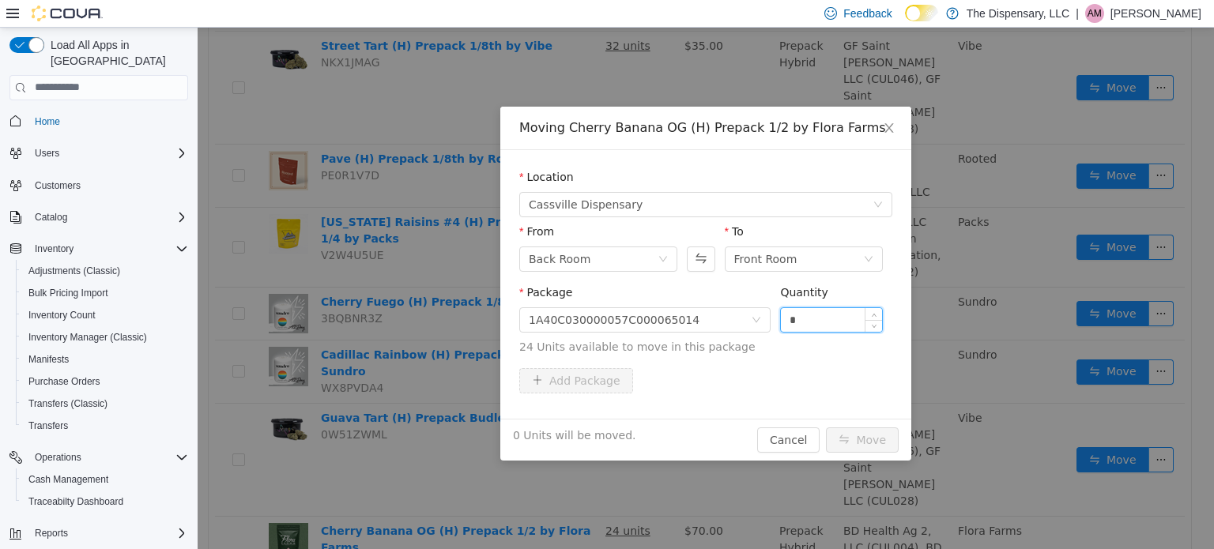
drag, startPoint x: 816, startPoint y: 322, endPoint x: 794, endPoint y: 326, distance: 22.6
click at [794, 326] on input "*" at bounding box center [831, 320] width 101 height 24
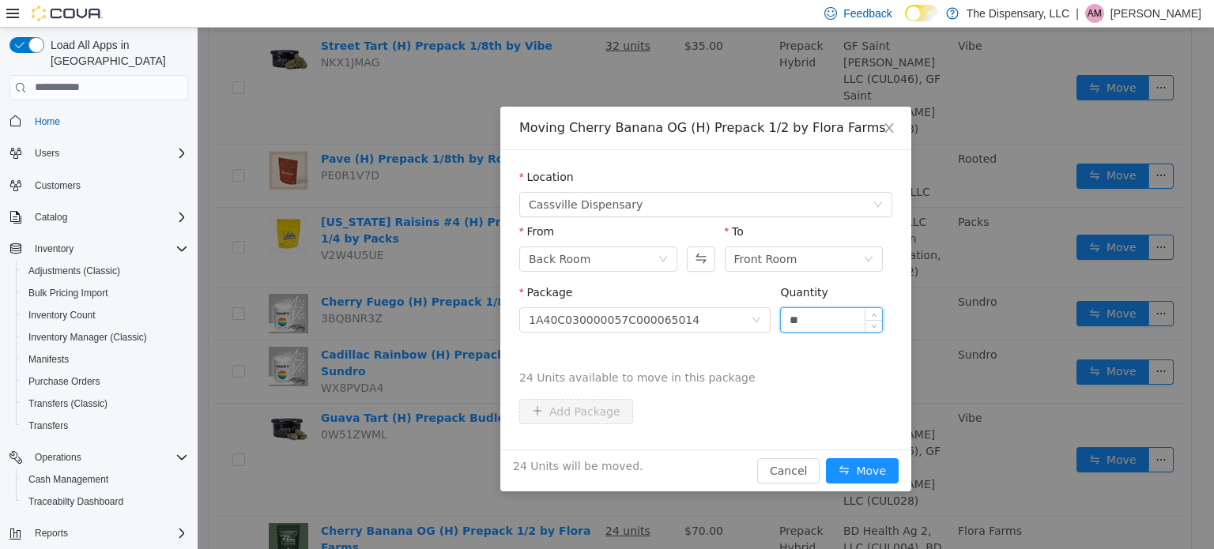
type input "**"
click at [826, 458] on button "Move" at bounding box center [862, 470] width 73 height 25
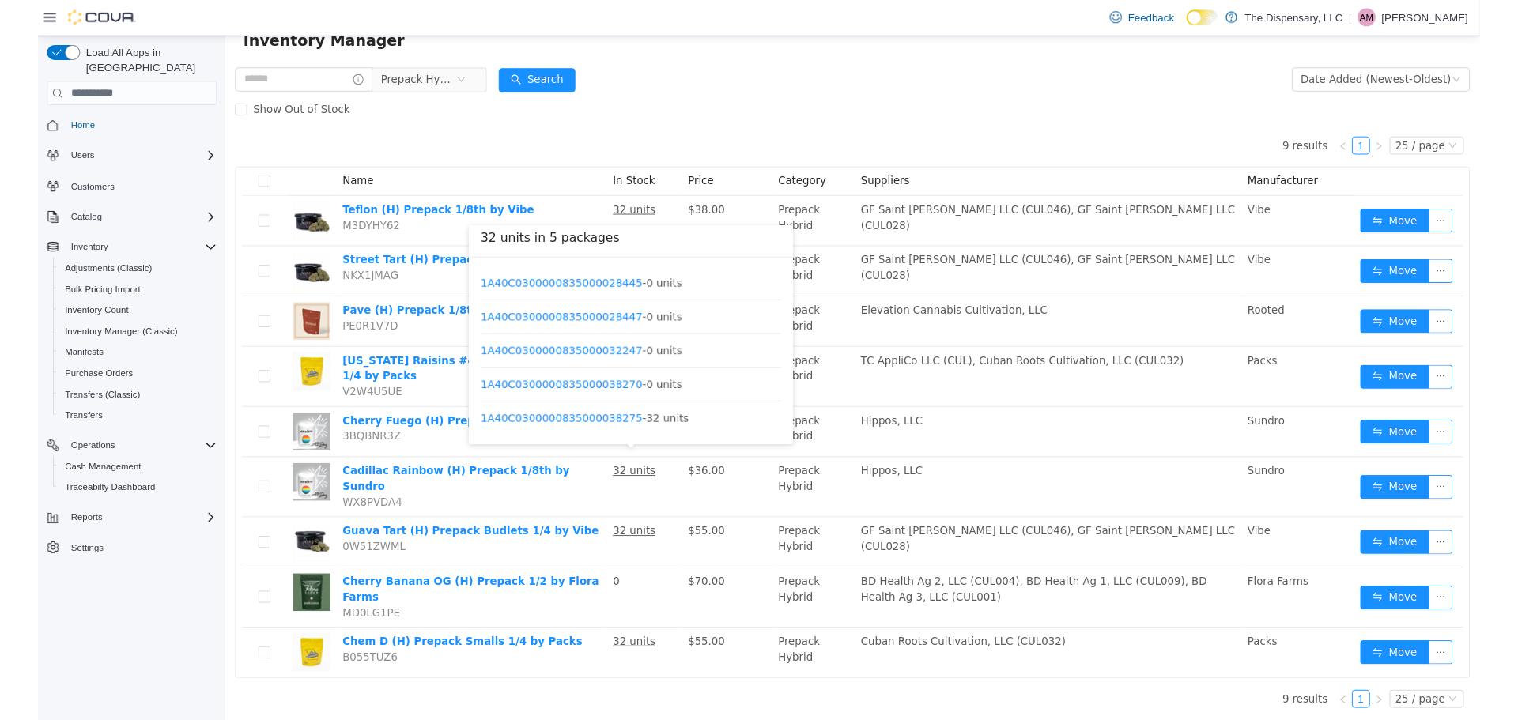
scroll to position [27, 0]
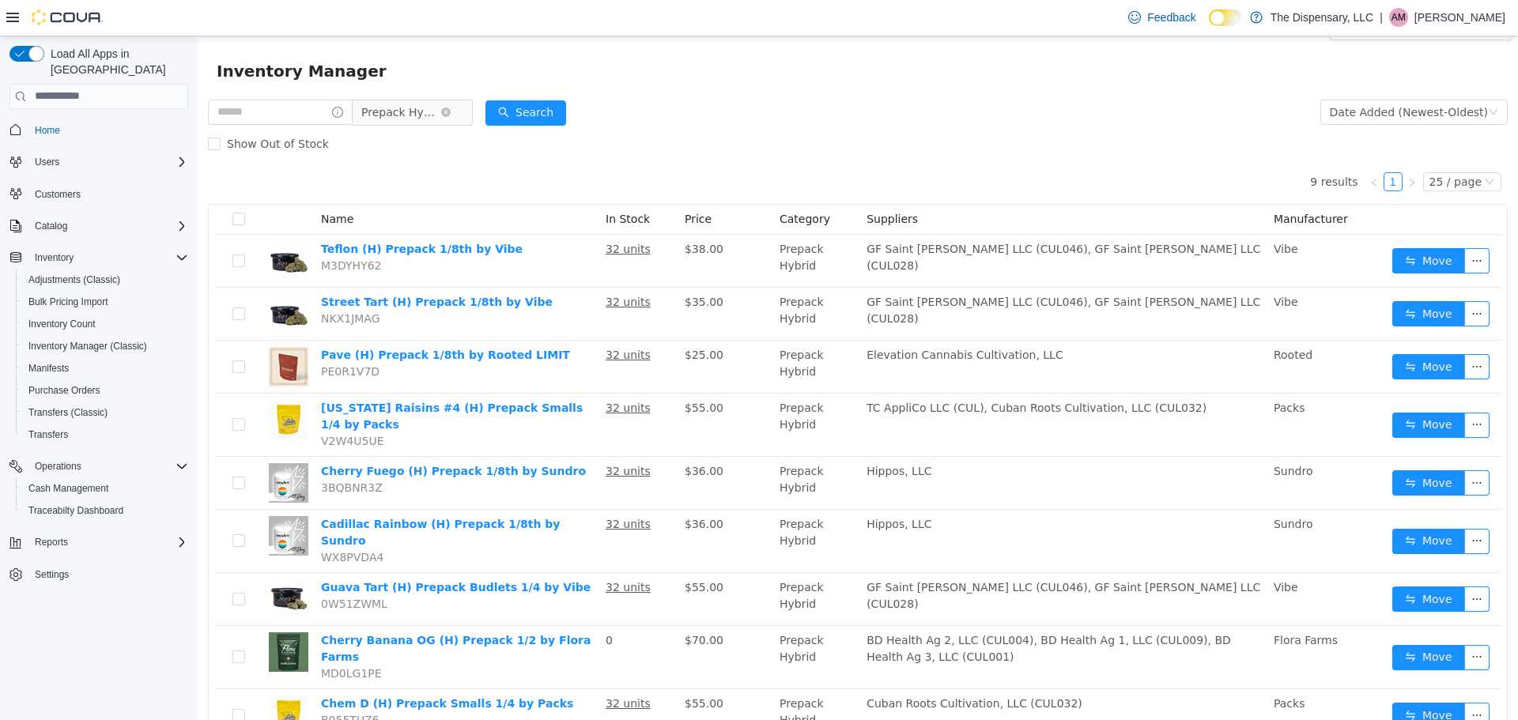
click at [440, 113] on span "Prepack Hybrid" at bounding box center [400, 112] width 79 height 24
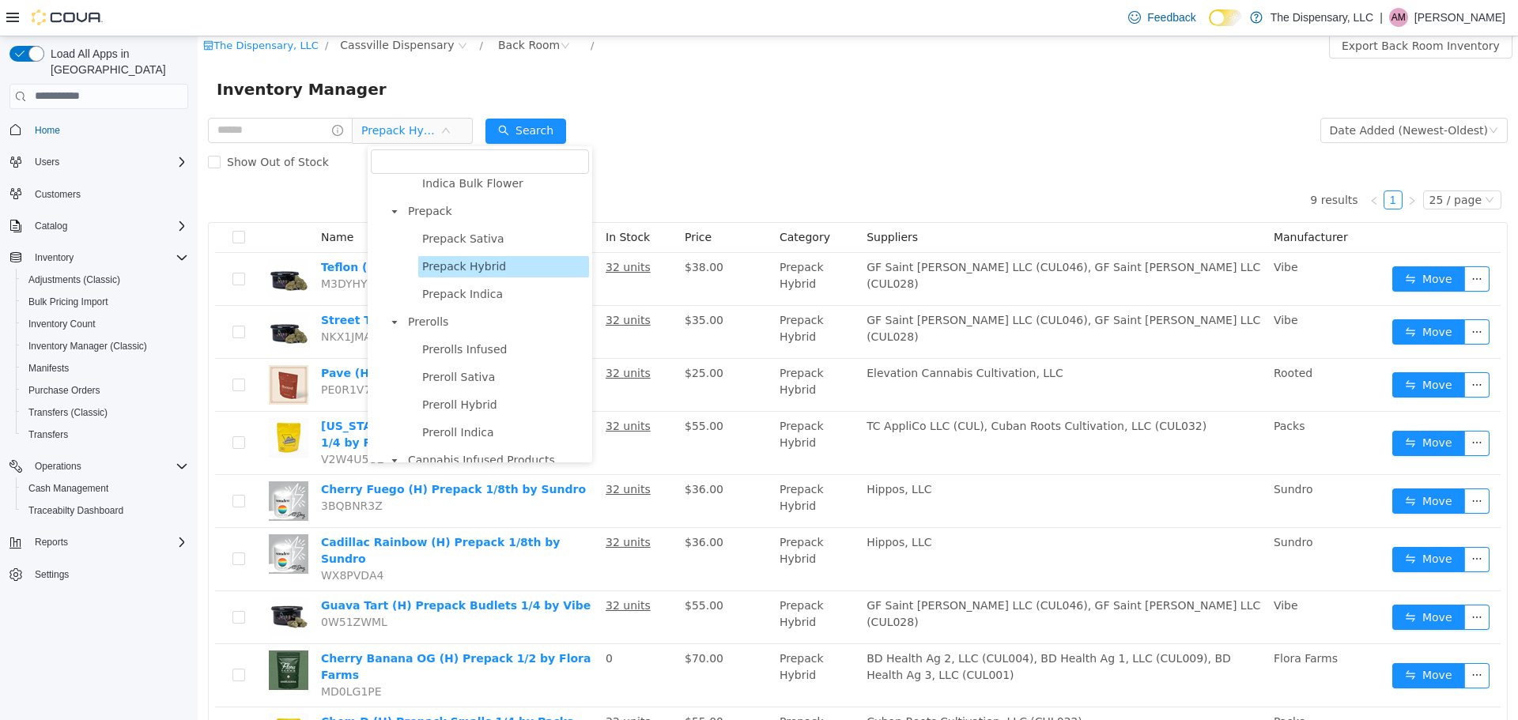
scroll to position [0, 0]
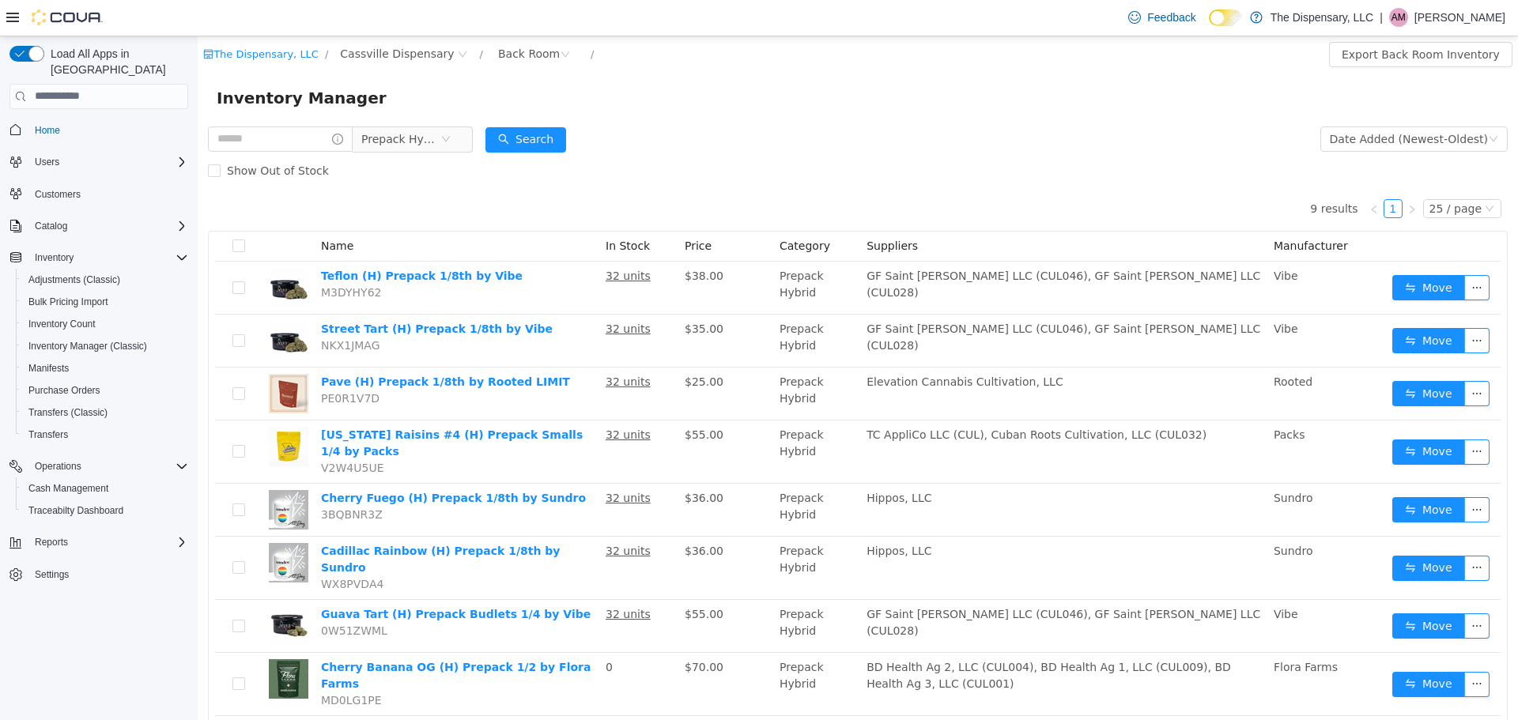
click at [798, 164] on div "Show Out of Stock" at bounding box center [858, 170] width 1300 height 32
click at [404, 140] on span "Prepack Hybrid" at bounding box center [400, 138] width 79 height 24
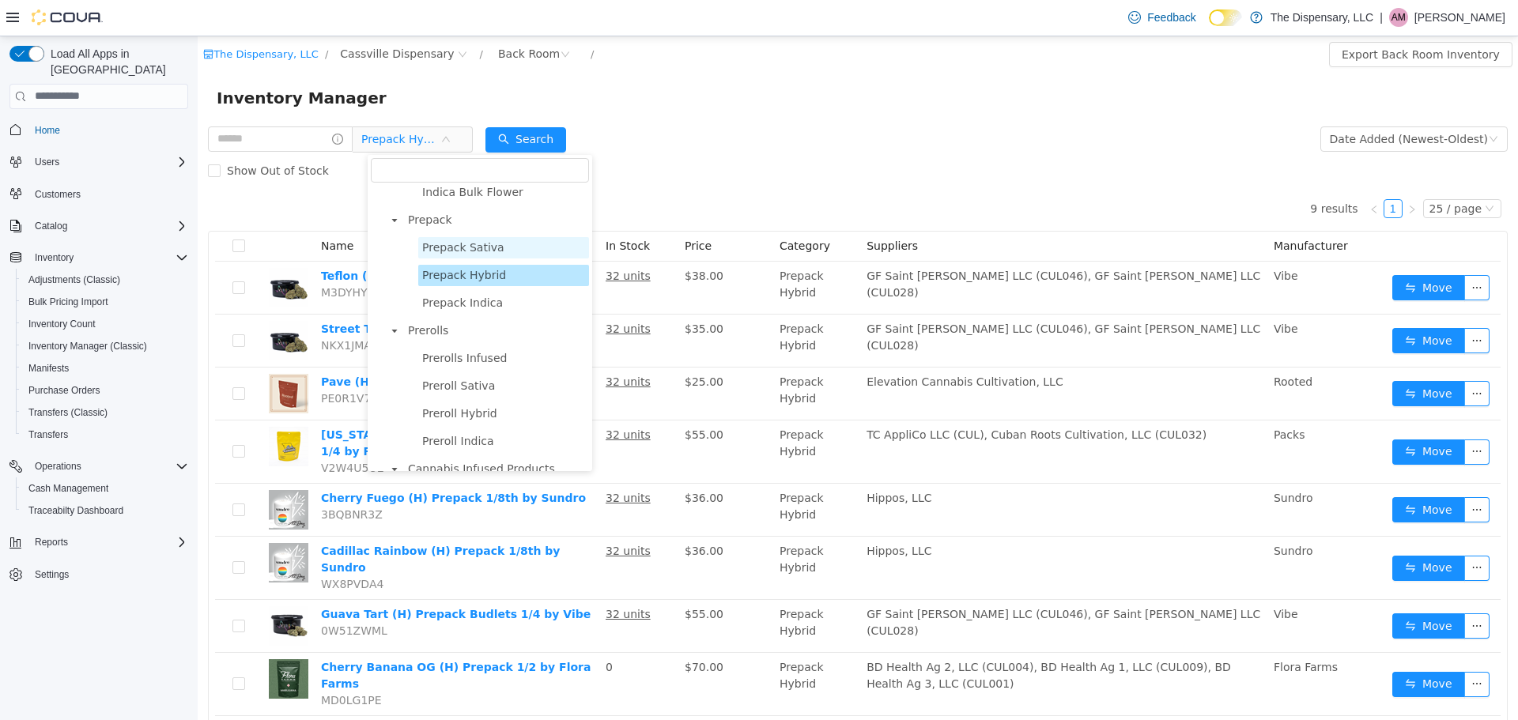
click at [457, 258] on span "Prepack Sativa" at bounding box center [503, 246] width 171 height 21
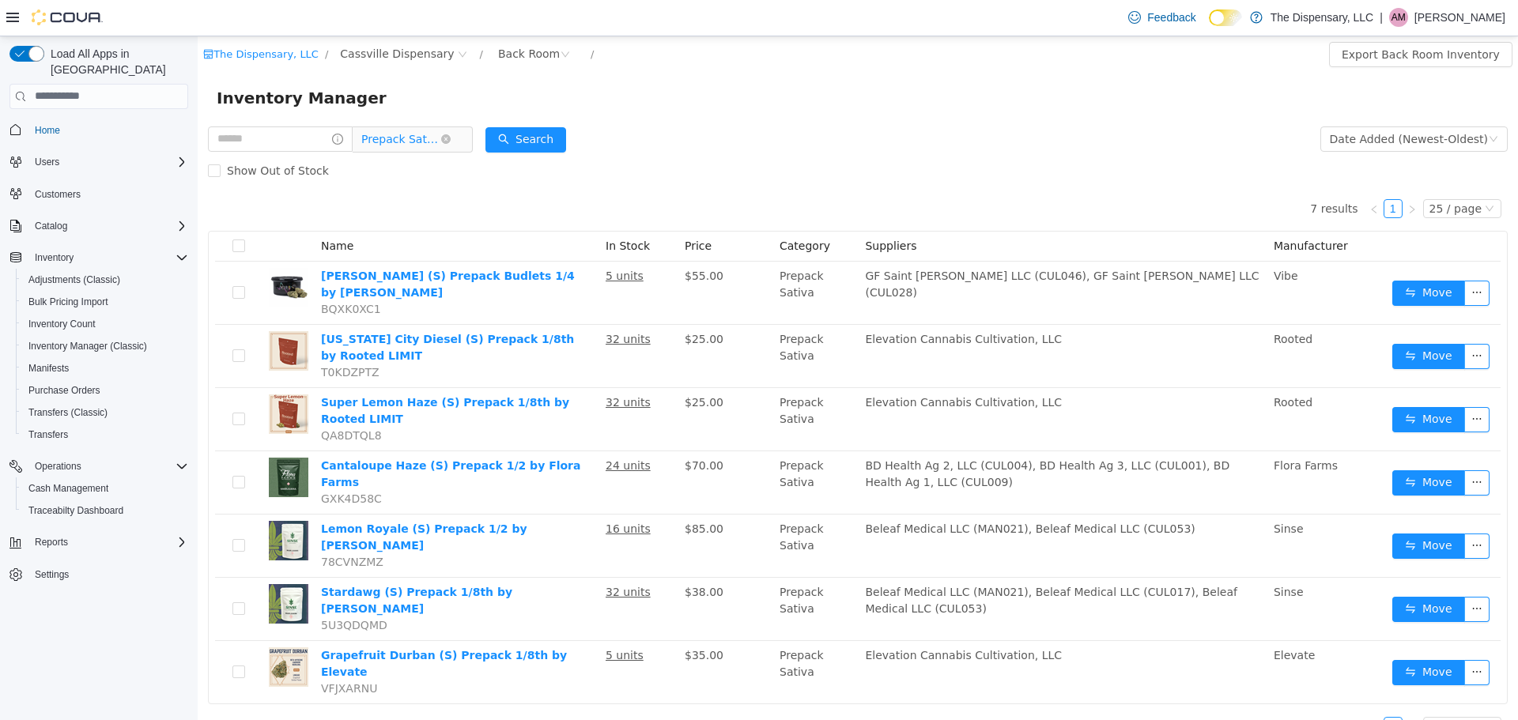
click at [406, 145] on span "Prepack Sativa" at bounding box center [400, 138] width 79 height 24
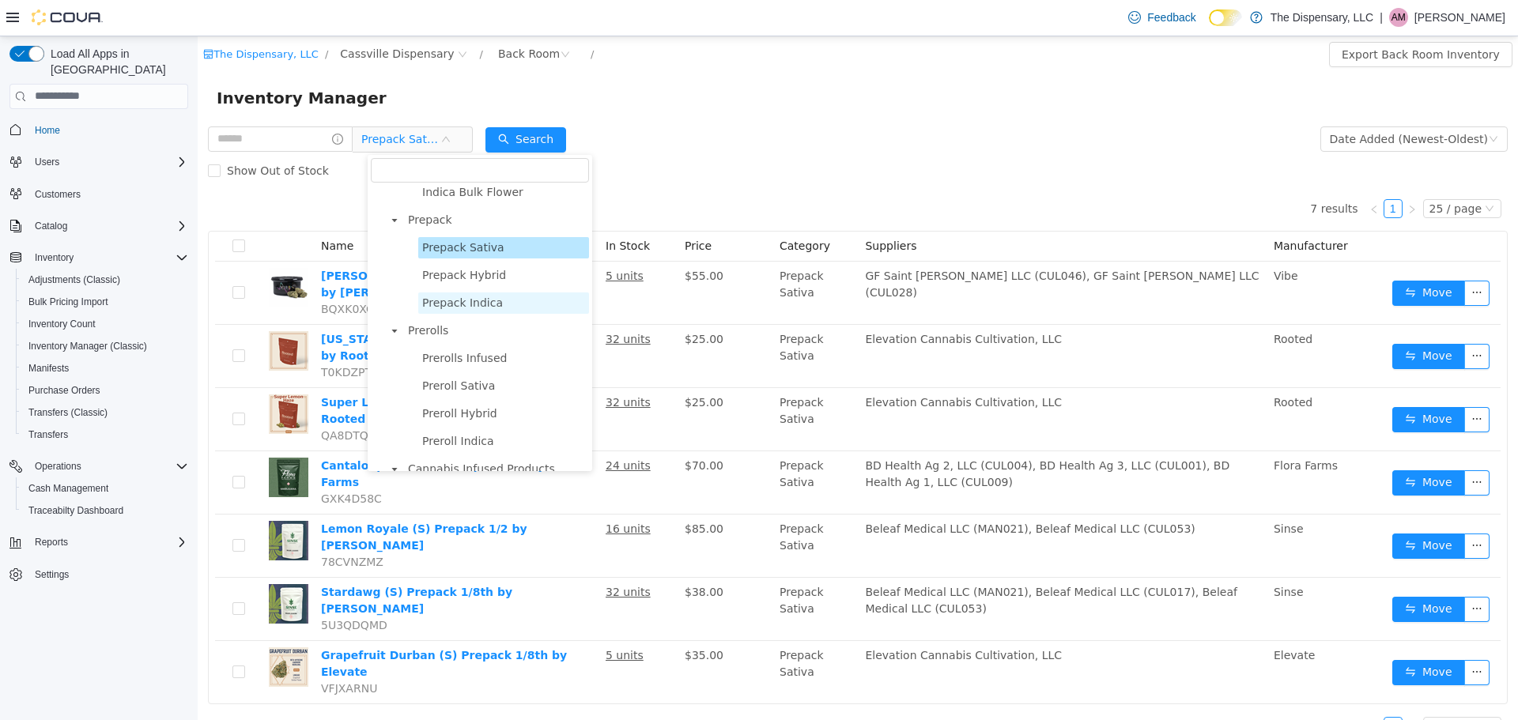
click at [442, 304] on span "Prepack Indica" at bounding box center [462, 302] width 81 height 13
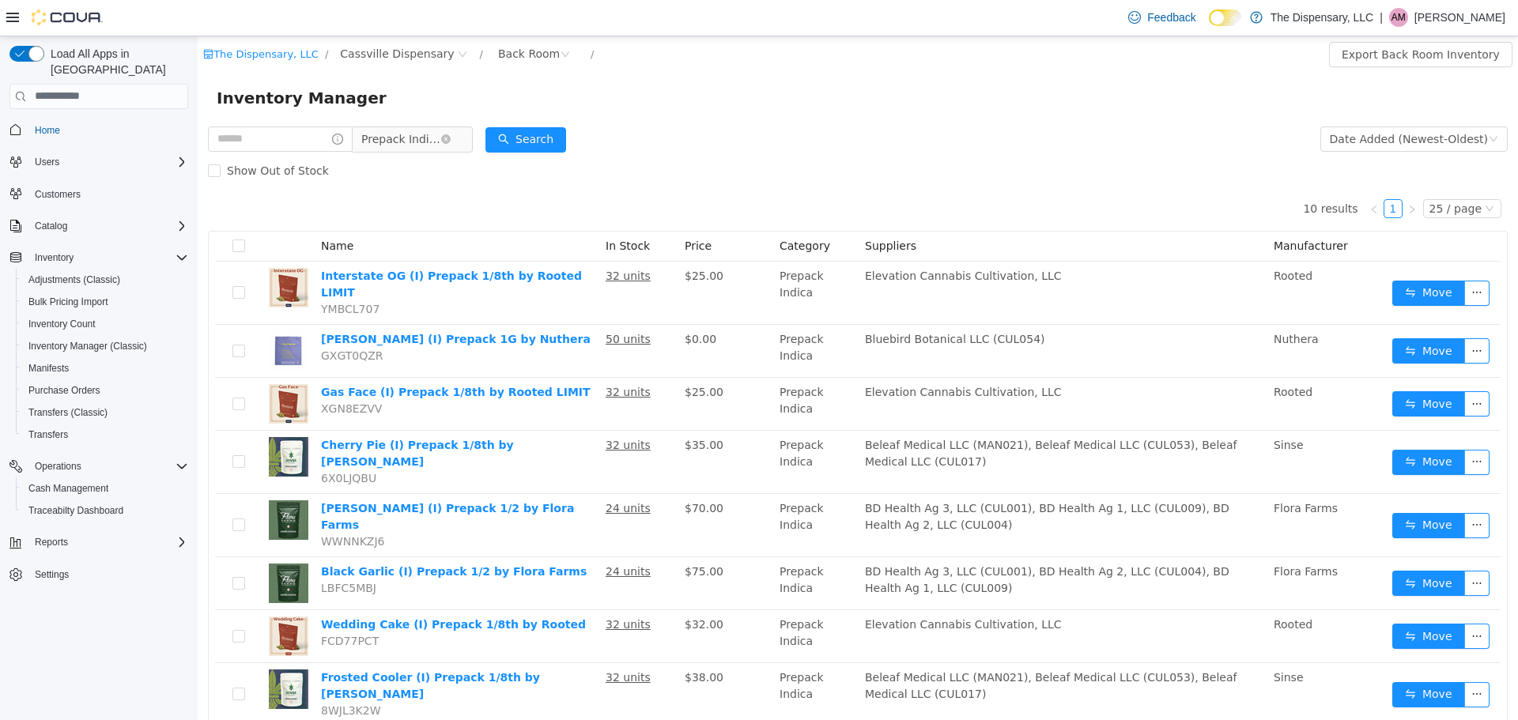
click at [417, 142] on span "Prepack Indica" at bounding box center [400, 138] width 79 height 24
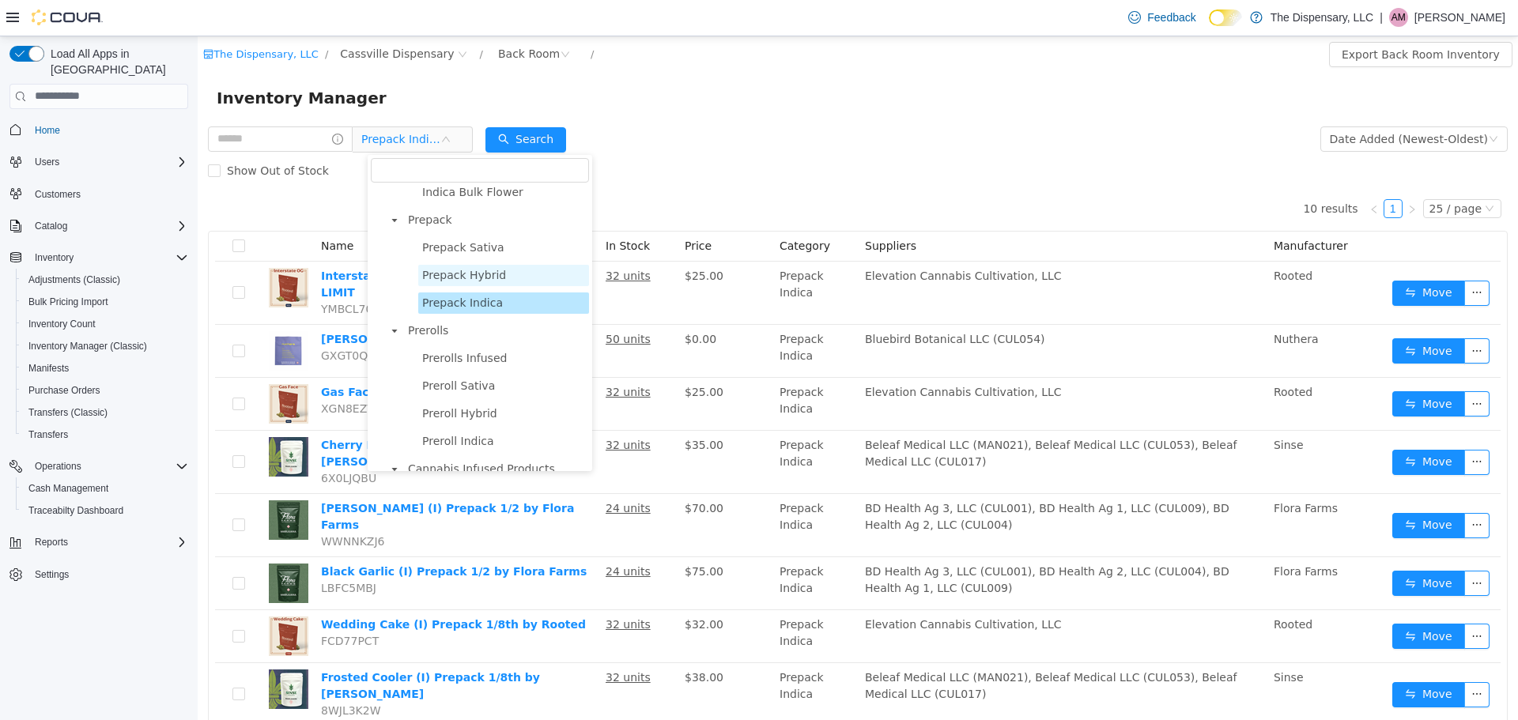
click at [490, 281] on span "Prepack Hybrid" at bounding box center [464, 274] width 84 height 13
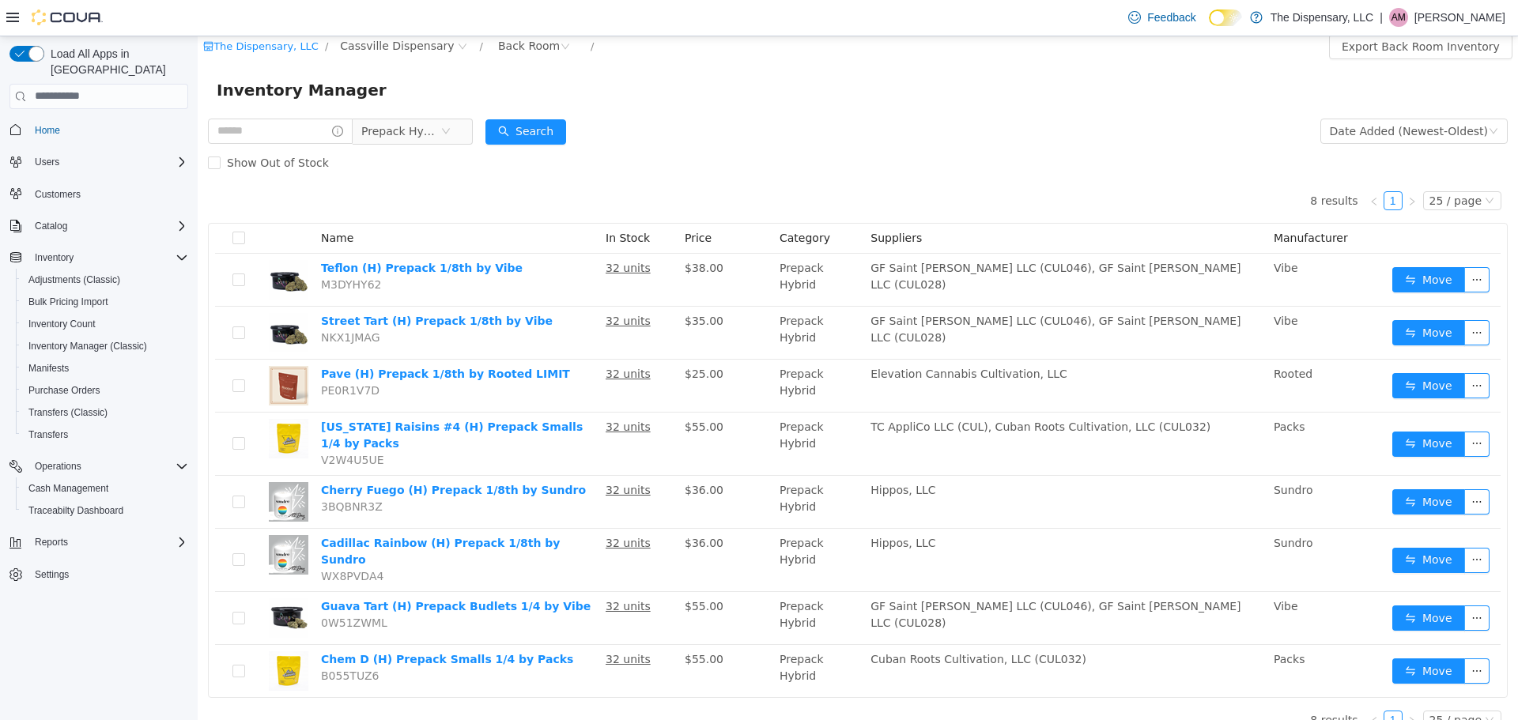
scroll to position [10, 0]
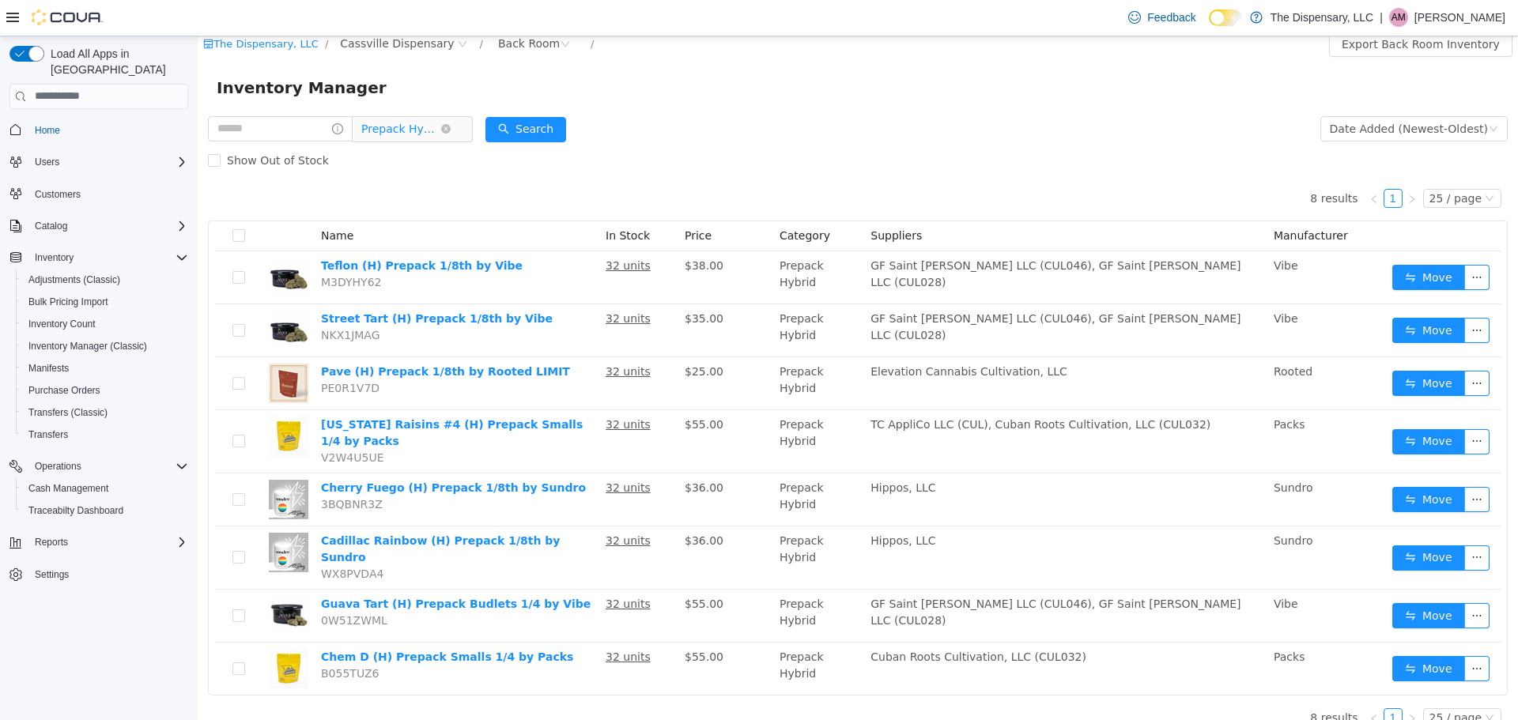
click at [411, 132] on span "Prepack Hybrid" at bounding box center [400, 128] width 79 height 24
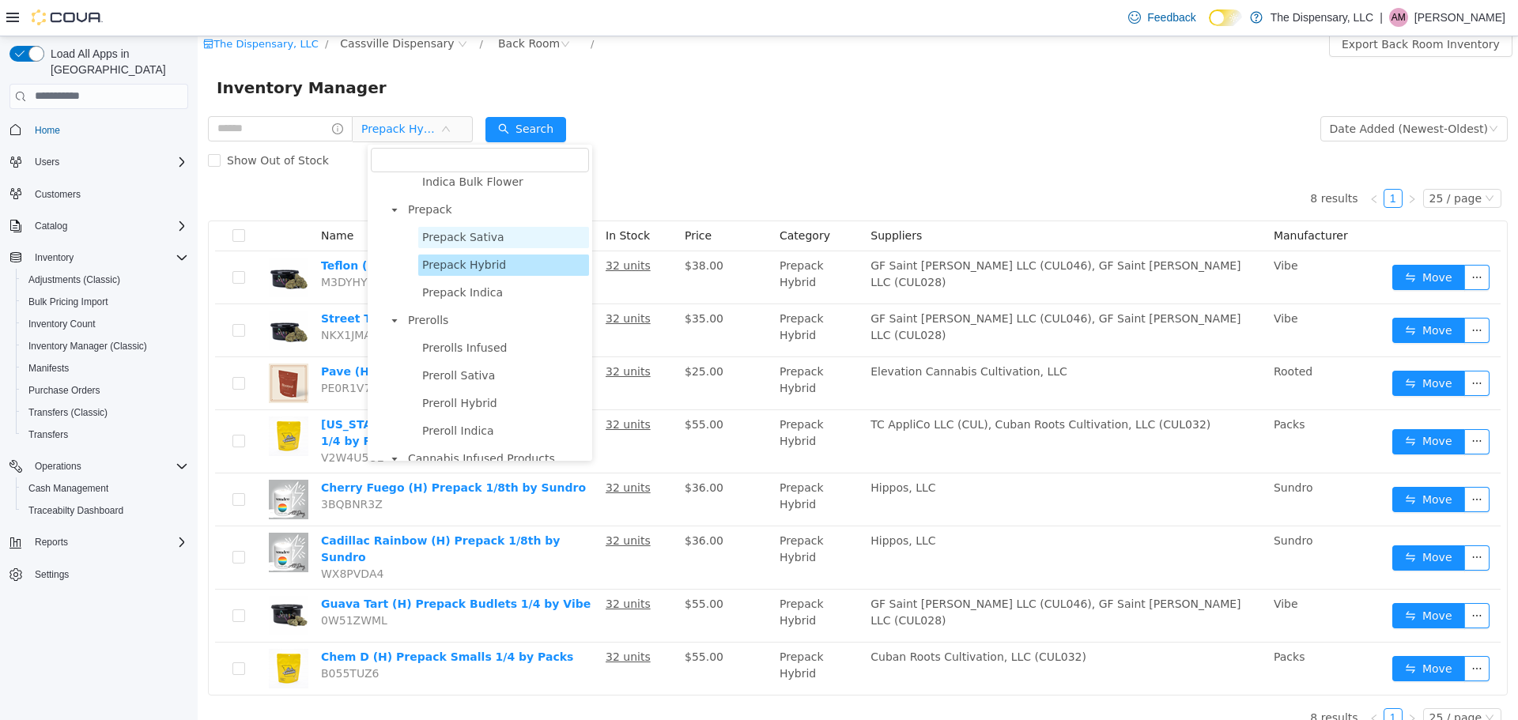
click at [445, 243] on span "Prepack Sativa" at bounding box center [463, 236] width 82 height 13
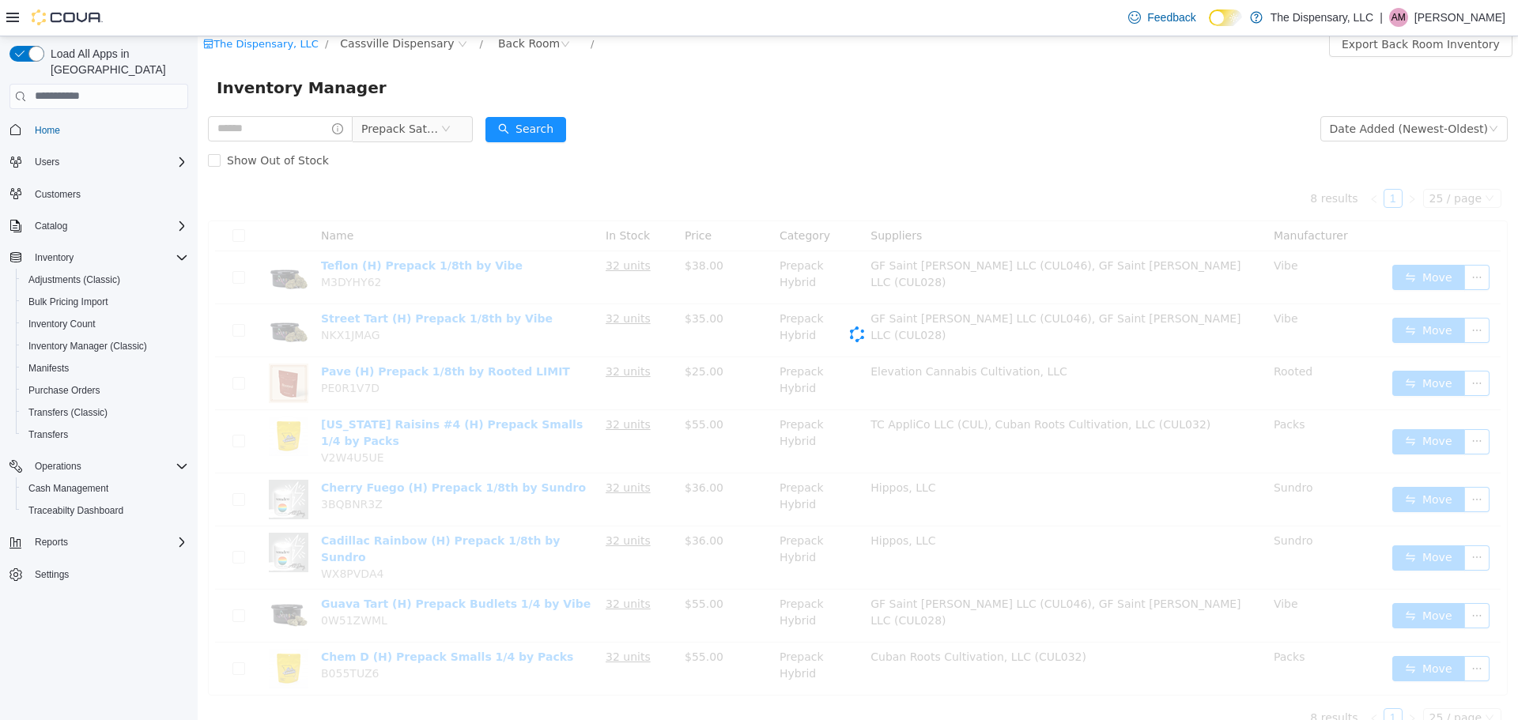
scroll to position [0, 0]
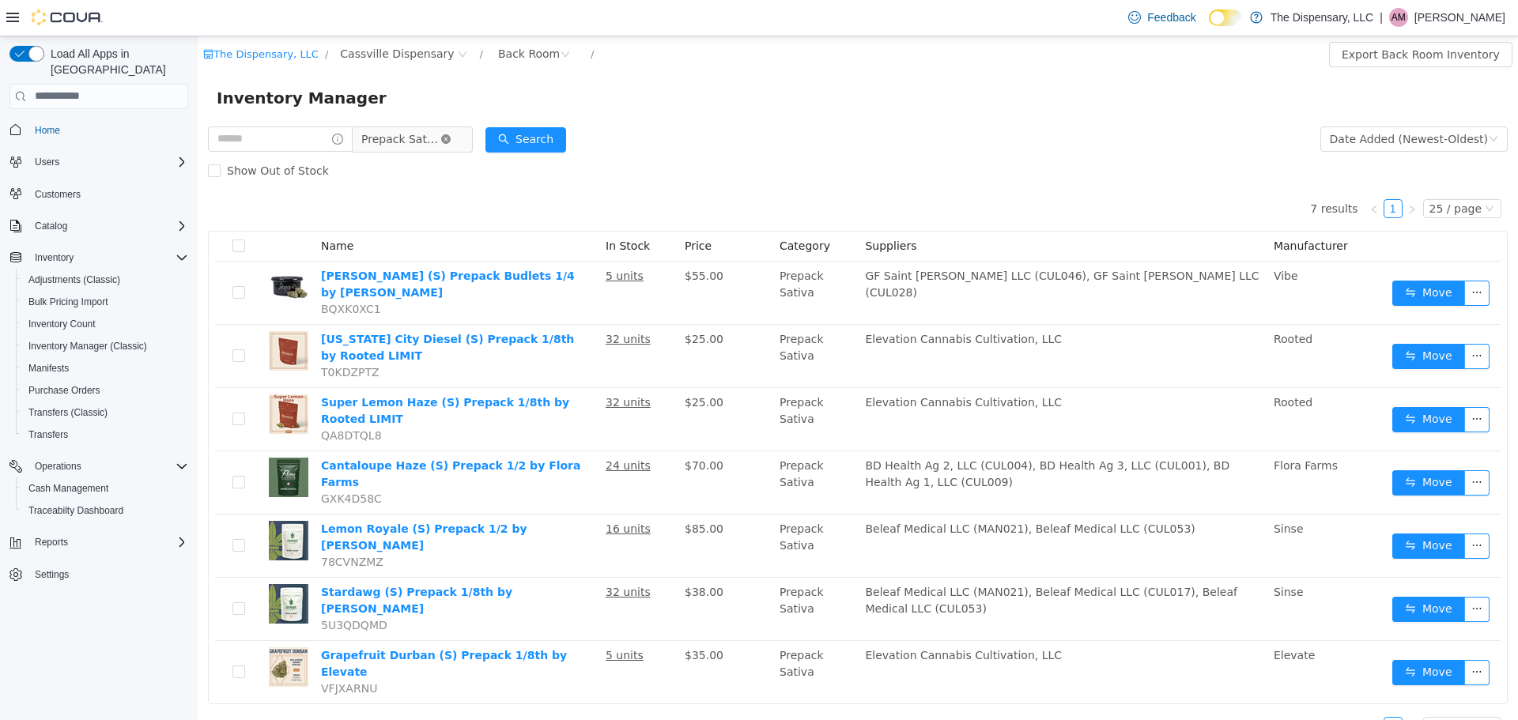
click at [451, 138] on icon "icon: close-circle" at bounding box center [445, 138] width 9 height 9
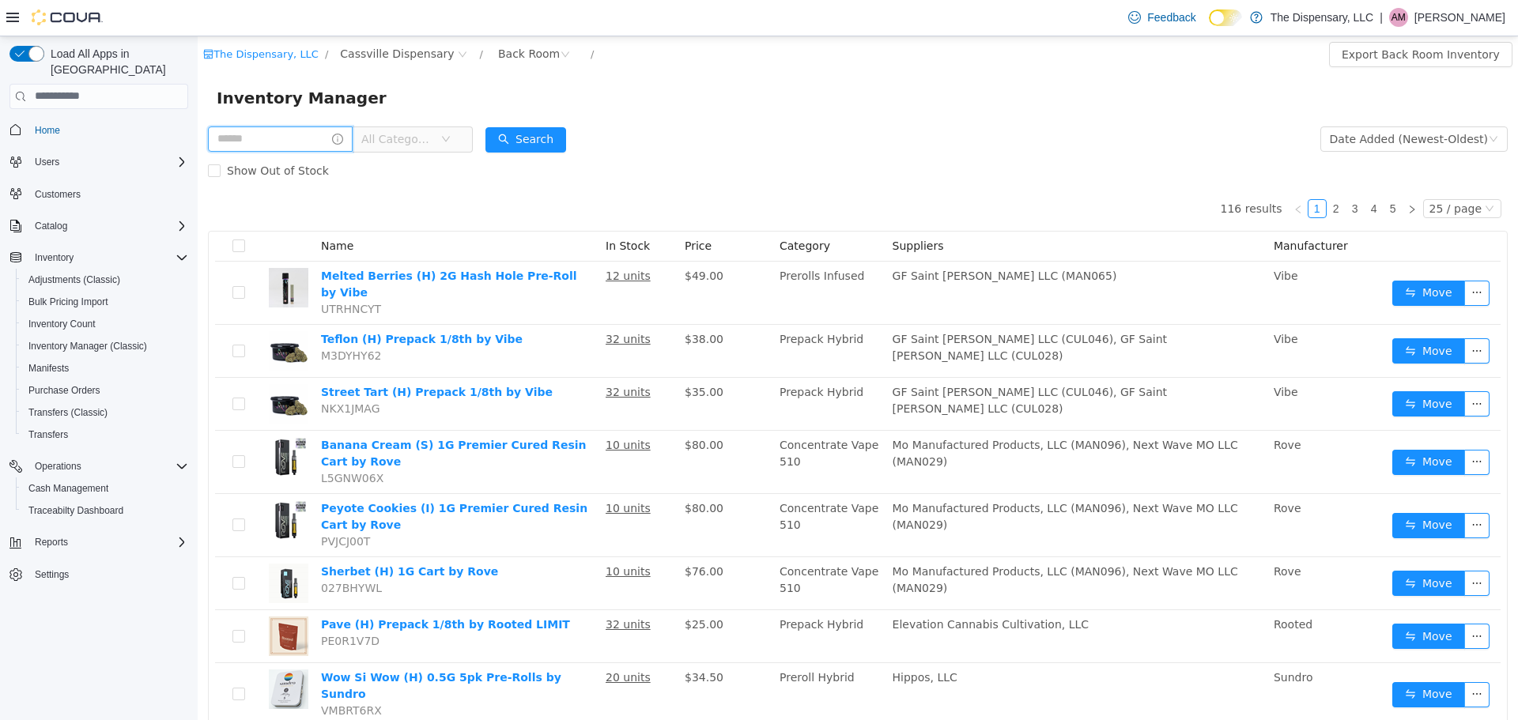
click at [220, 130] on input "text" at bounding box center [280, 138] width 145 height 25
type input "*********"
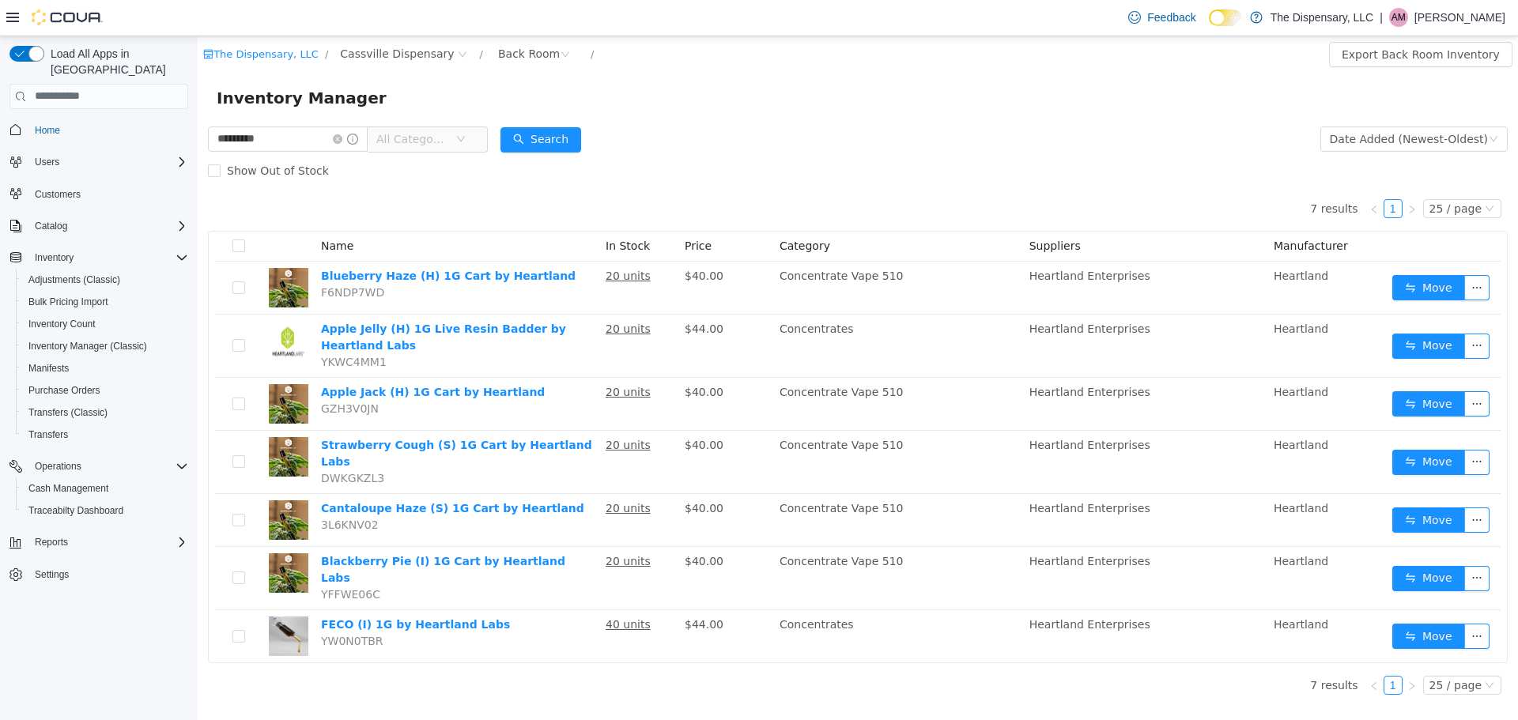
click at [433, 135] on span "All Categories" at bounding box center [412, 138] width 72 height 16
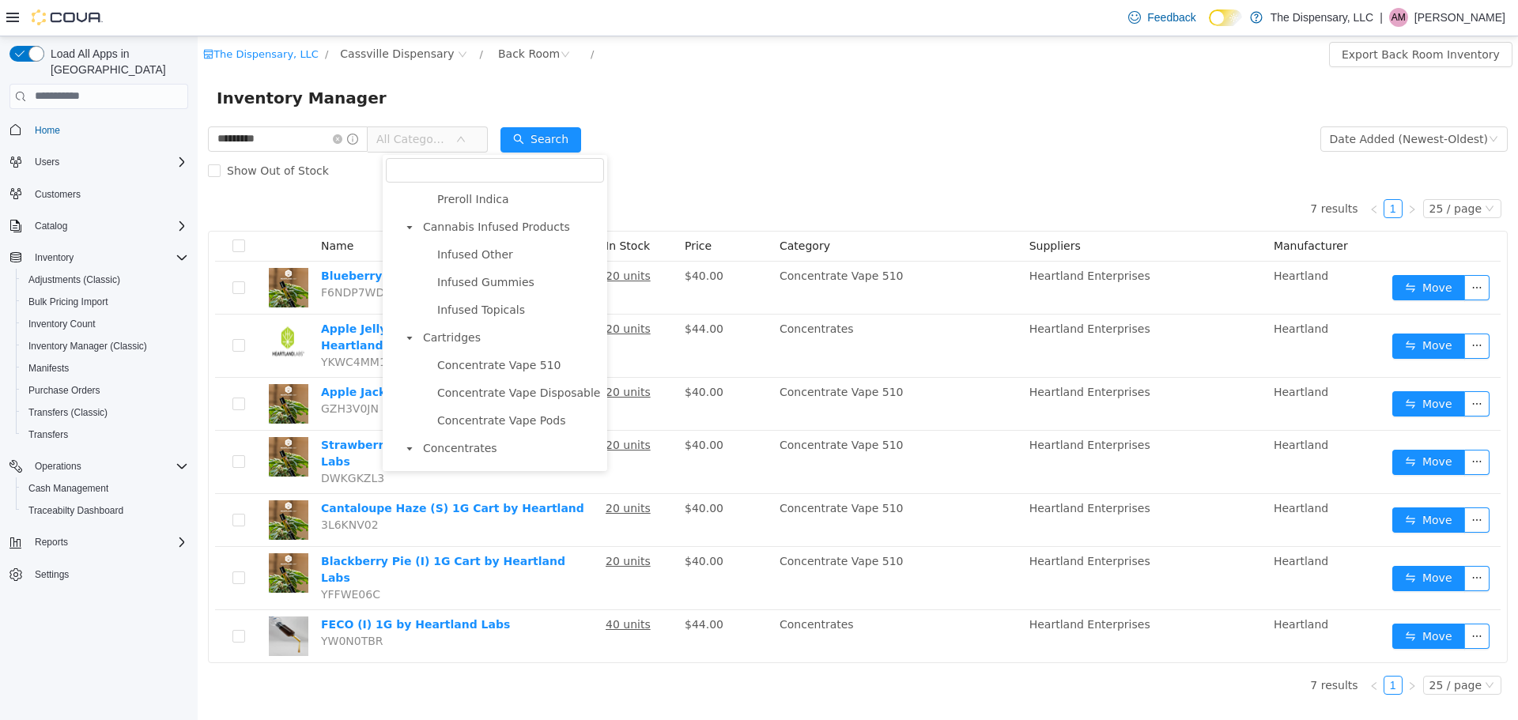
scroll to position [738, 0]
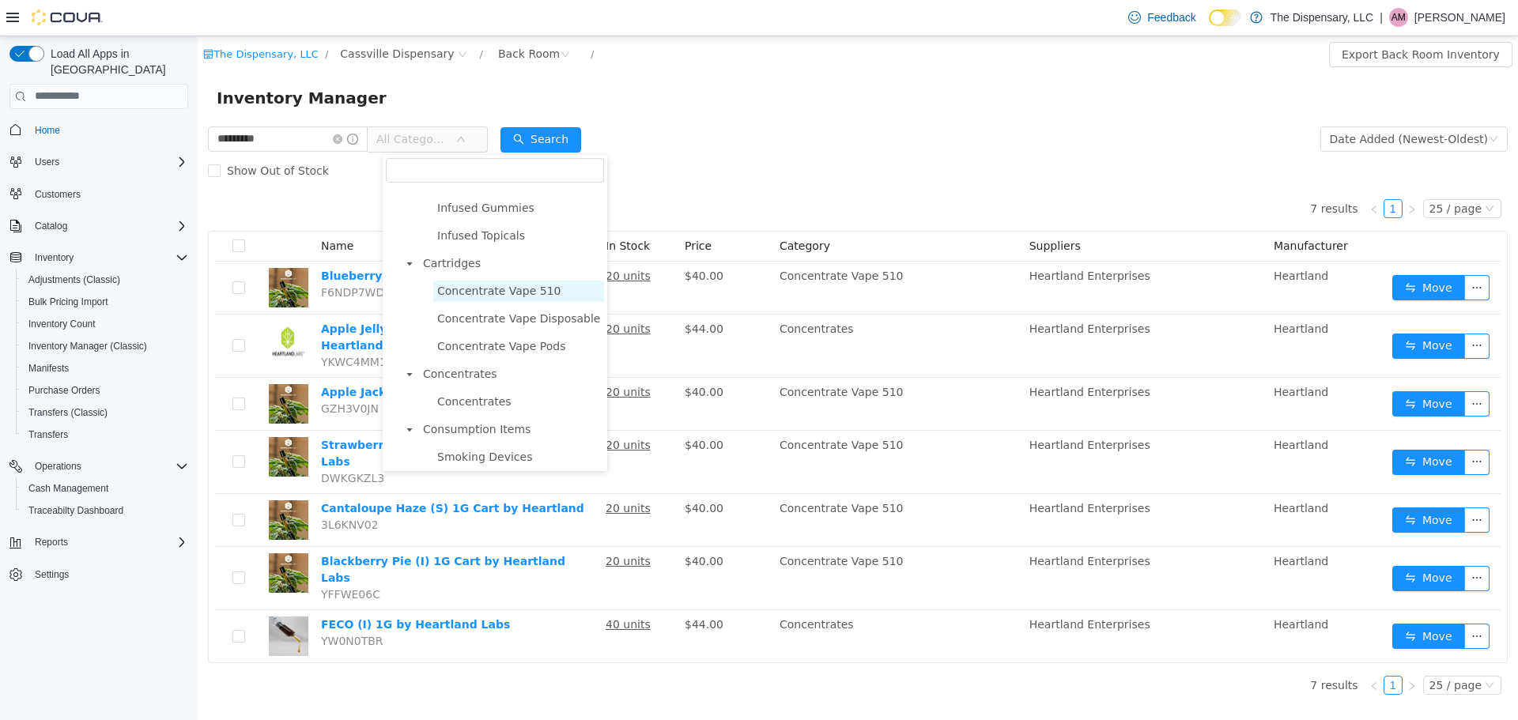
click at [473, 296] on span "Concentrate Vape 510" at bounding box center [499, 290] width 124 height 13
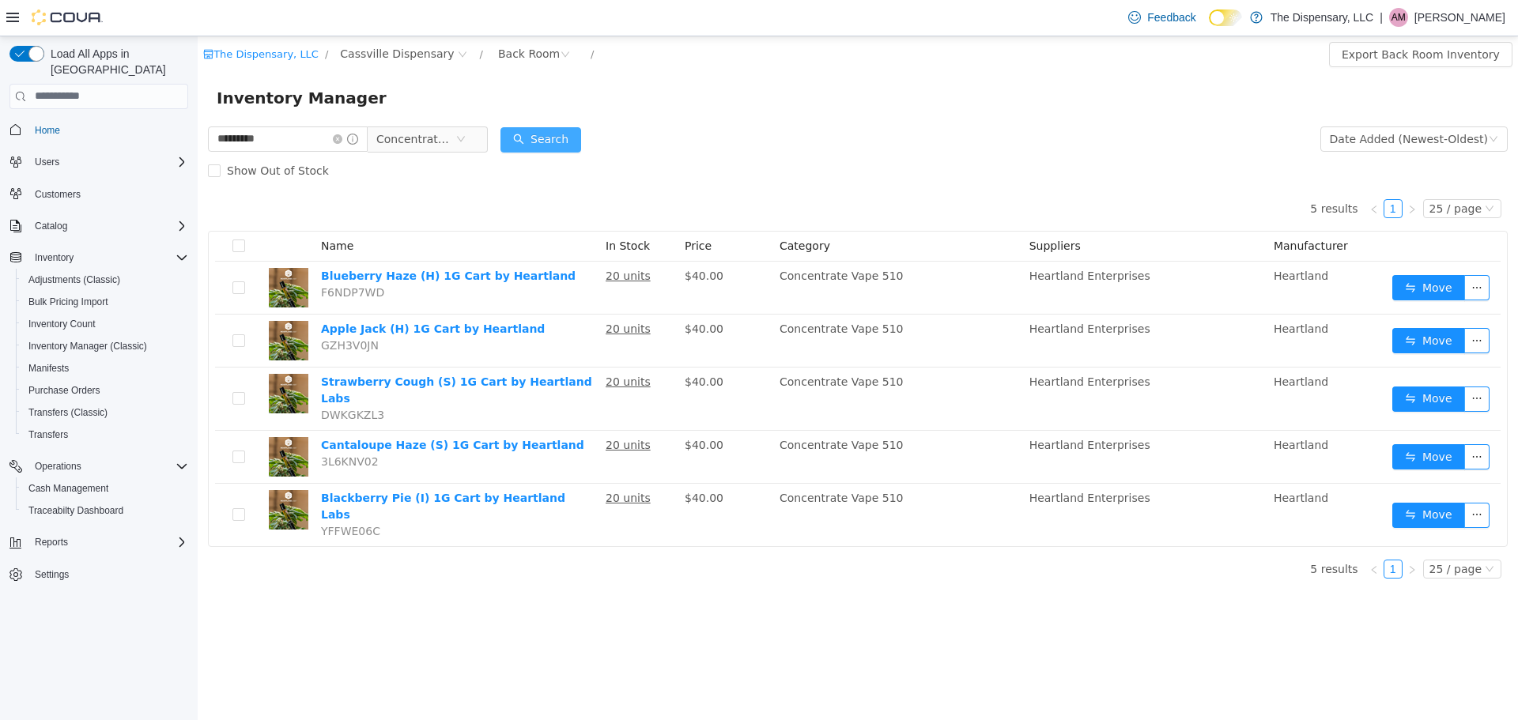
click at [559, 141] on button "Search" at bounding box center [540, 138] width 81 height 25
click at [435, 143] on span "Concentrate Vape 510" at bounding box center [415, 138] width 79 height 24
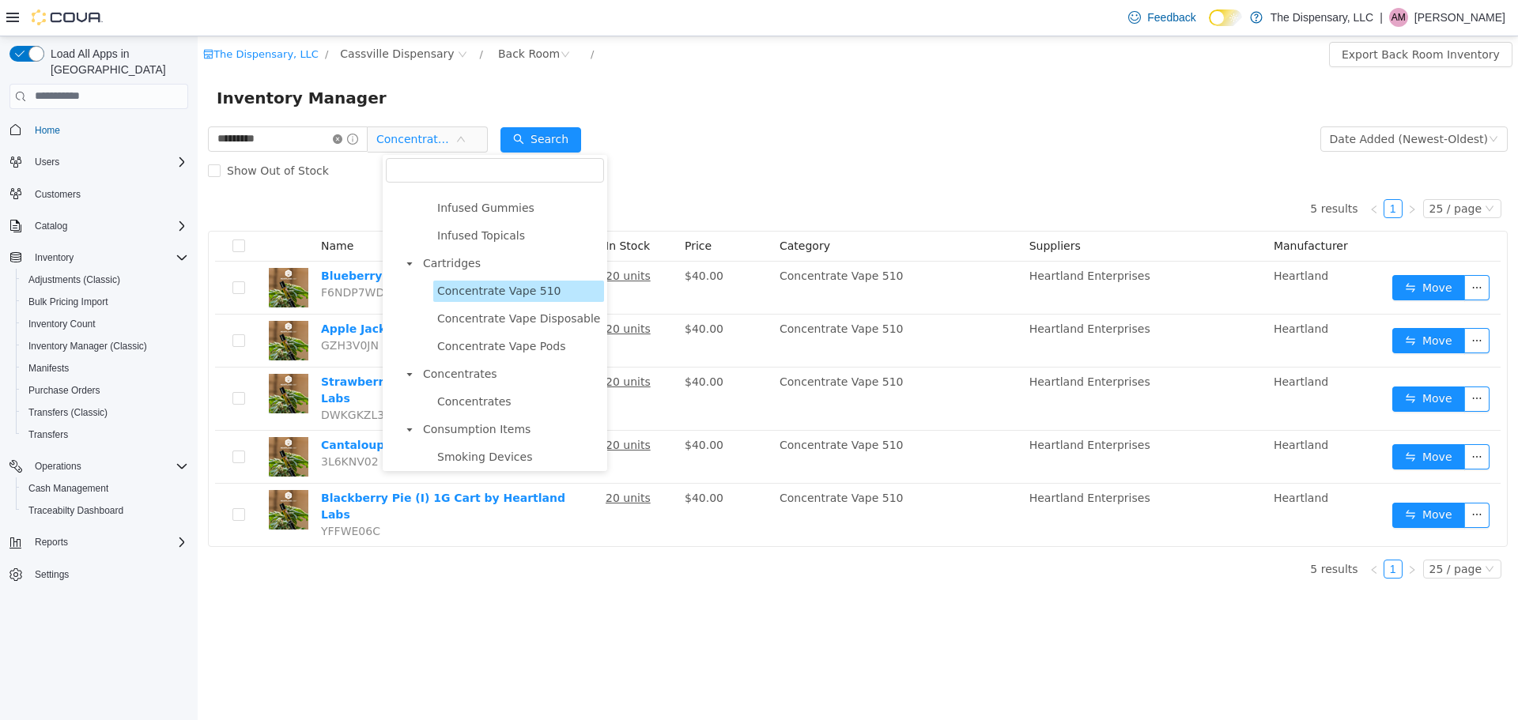
click at [342, 138] on icon "icon: close-circle" at bounding box center [337, 138] width 9 height 9
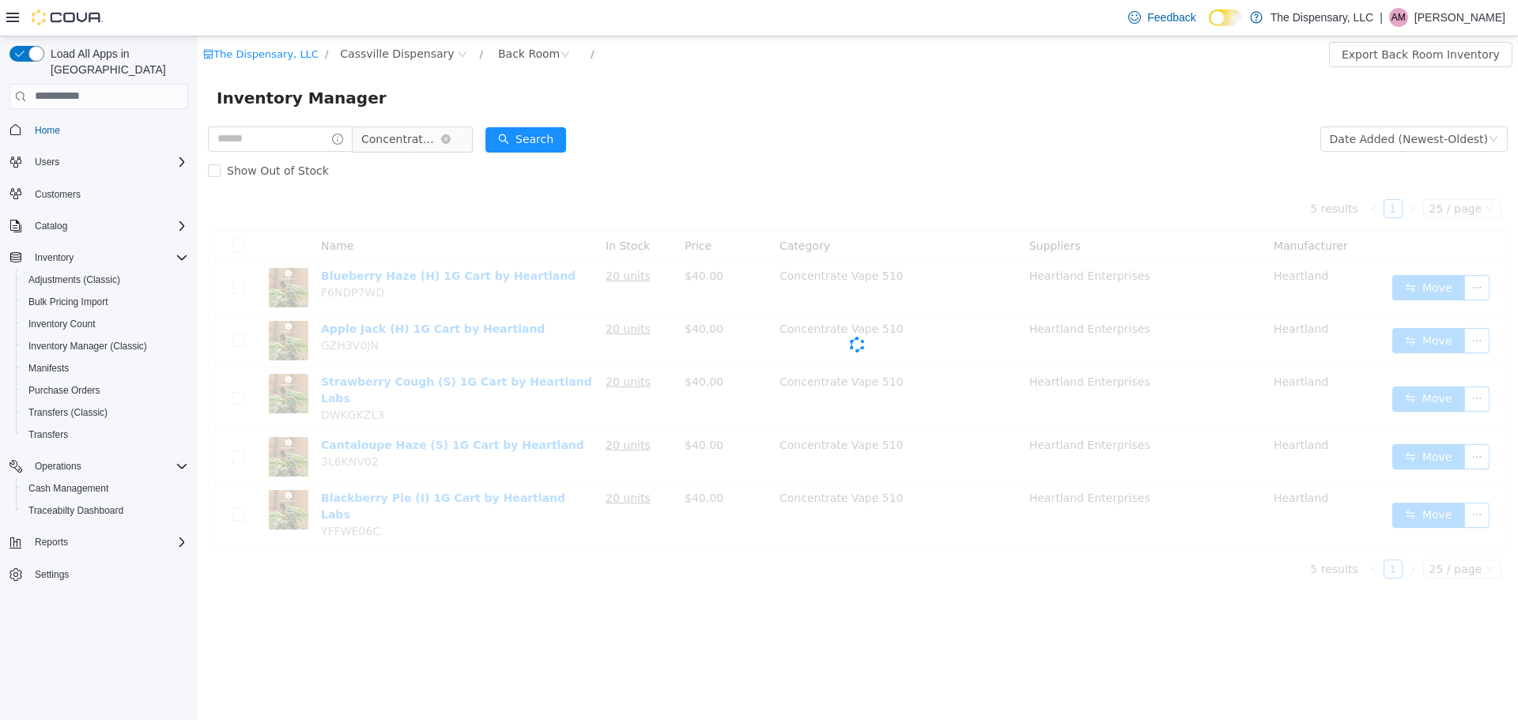
click at [409, 134] on span "Concentrate Vape 510" at bounding box center [400, 138] width 79 height 24
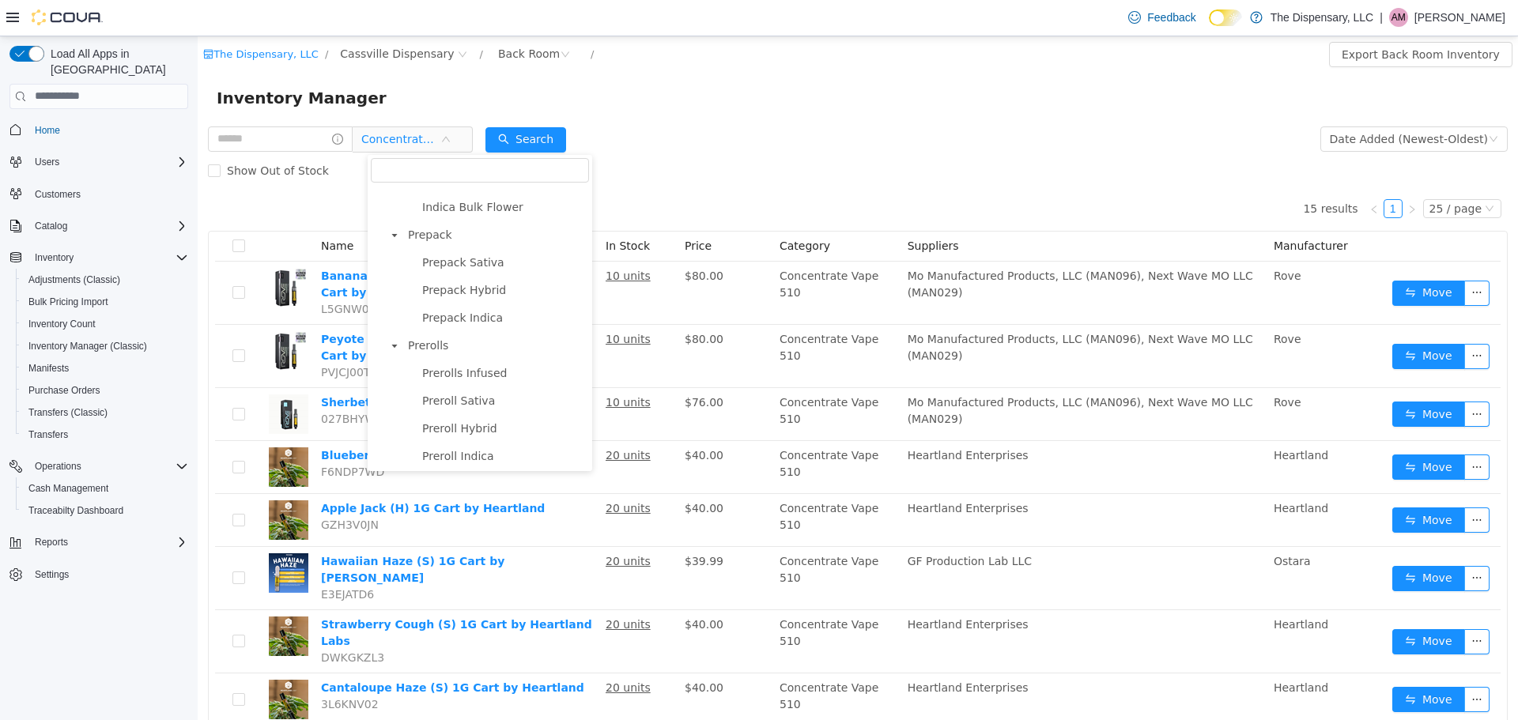
scroll to position [343, 0]
click at [462, 387] on span "Prepack Indica" at bounding box center [462, 381] width 81 height 13
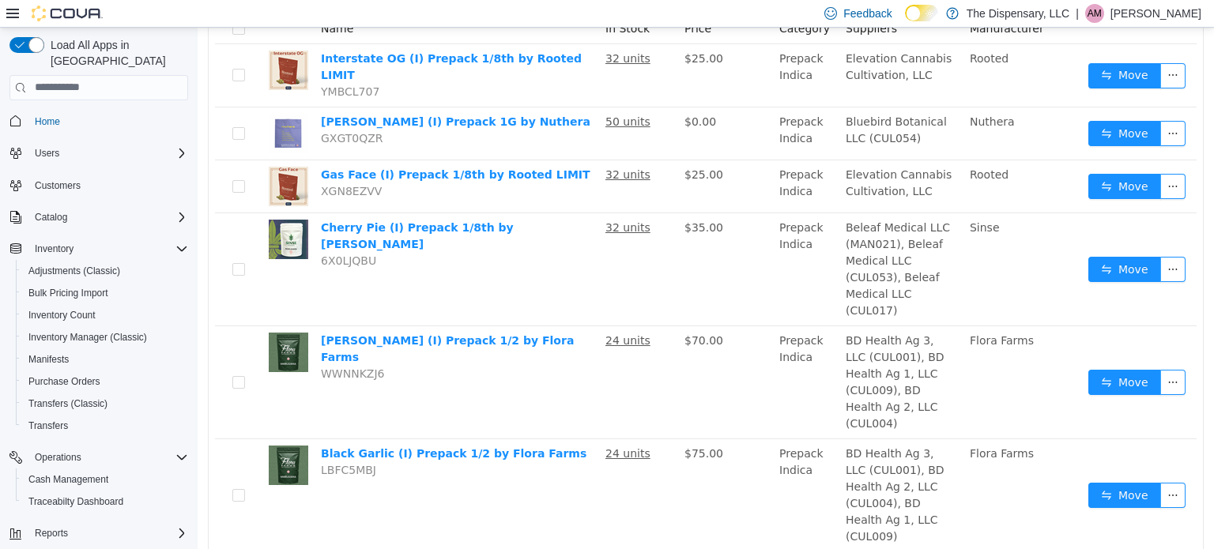
scroll to position [0, 0]
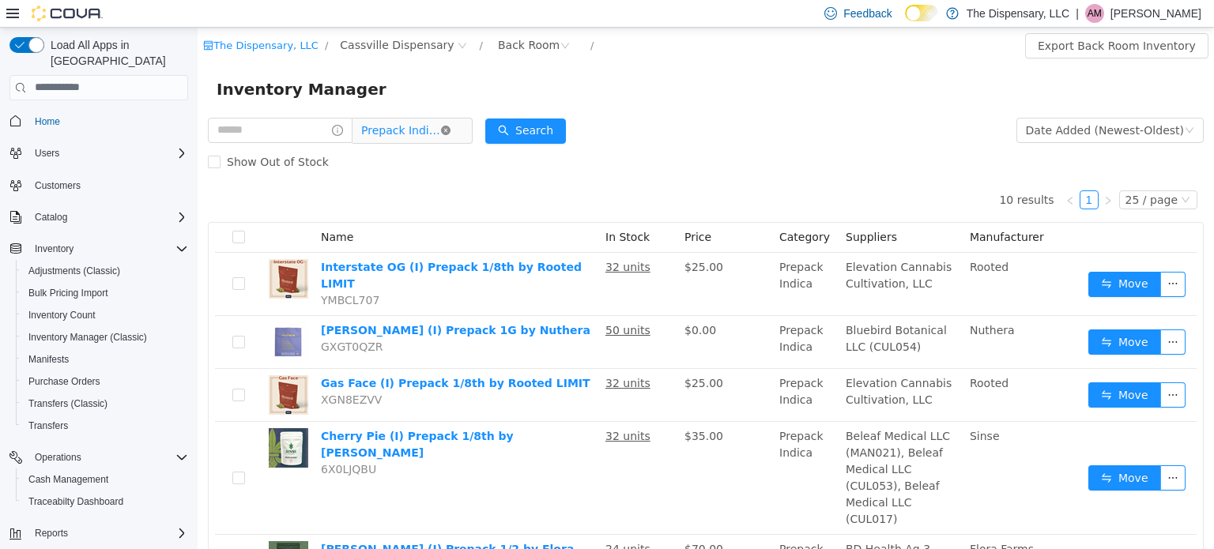
click at [451, 129] on icon "icon: close-circle" at bounding box center [445, 129] width 9 height 9
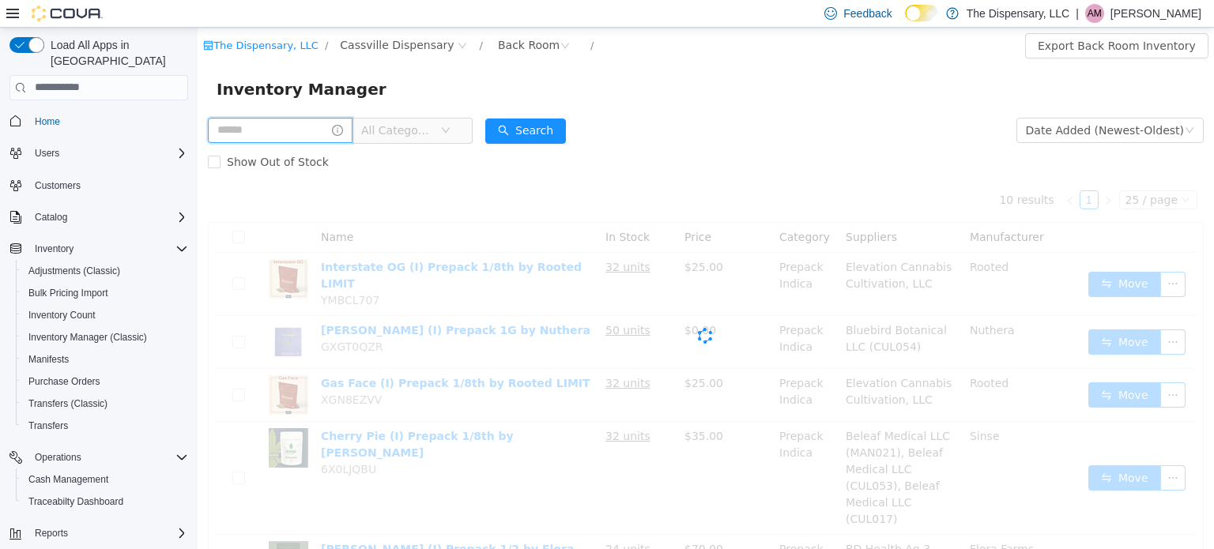
click at [319, 123] on input "text" at bounding box center [280, 129] width 145 height 25
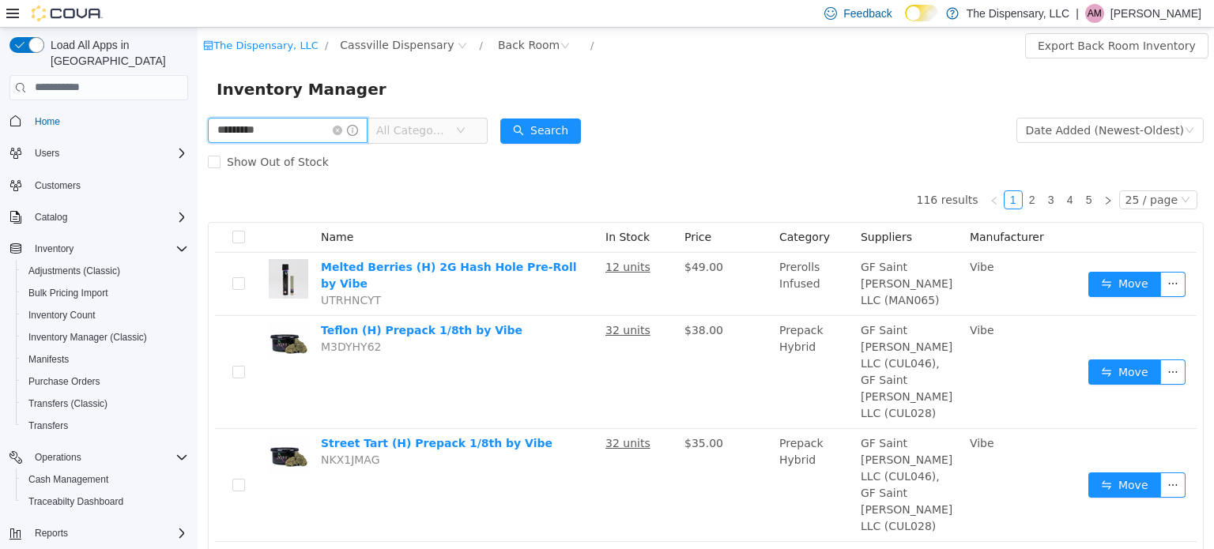
type input "*********"
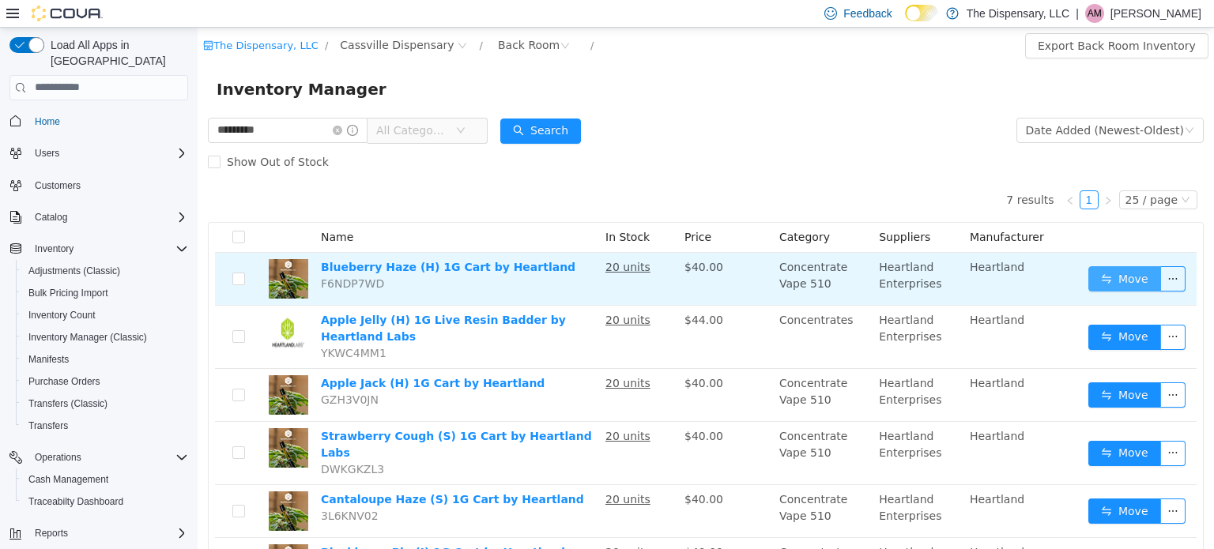
click at [1104, 282] on button "Move" at bounding box center [1125, 278] width 73 height 25
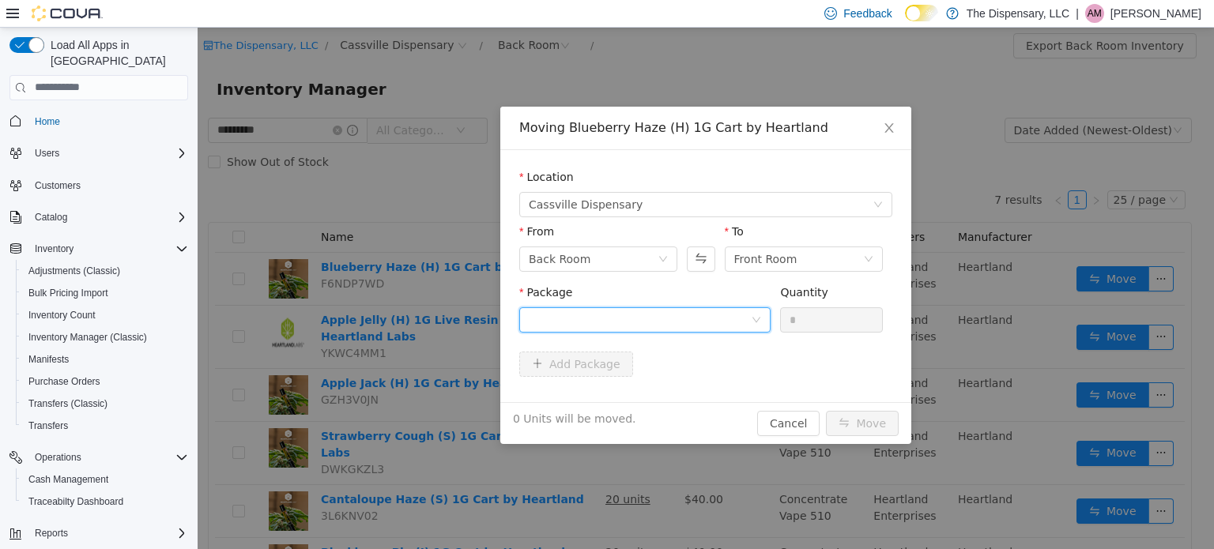
click at [647, 320] on div at bounding box center [640, 320] width 222 height 24
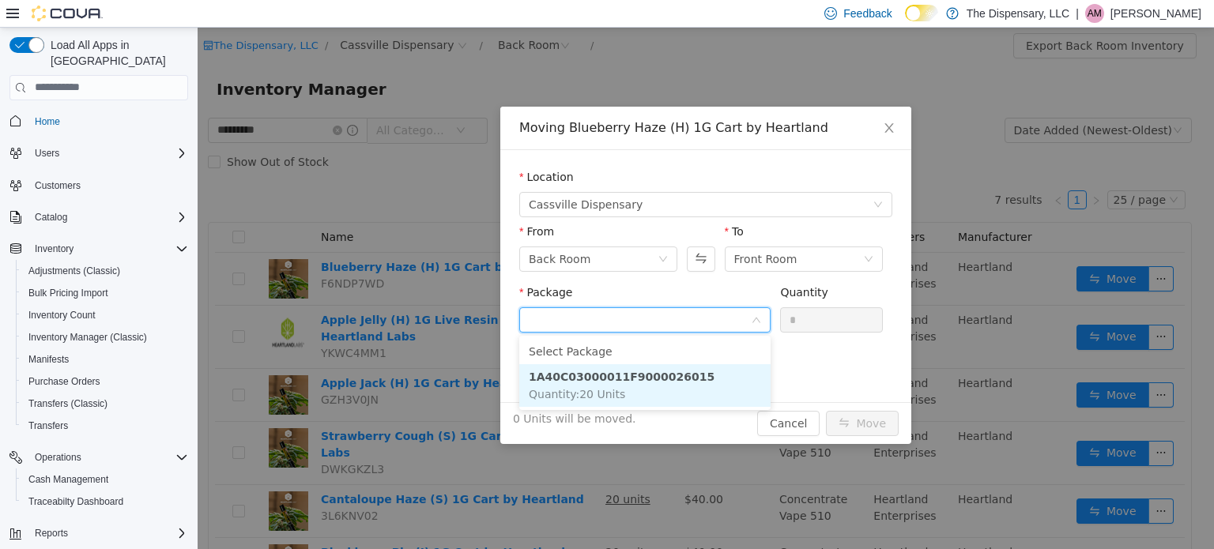
click at [685, 391] on li "1A40C03000011F9000026015 Quantity : 20 Units" at bounding box center [644, 385] width 251 height 43
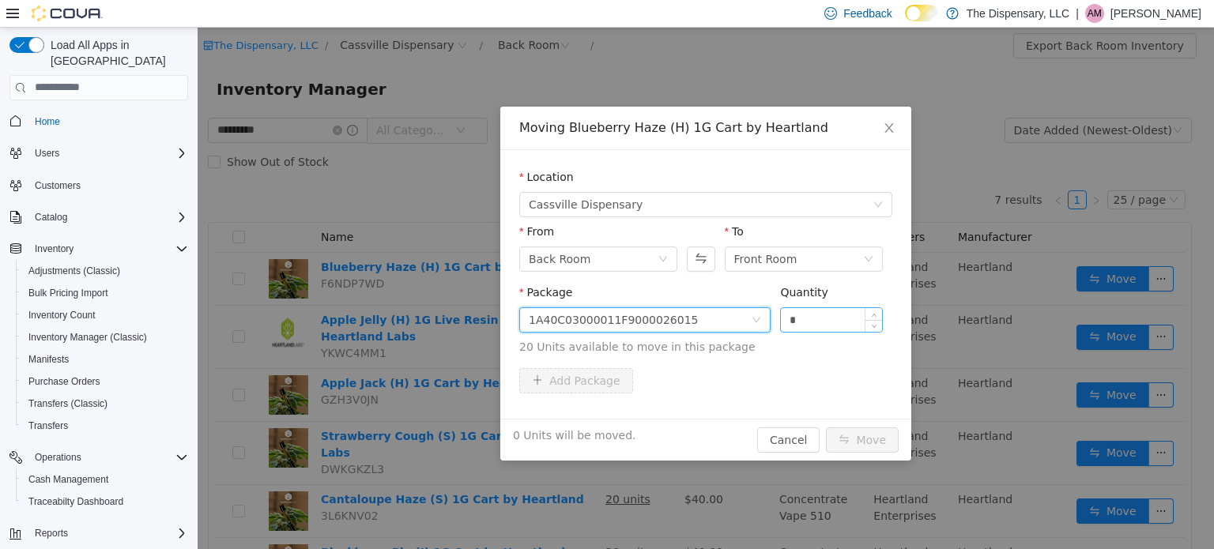
click at [785, 323] on input "*" at bounding box center [831, 320] width 101 height 24
type input "**"
click at [863, 439] on button "Move" at bounding box center [862, 439] width 73 height 25
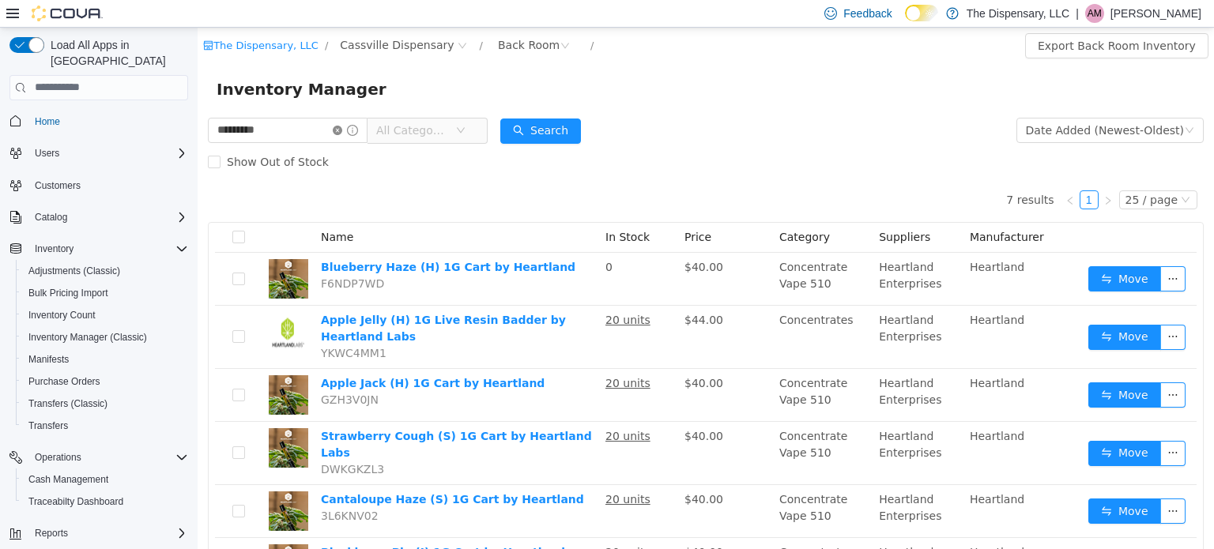
click at [342, 129] on icon "icon: close-circle" at bounding box center [337, 129] width 9 height 9
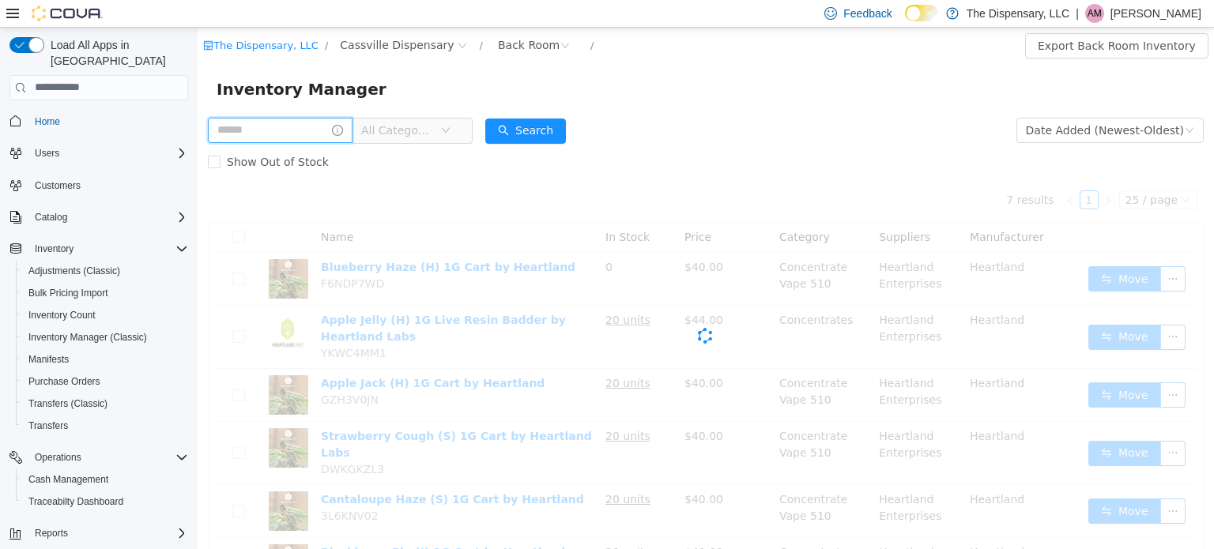
click at [315, 128] on input "text" at bounding box center [280, 129] width 145 height 25
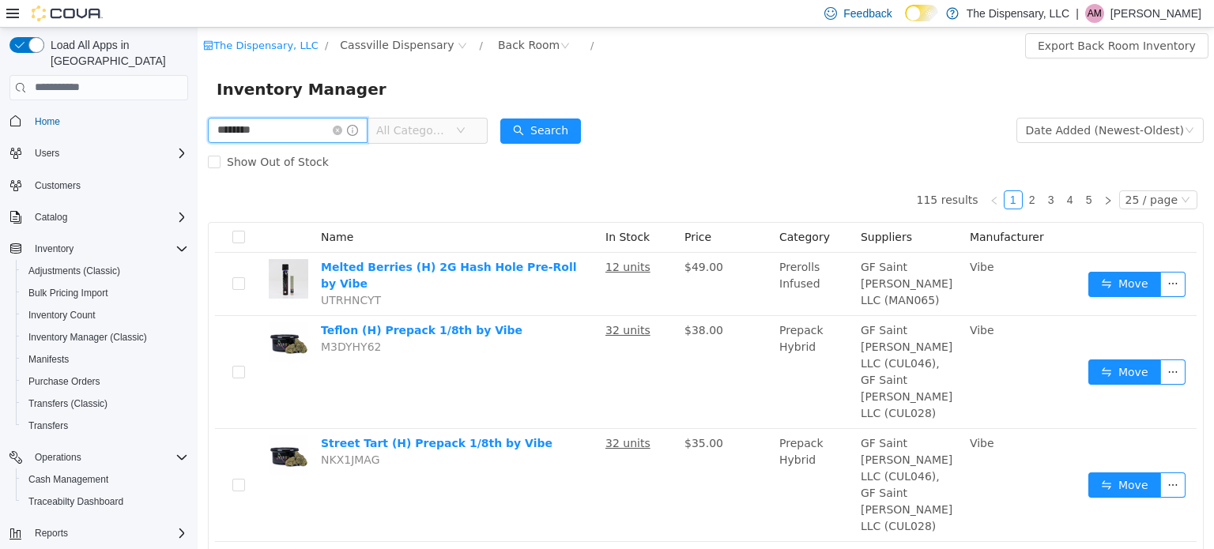
type input "********"
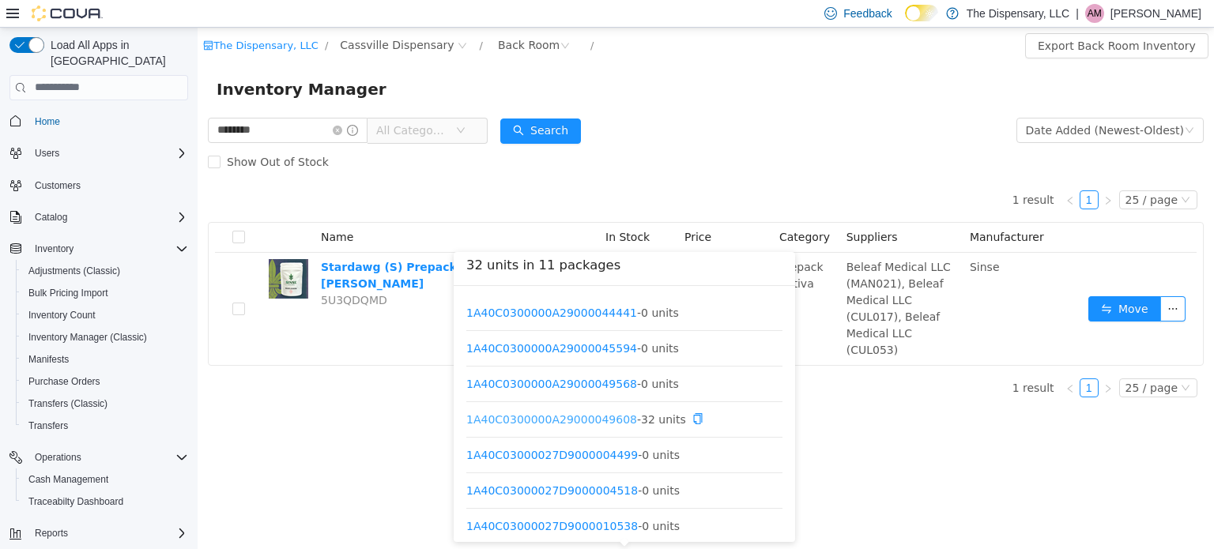
click at [590, 420] on link "1A40C0300000A29000049608" at bounding box center [551, 419] width 171 height 13
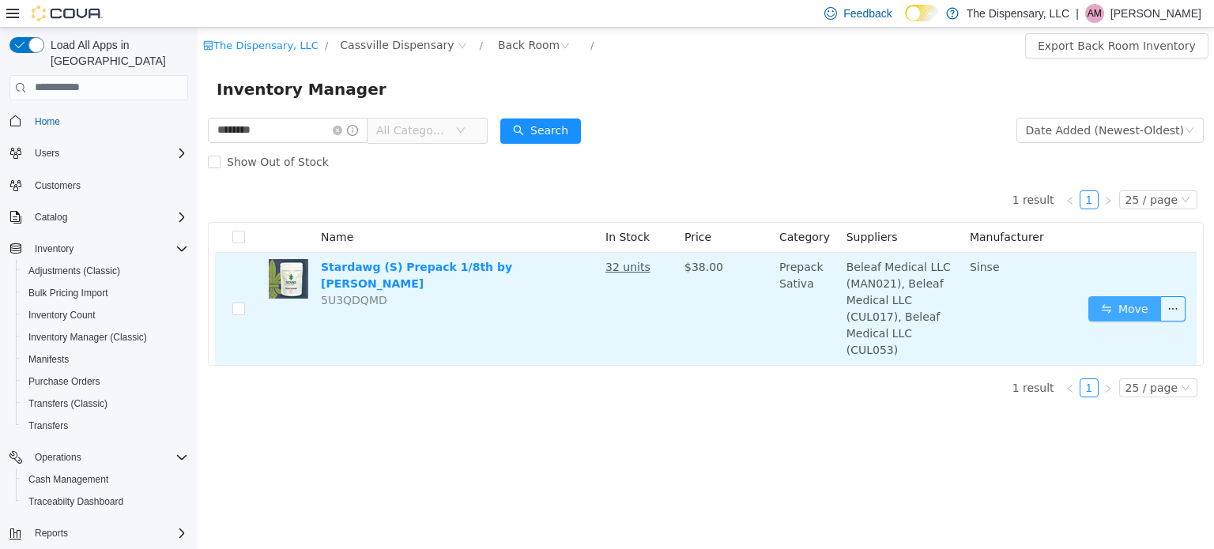
click at [1113, 300] on button "Move" at bounding box center [1125, 308] width 73 height 25
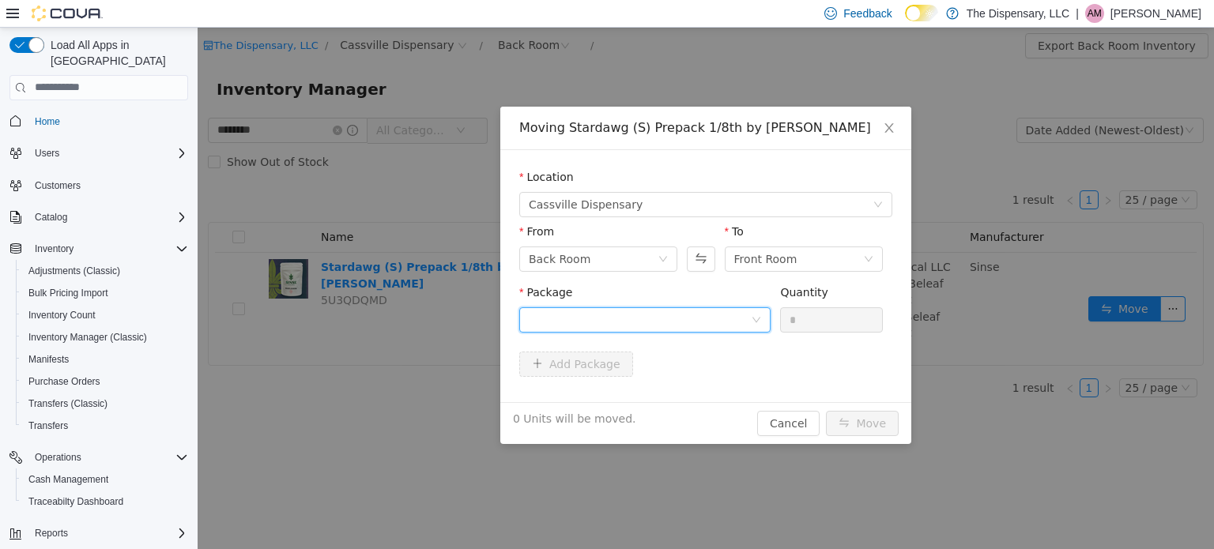
click at [728, 330] on div at bounding box center [640, 320] width 222 height 24
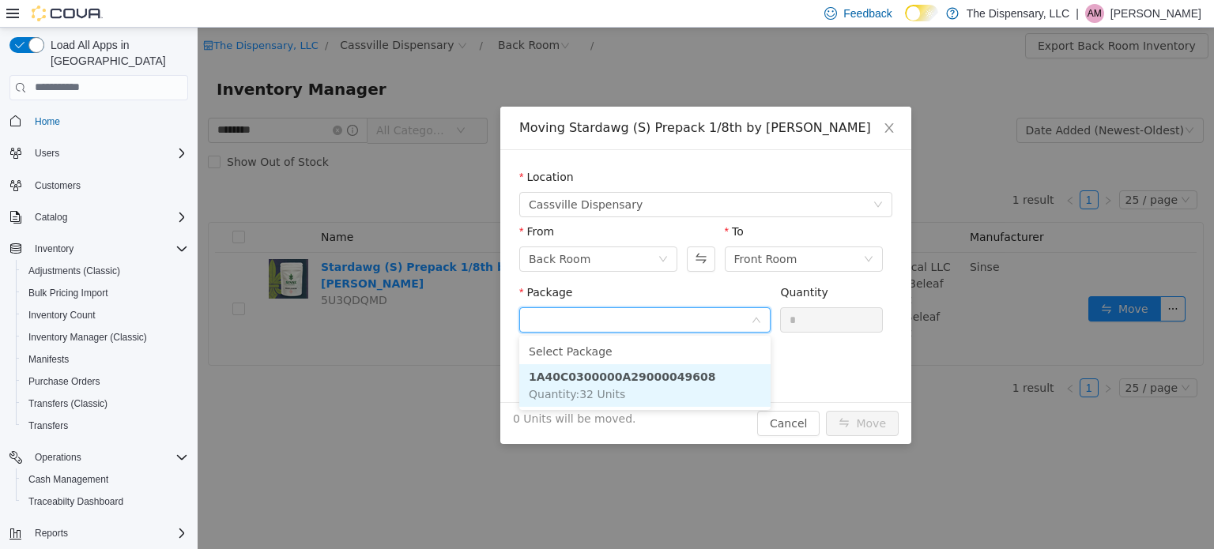
click at [686, 375] on li "1A40C0300000A29000049608 Quantity : 32 Units" at bounding box center [644, 385] width 251 height 43
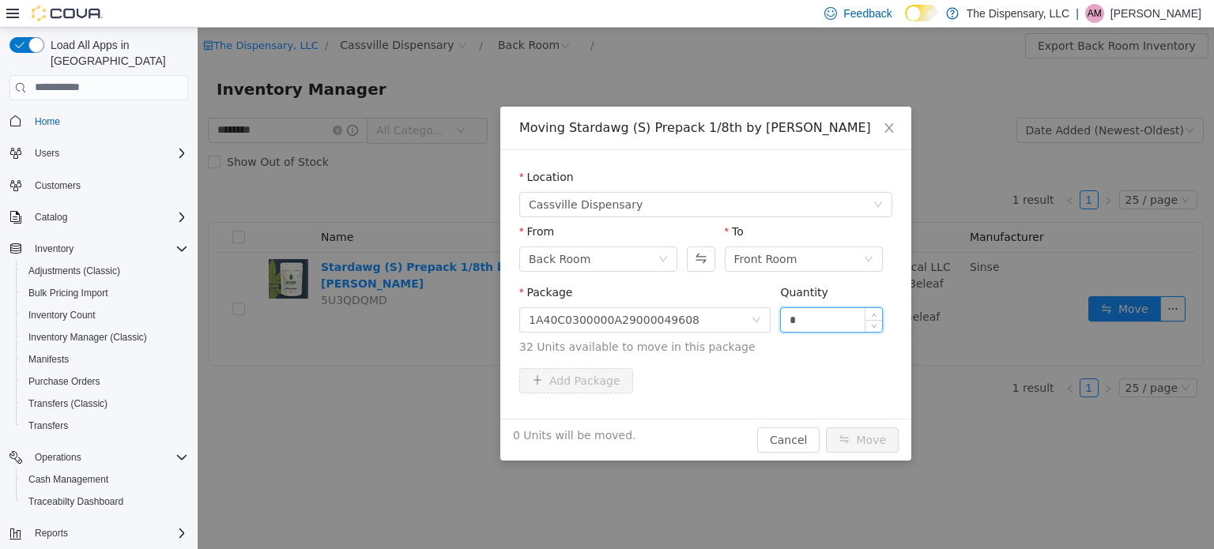
click at [793, 318] on input "*" at bounding box center [831, 320] width 101 height 24
type input "**"
click at [860, 440] on button "Move" at bounding box center [862, 439] width 73 height 25
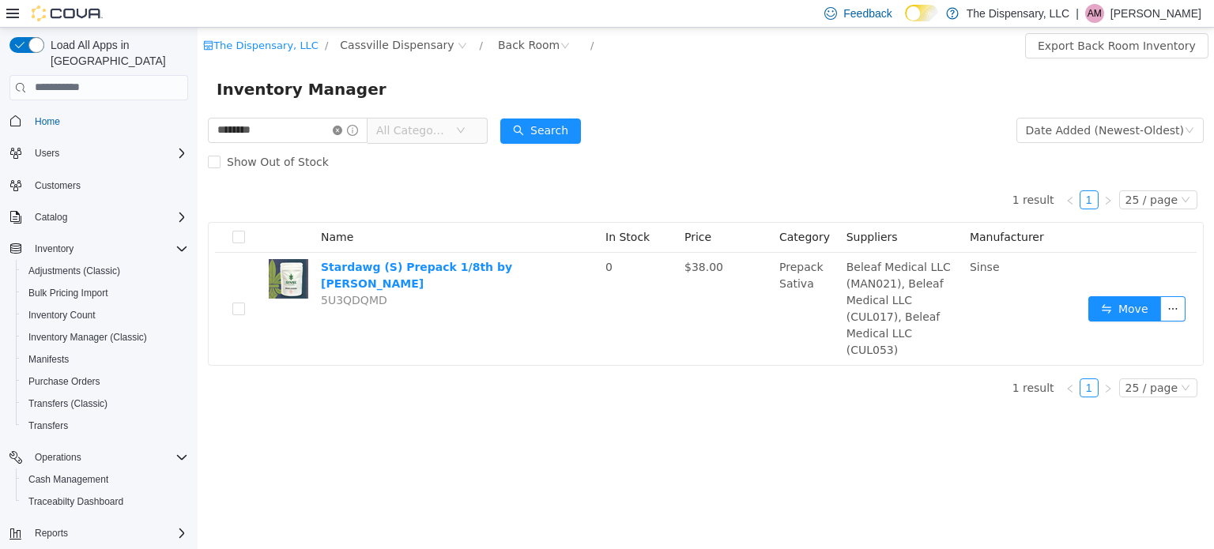
click at [342, 134] on icon "icon: close-circle" at bounding box center [337, 129] width 9 height 9
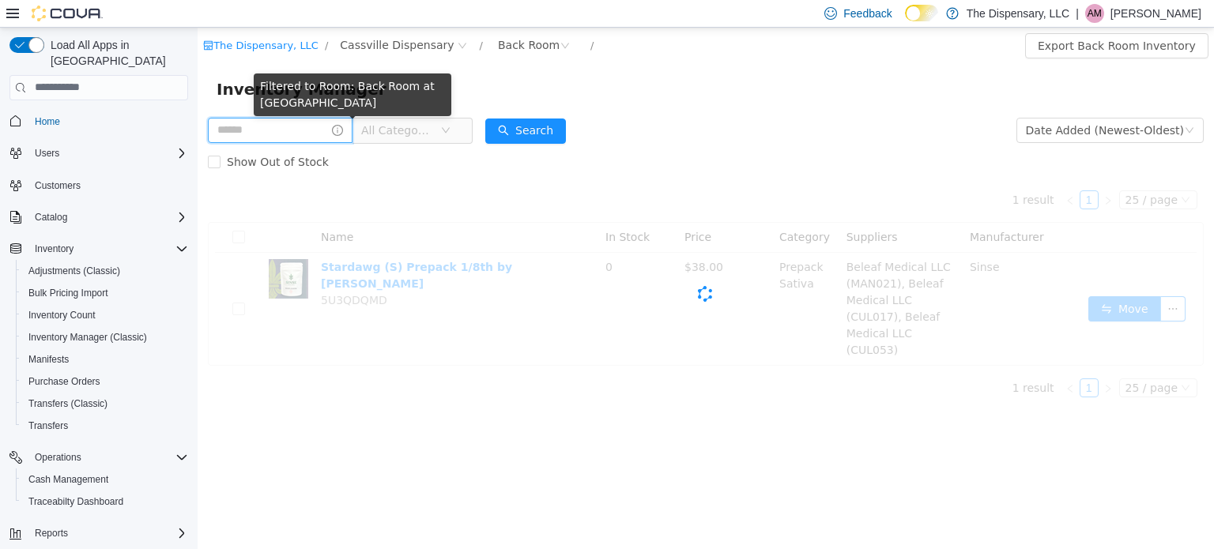
click at [293, 123] on input "text" at bounding box center [280, 129] width 145 height 25
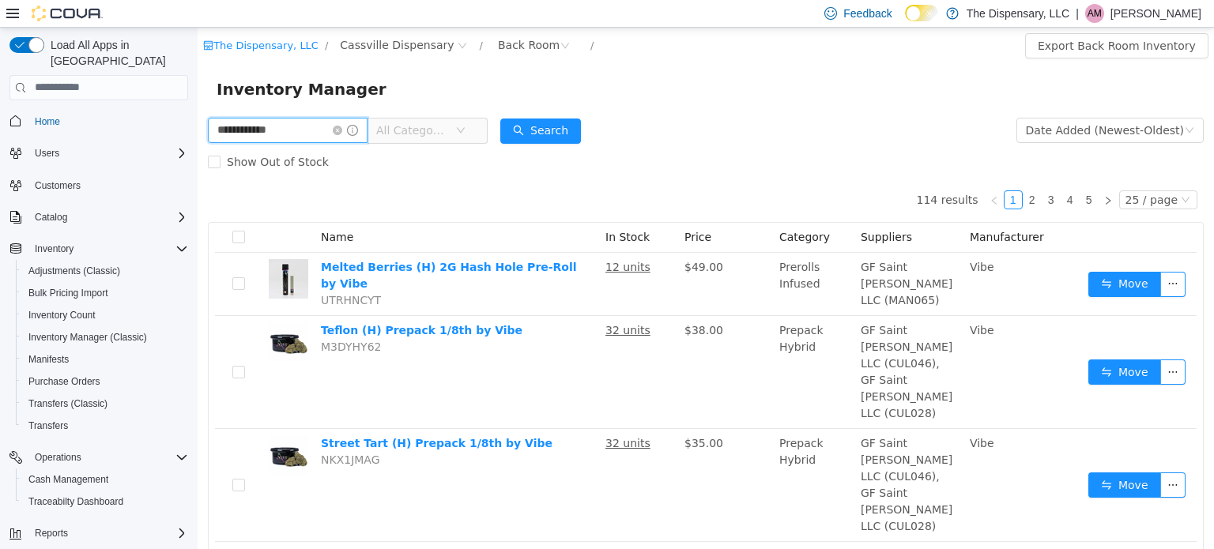
type input "**********"
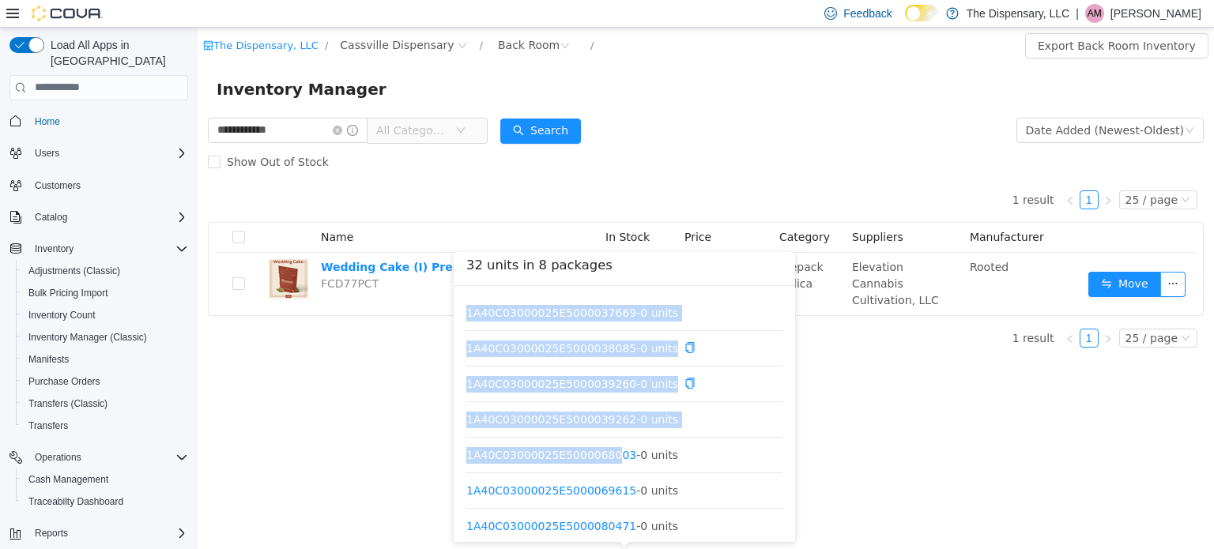
drag, startPoint x: 613, startPoint y: 266, endPoint x: 594, endPoint y: 464, distance: 198.5
click at [594, 464] on div "32 units in 8 packages 1A40C03000025E5000037669 - 0 units 1A40C03000025E5000038…" at bounding box center [624, 396] width 341 height 290
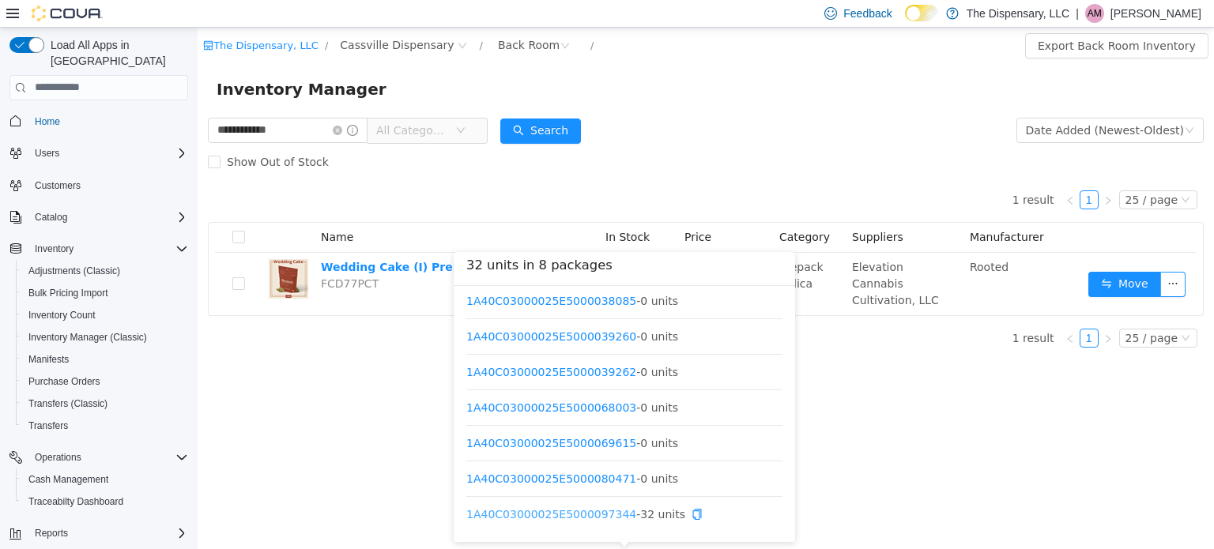
click at [572, 516] on link "1A40C03000025E5000097344" at bounding box center [551, 514] width 170 height 13
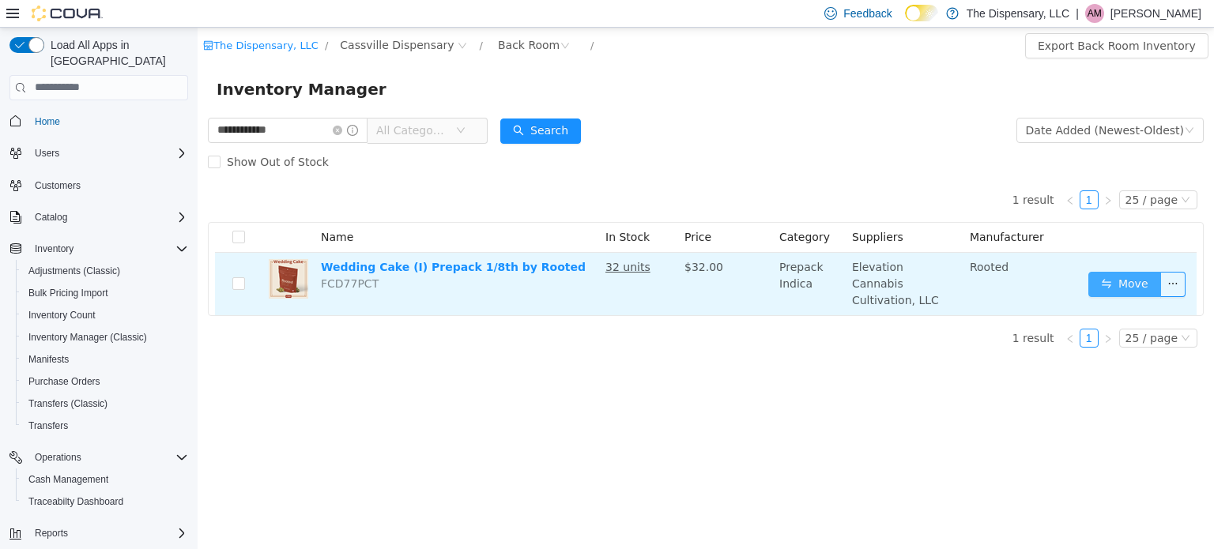
click at [1113, 277] on button "Move" at bounding box center [1125, 283] width 73 height 25
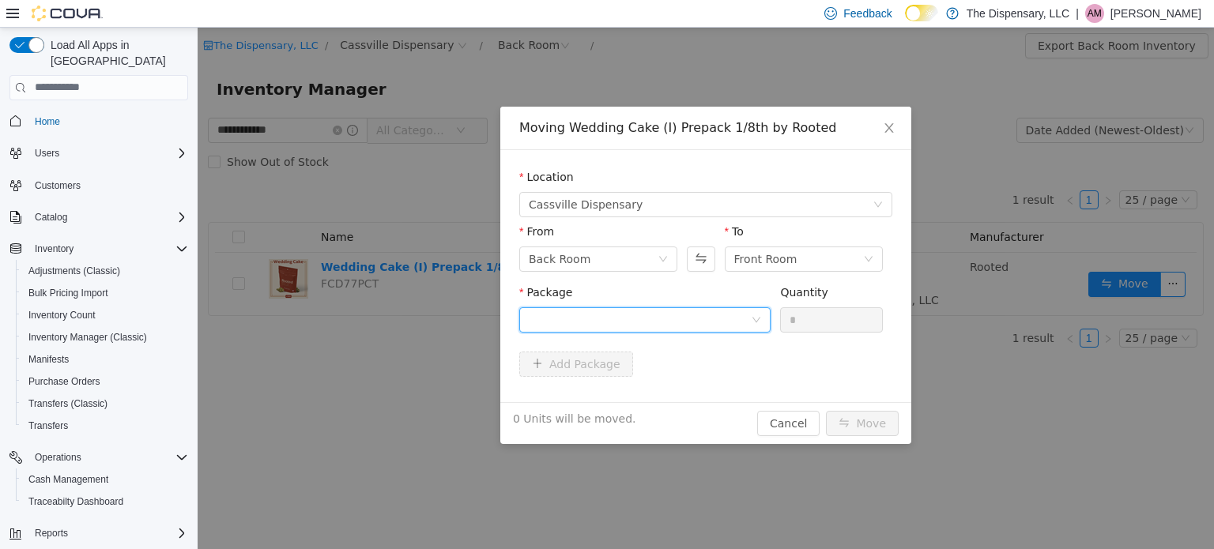
click at [707, 315] on div at bounding box center [640, 320] width 222 height 24
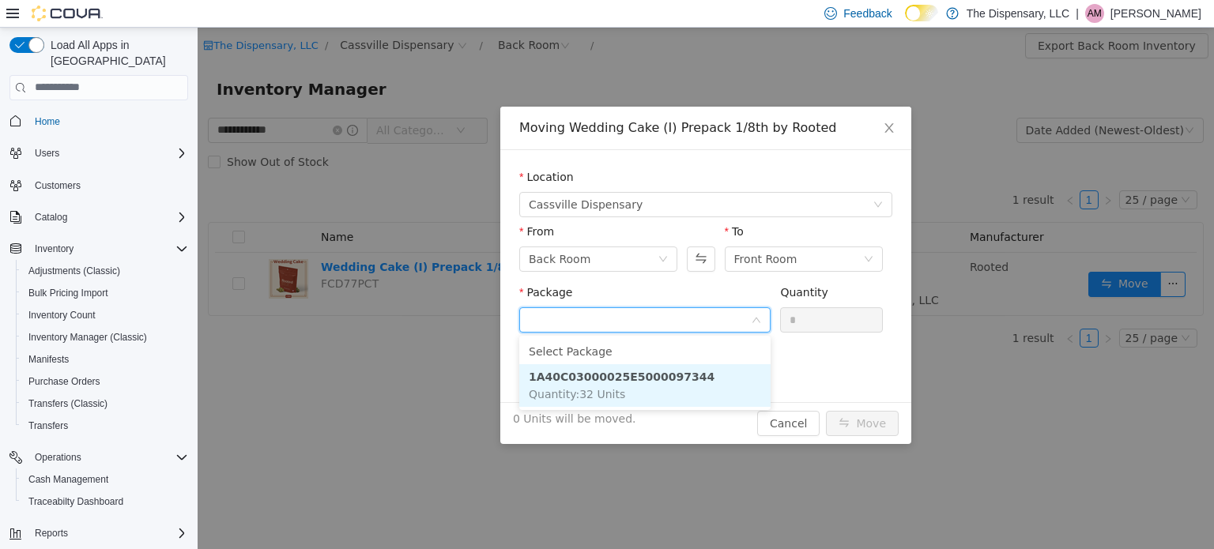
click at [704, 378] on li "1A40C03000025E5000097344 Quantity : 32 Units" at bounding box center [644, 385] width 251 height 43
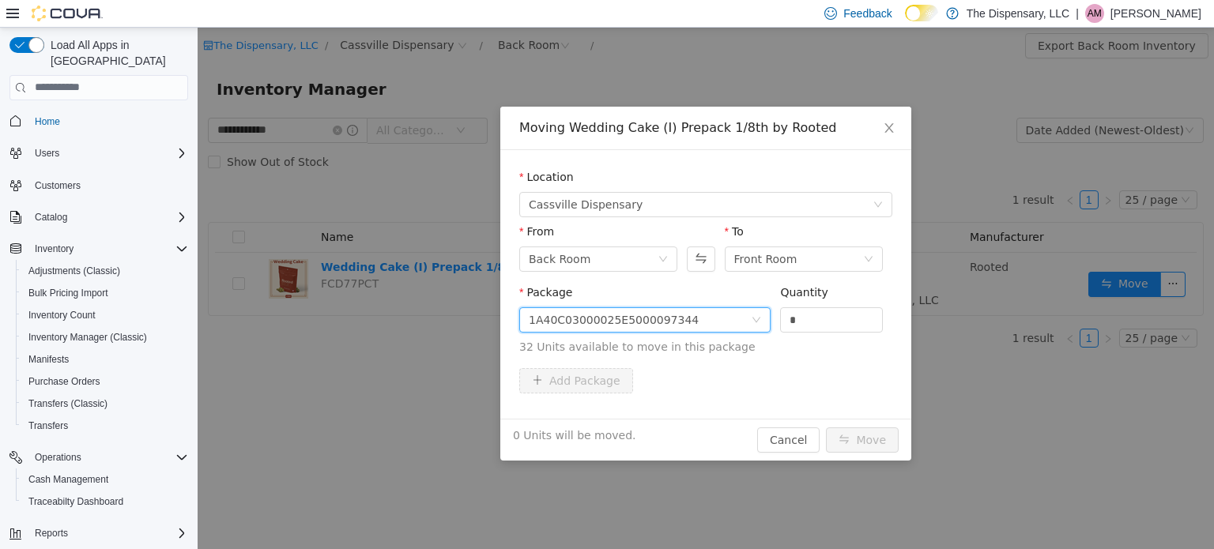
drag, startPoint x: 811, startPoint y: 319, endPoint x: 705, endPoint y: 339, distance: 107.8
click at [705, 339] on span "Package 1A40C03000025E5000097344 Quantity * 32 Units available to move in this …" at bounding box center [705, 320] width 373 height 70
type input "**"
click at [868, 436] on button "Move" at bounding box center [862, 439] width 73 height 25
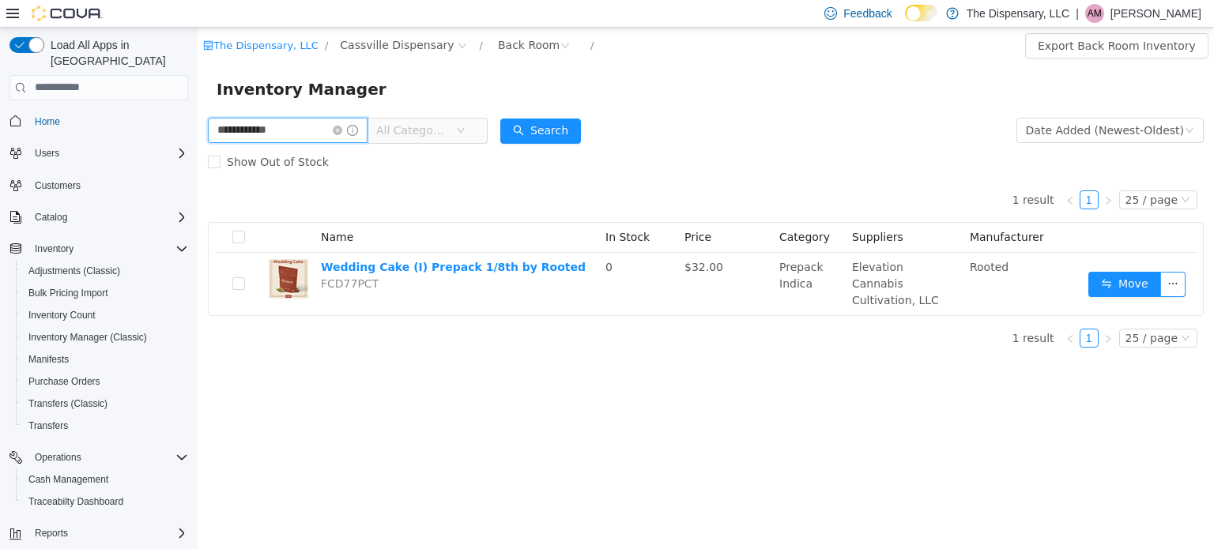
drag, startPoint x: 316, startPoint y: 135, endPoint x: 193, endPoint y: 161, distance: 126.0
click at [198, 161] on html "**********" at bounding box center [706, 288] width 1017 height 522
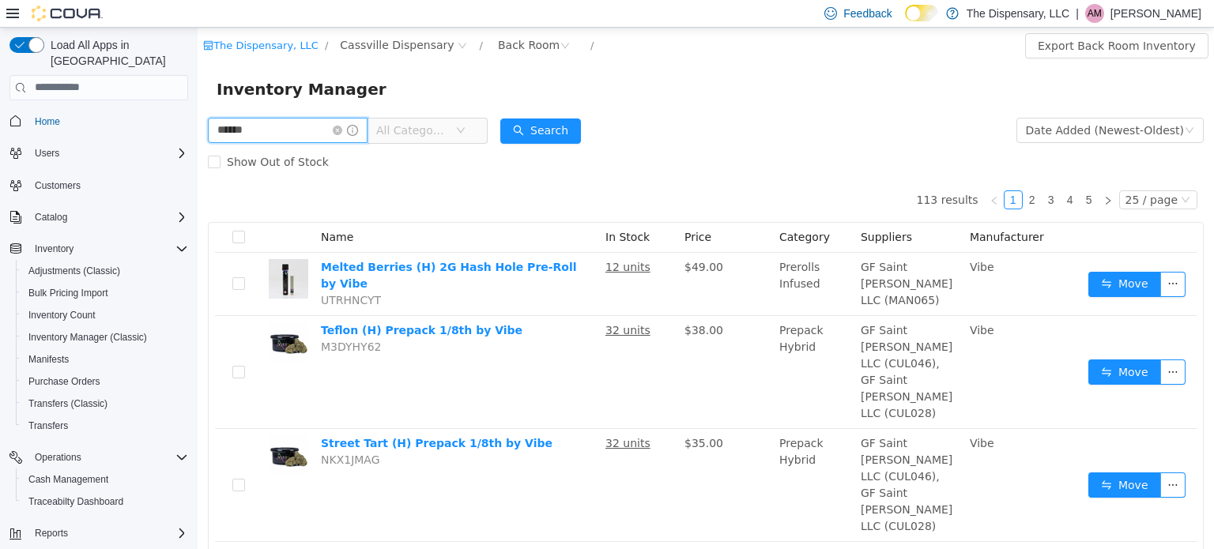
type input "******"
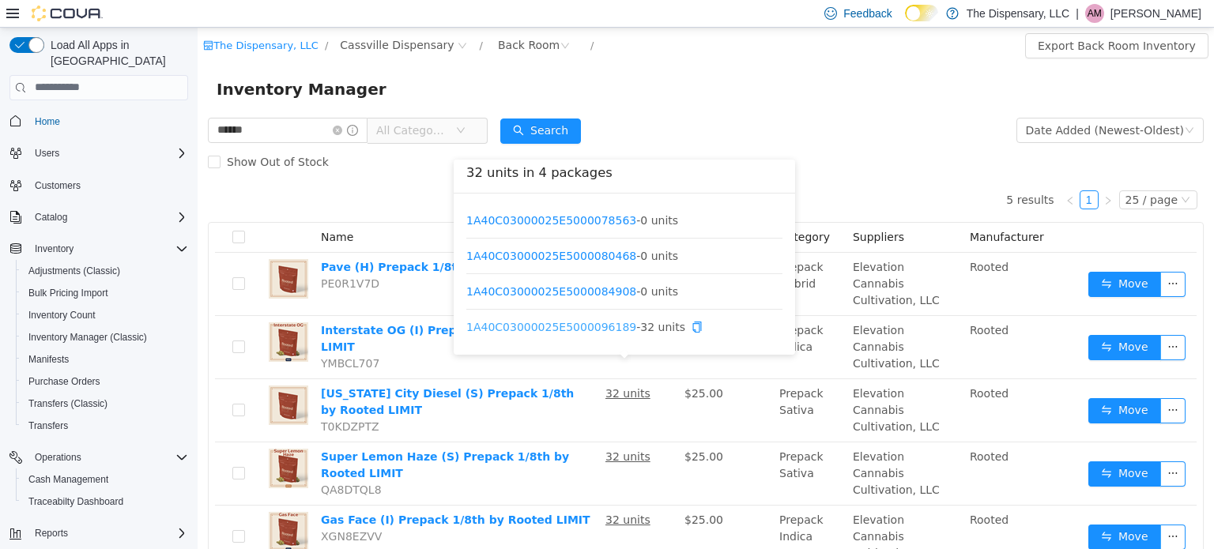
click at [589, 328] on link "1A40C03000025E5000096189" at bounding box center [551, 326] width 170 height 13
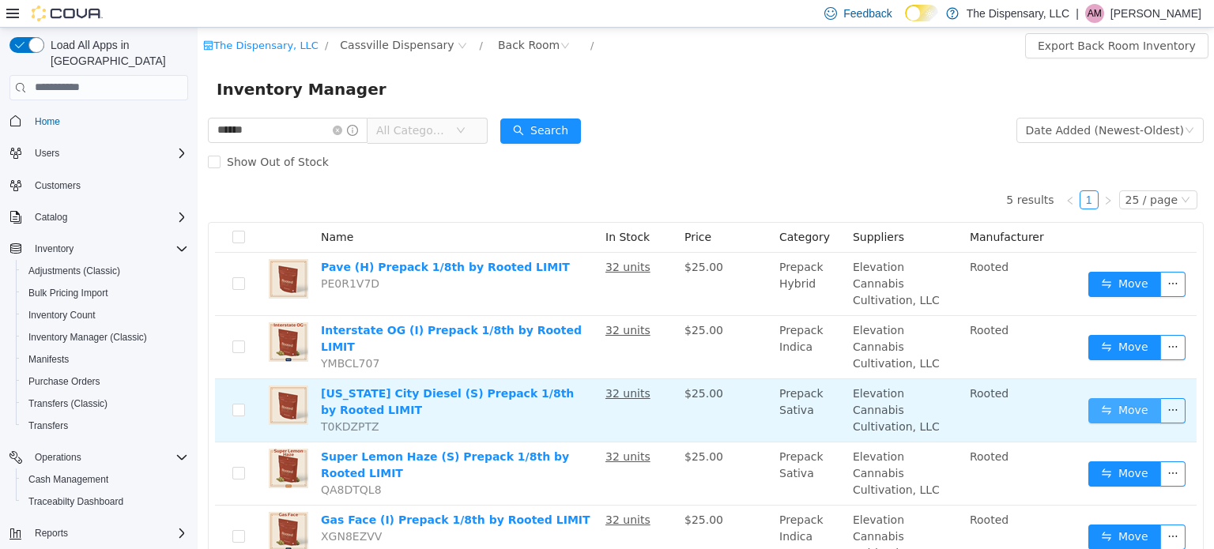
click at [1100, 398] on button "Move" at bounding box center [1125, 410] width 73 height 25
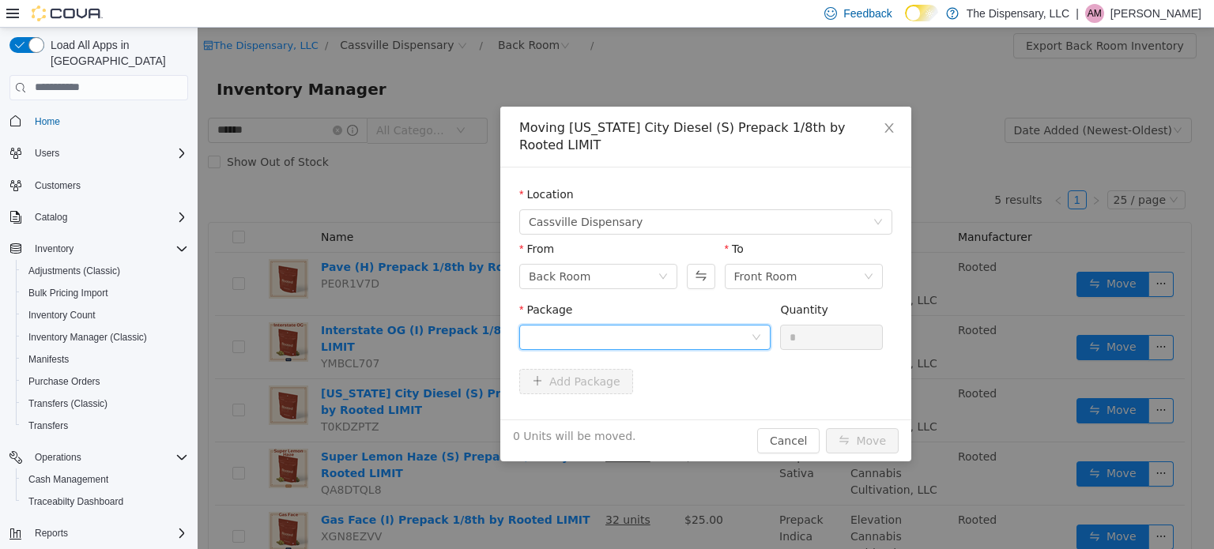
click at [749, 325] on div at bounding box center [640, 337] width 222 height 24
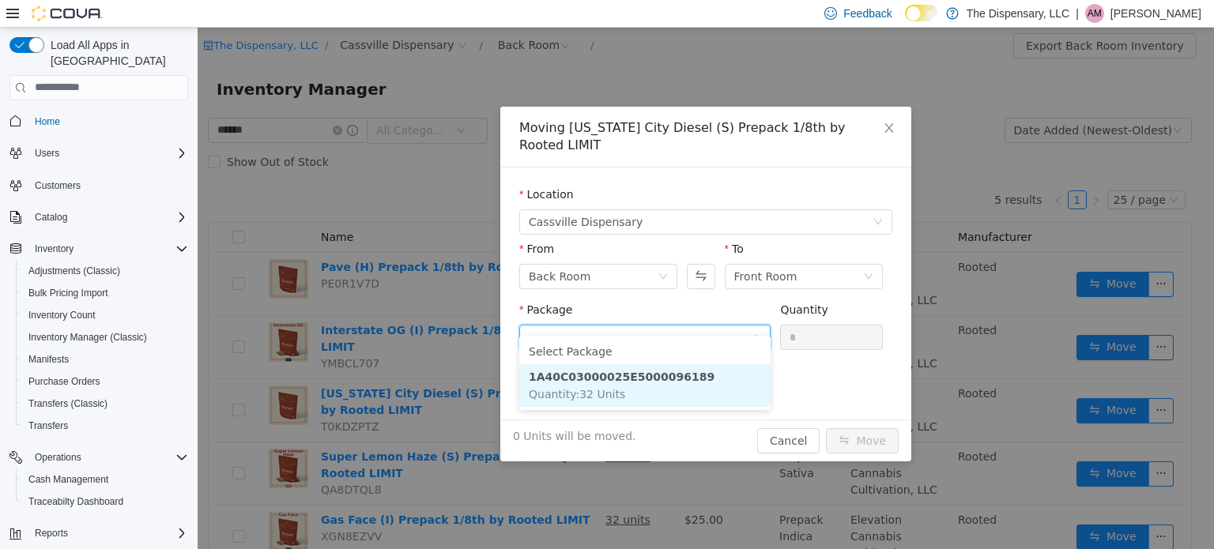
click at [696, 397] on li "1A40C03000025E5000096189 Quantity : 32 Units" at bounding box center [644, 385] width 251 height 43
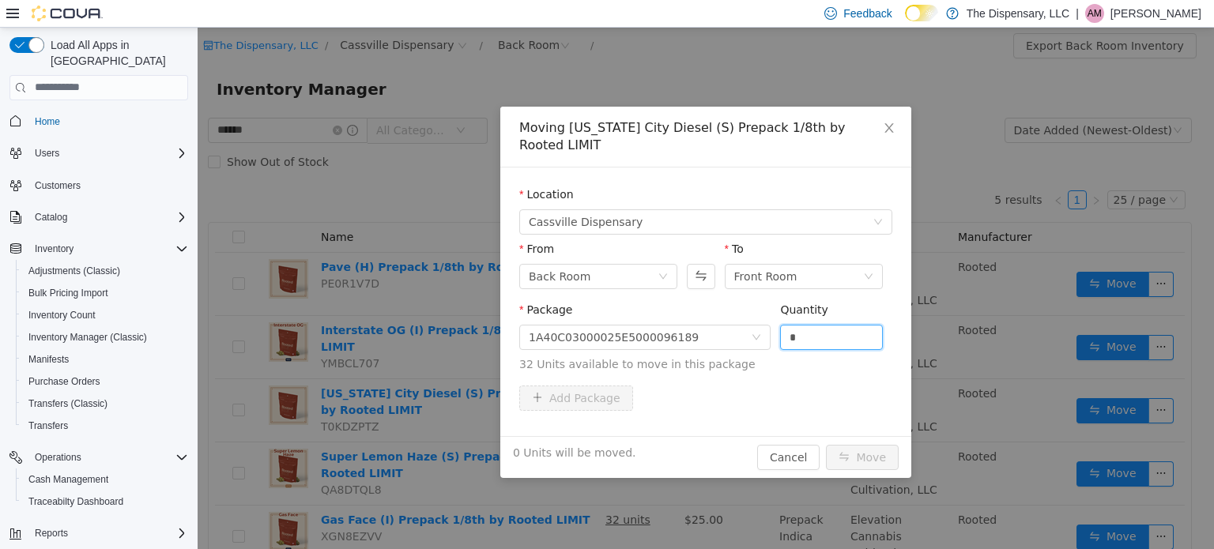
drag, startPoint x: 812, startPoint y: 322, endPoint x: 774, endPoint y: 330, distance: 38.8
click at [774, 330] on div "Package 1A40C03000025E5000096189 Quantity * 32 Units available to move in this …" at bounding box center [705, 336] width 373 height 71
type input "**"
click at [887, 444] on button "Move" at bounding box center [862, 456] width 73 height 25
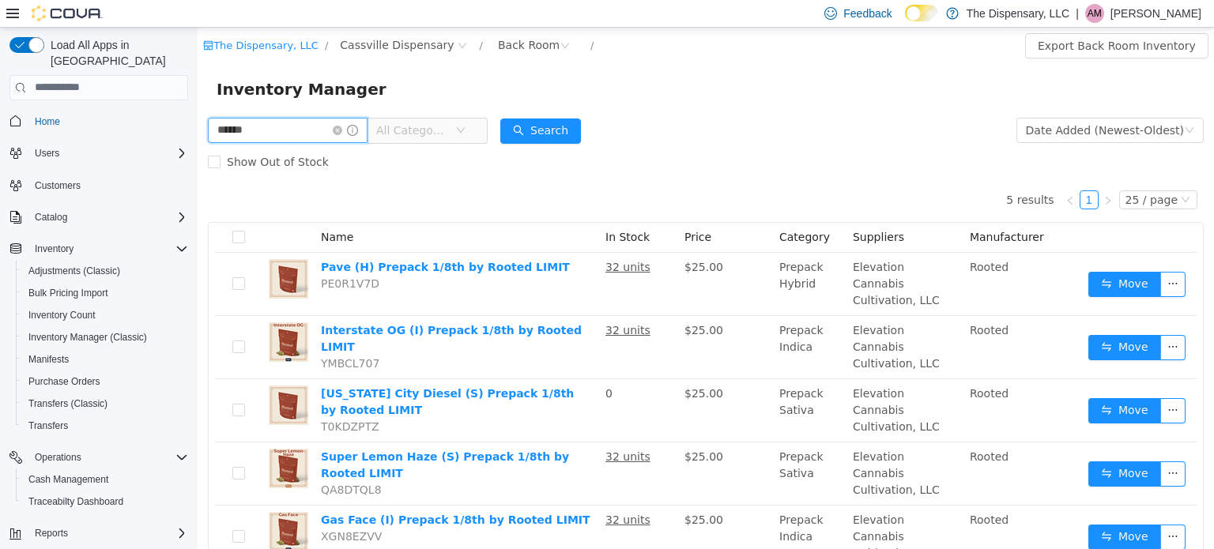
drag, startPoint x: 279, startPoint y: 132, endPoint x: 148, endPoint y: 136, distance: 131.3
click at [198, 136] on html "The Dispensary, LLC / Cassville Dispensary / Back Room / Export Back Room Inven…" at bounding box center [706, 288] width 1017 height 522
type input "****"
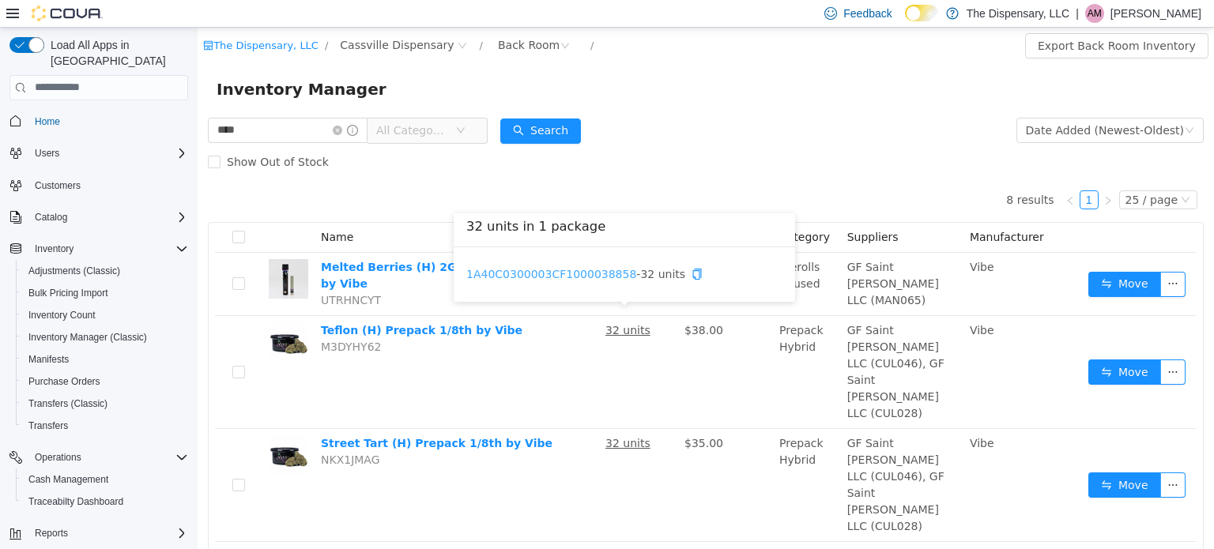
click at [588, 276] on link "1A40C0300003CF1000038858" at bounding box center [551, 273] width 170 height 13
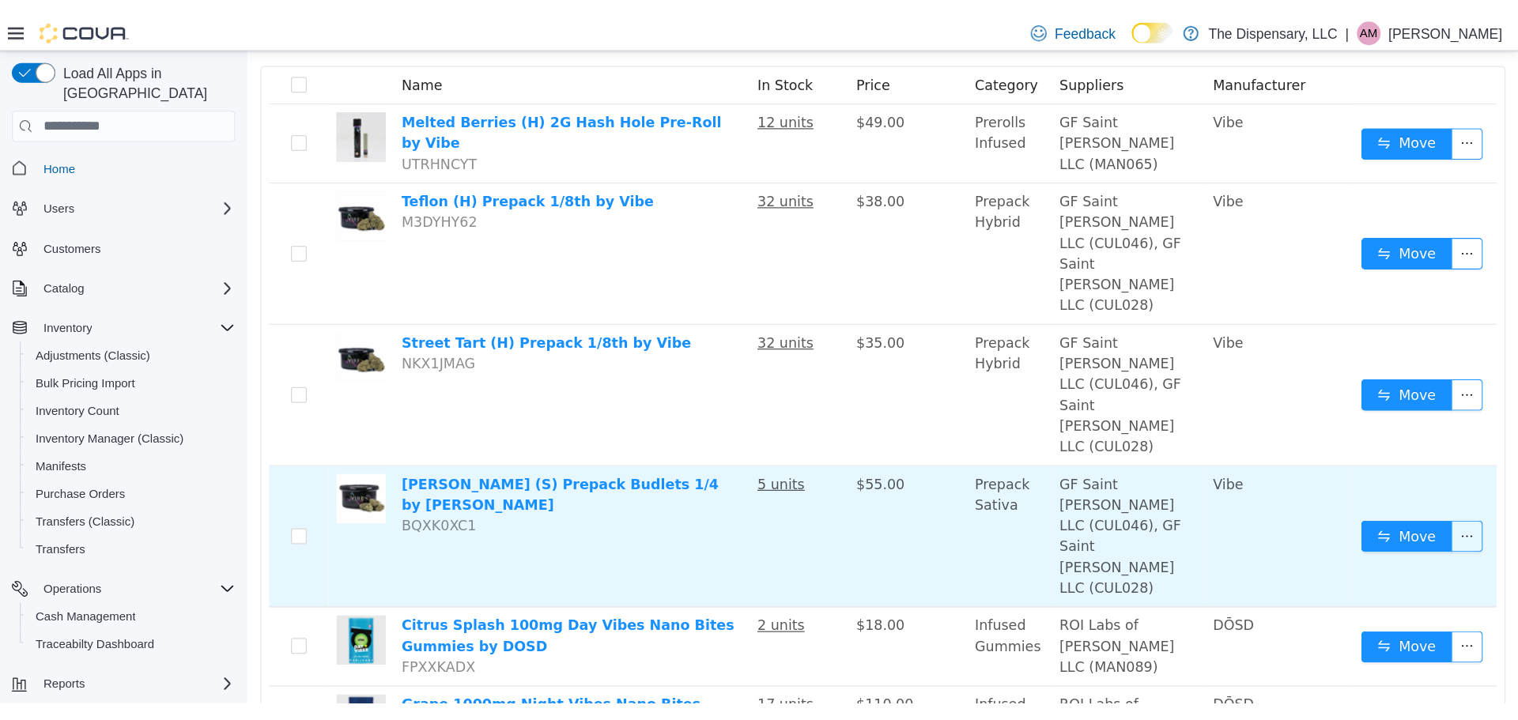
scroll to position [183, 0]
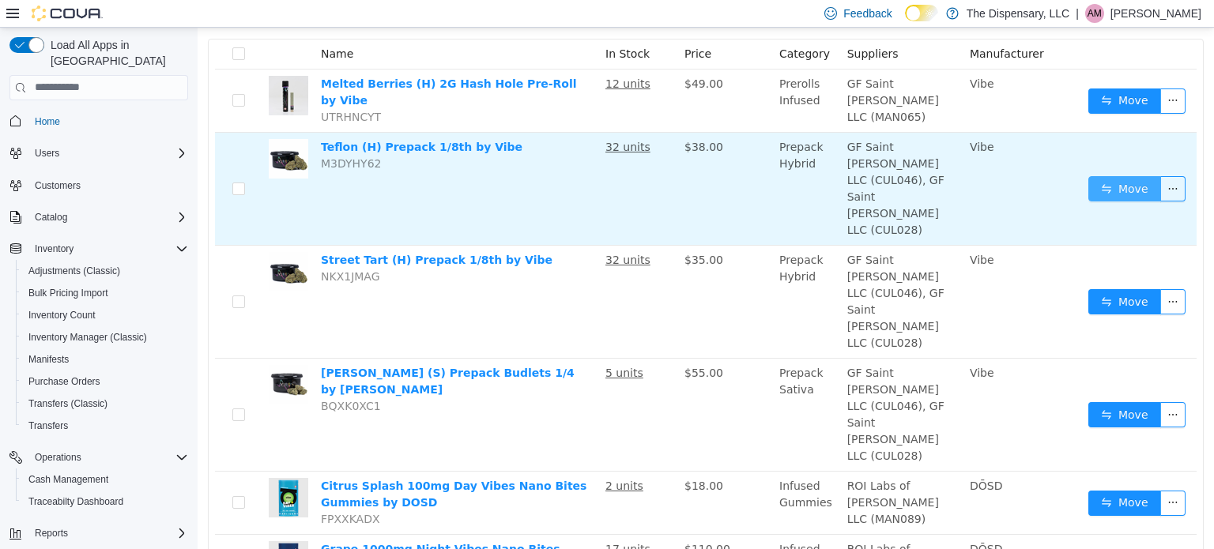
click at [1101, 175] on button "Move" at bounding box center [1125, 187] width 73 height 25
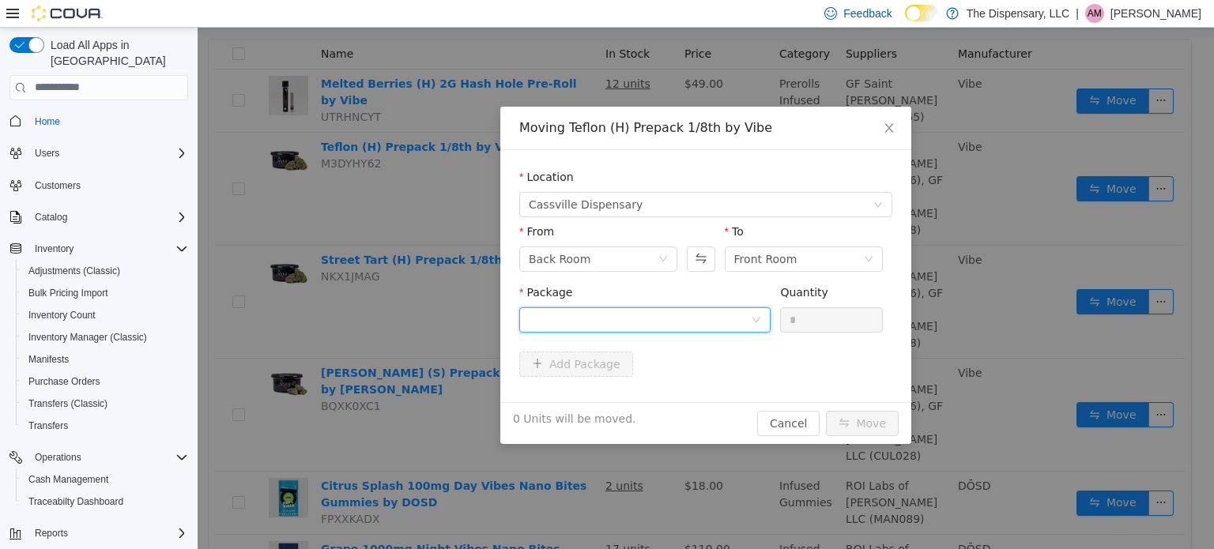
click at [705, 319] on div at bounding box center [640, 320] width 222 height 24
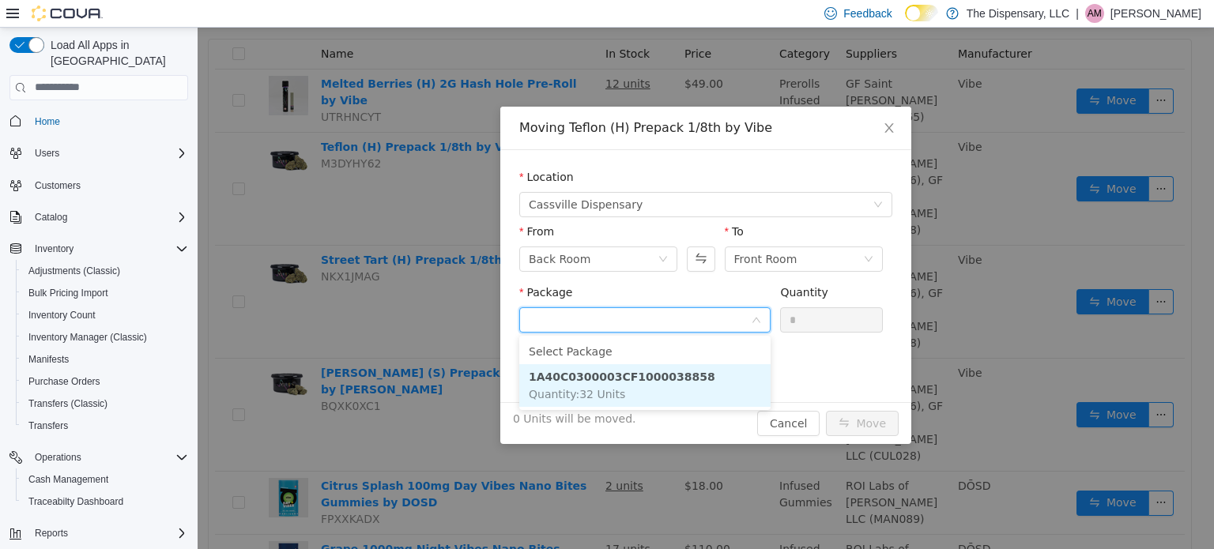
click at [655, 398] on li "1A40C0300003CF1000038858 Quantity : 32 Units" at bounding box center [644, 385] width 251 height 43
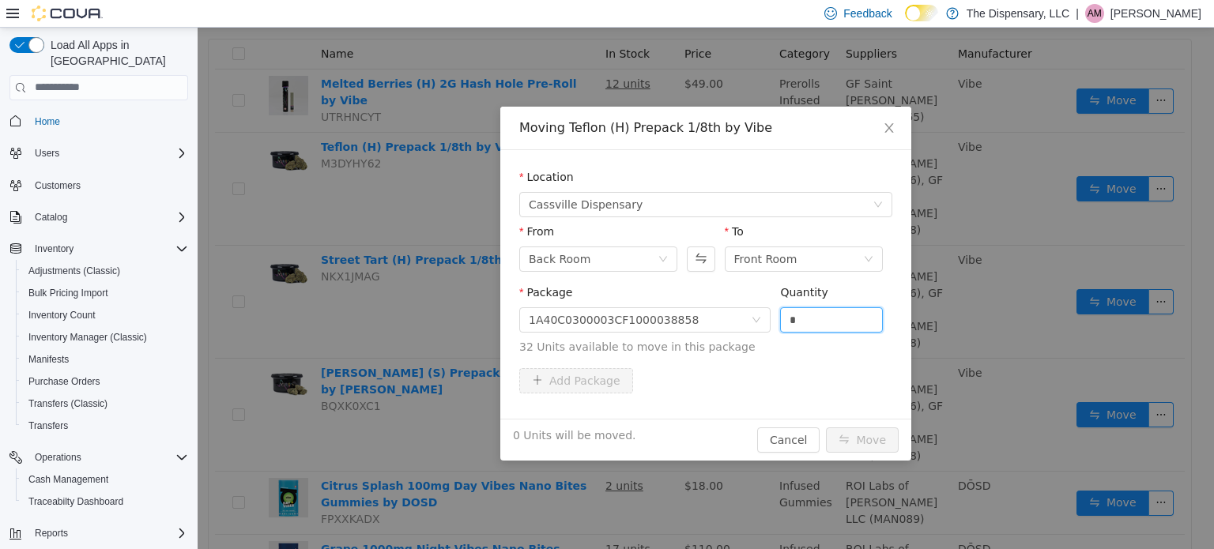
drag, startPoint x: 791, startPoint y: 321, endPoint x: 761, endPoint y: 333, distance: 31.6
click at [761, 333] on span "Package 1A40C0300003CF1000038858 Quantity * 32 Units available to move in this …" at bounding box center [705, 320] width 373 height 70
type input "**"
click at [870, 441] on button "Move" at bounding box center [862, 439] width 73 height 25
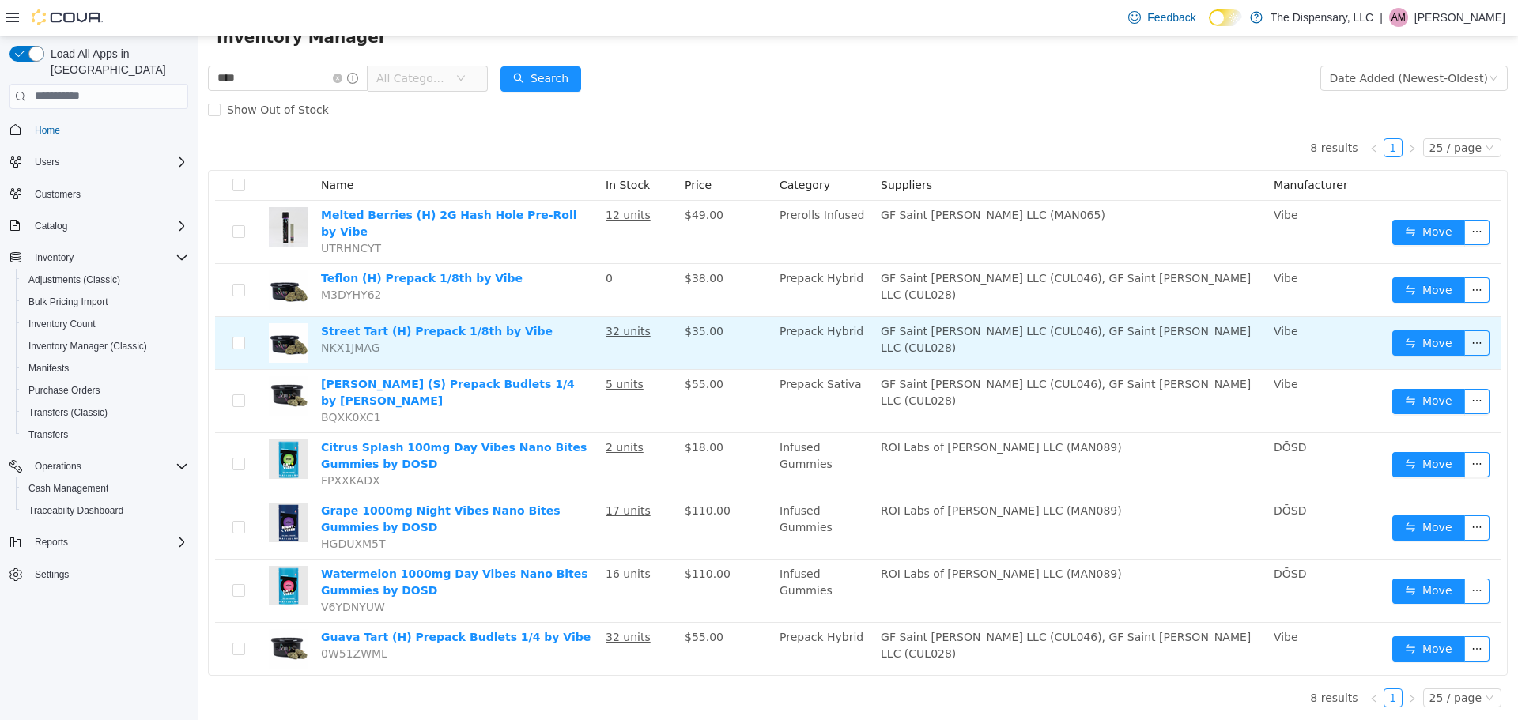
scroll to position [41, 0]
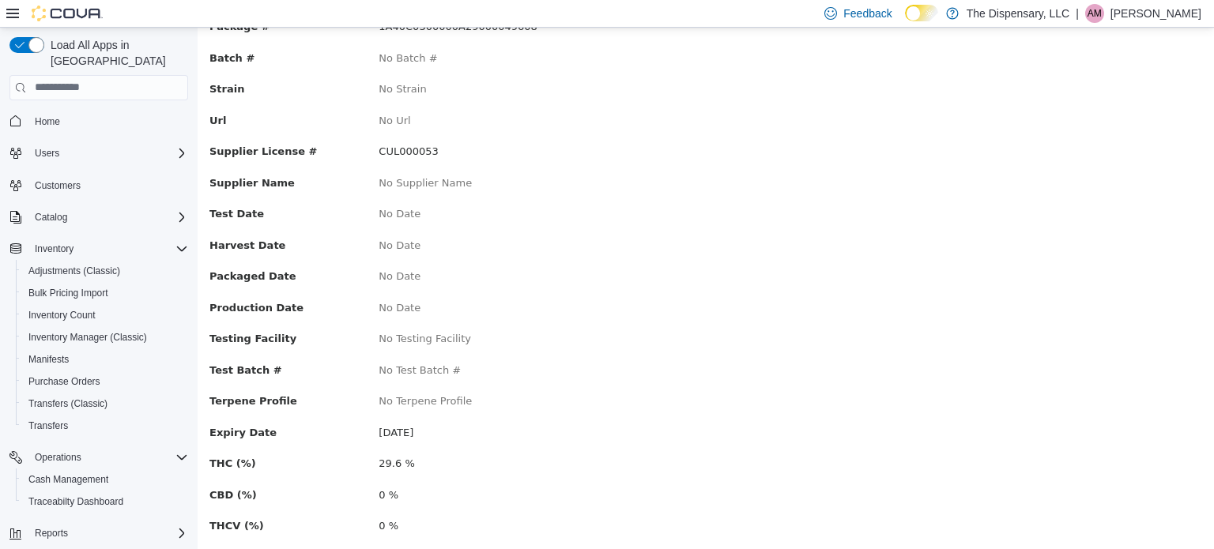
scroll to position [164, 0]
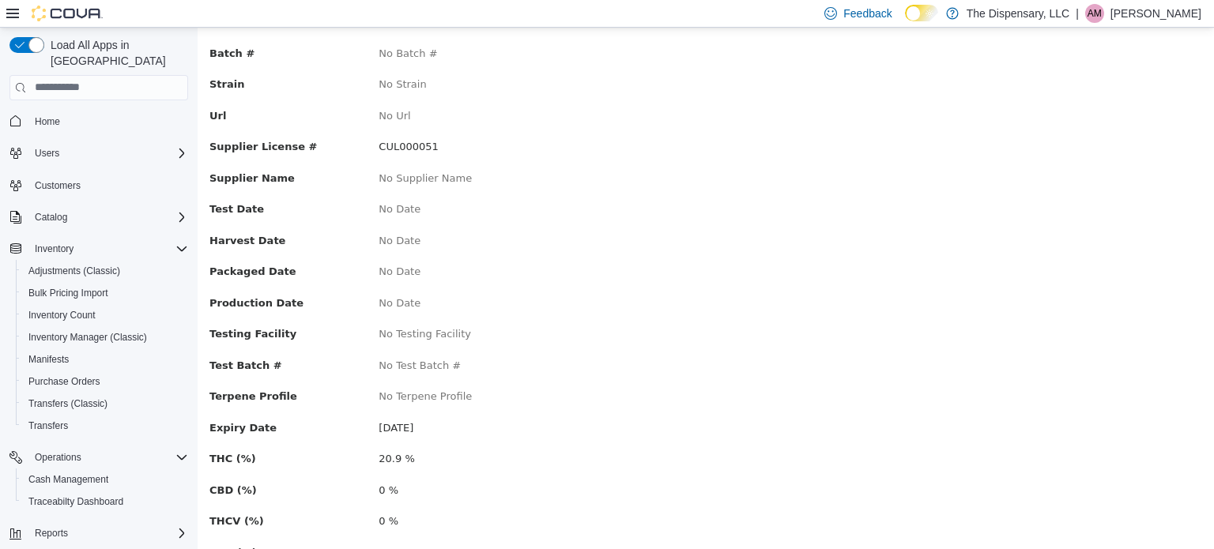
scroll to position [171, 0]
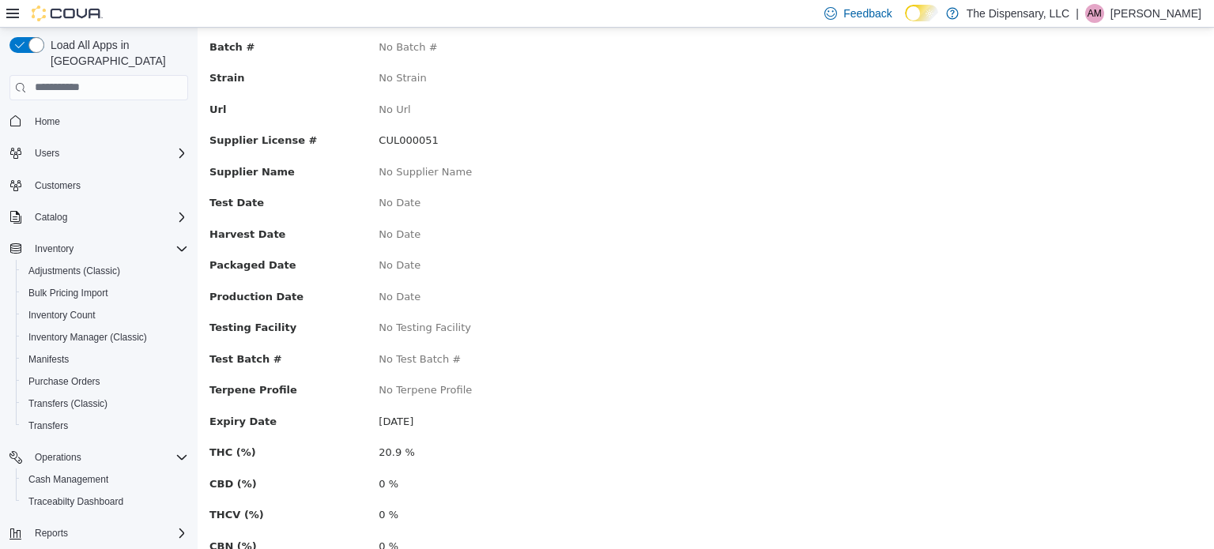
click at [589, 328] on div "No Testing Facility" at bounding box center [536, 327] width 339 height 16
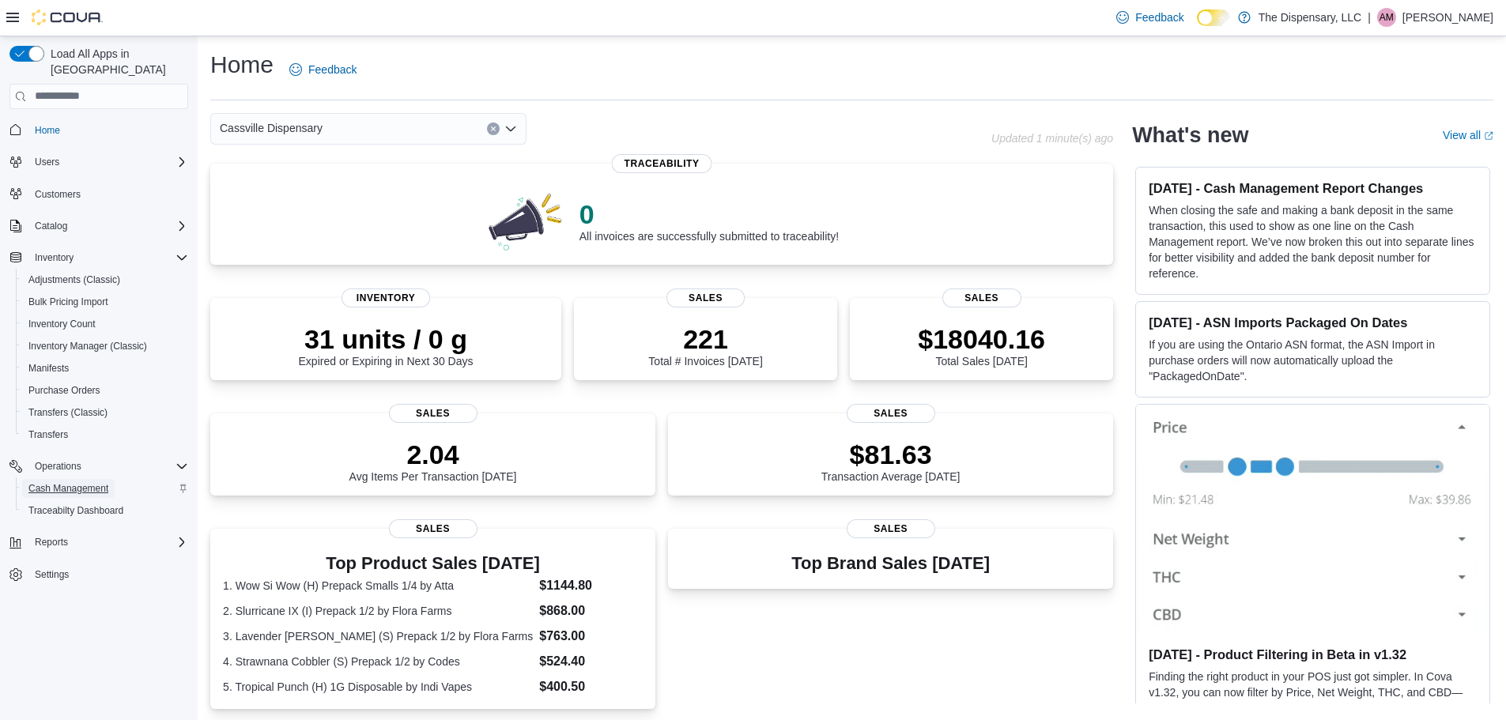
click at [64, 482] on span "Cash Management" at bounding box center [68, 488] width 80 height 13
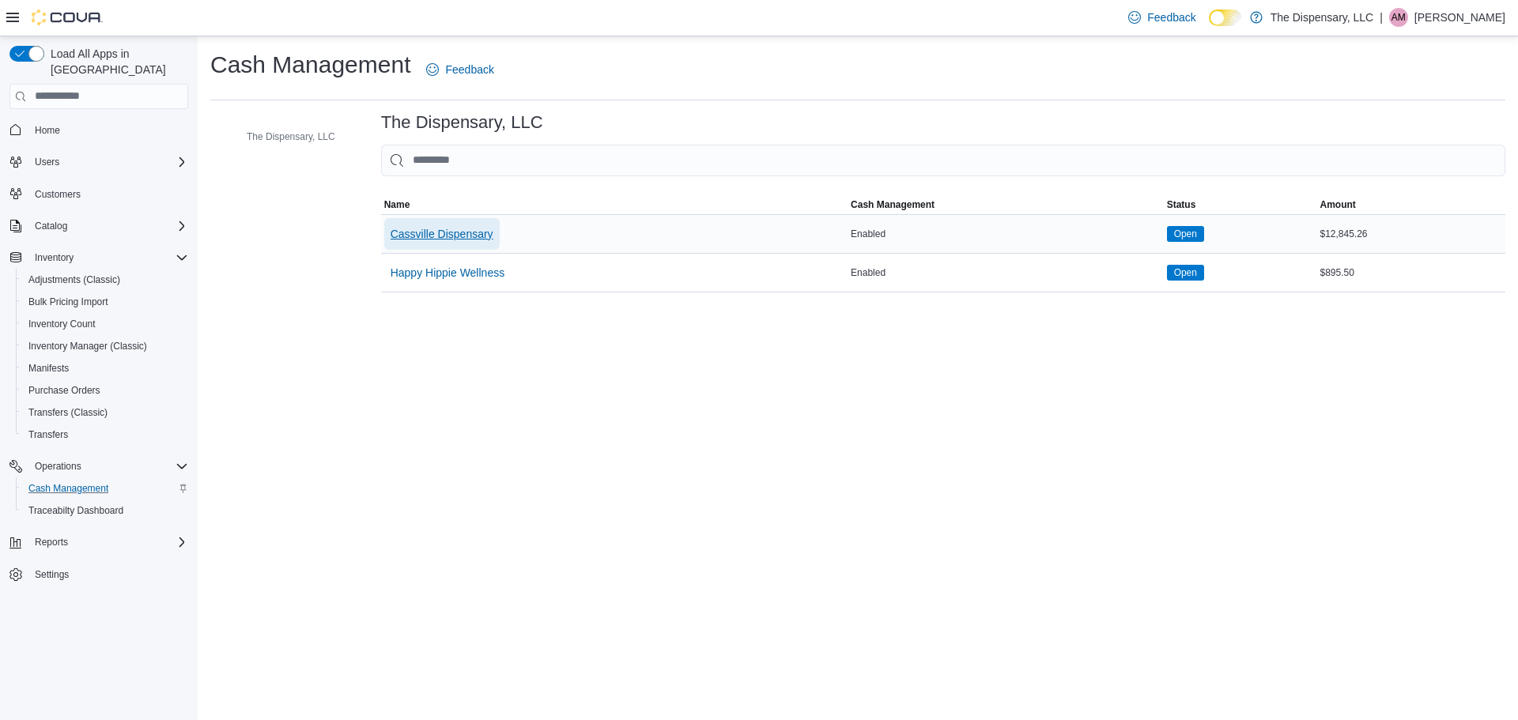
click at [469, 236] on span "Cassville Dispensary" at bounding box center [442, 234] width 103 height 16
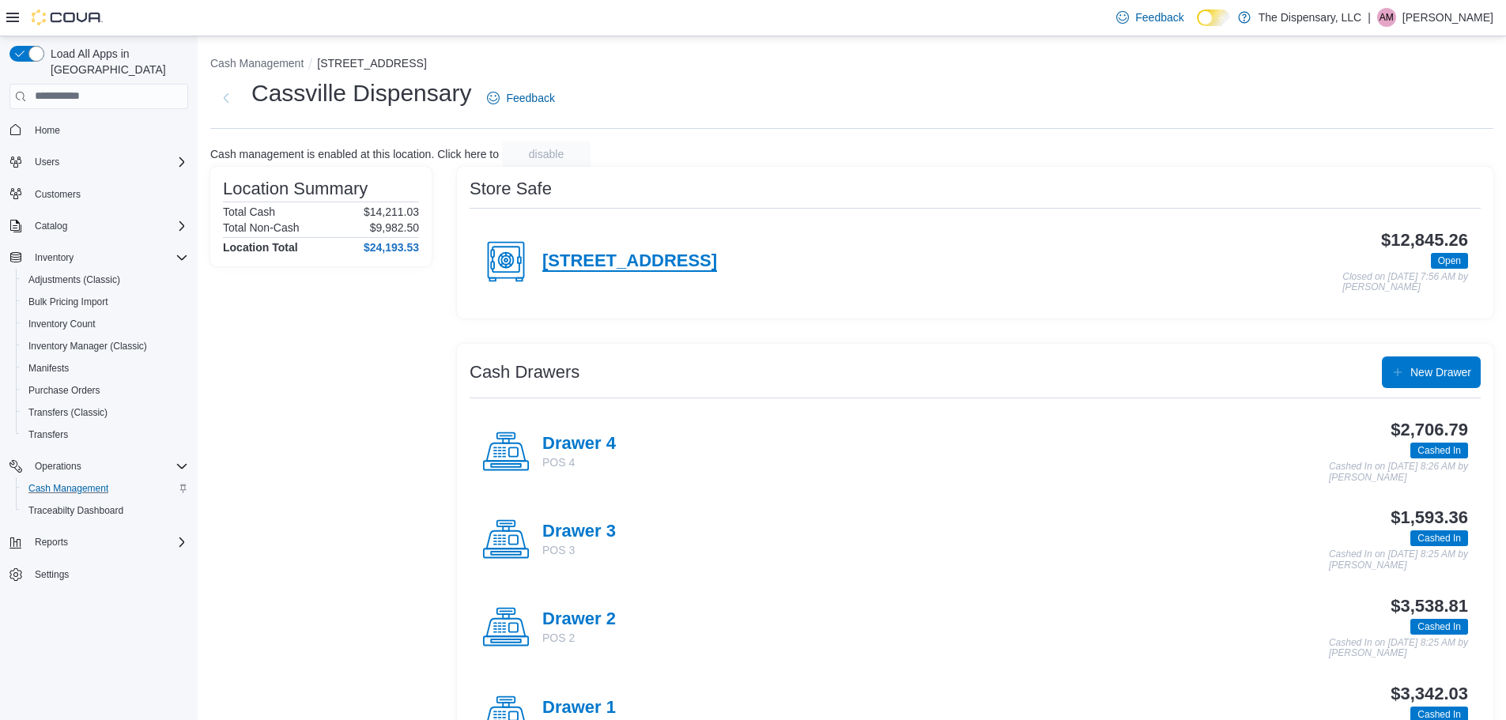
click at [674, 271] on h4 "460 State Highway 76" at bounding box center [629, 261] width 175 height 21
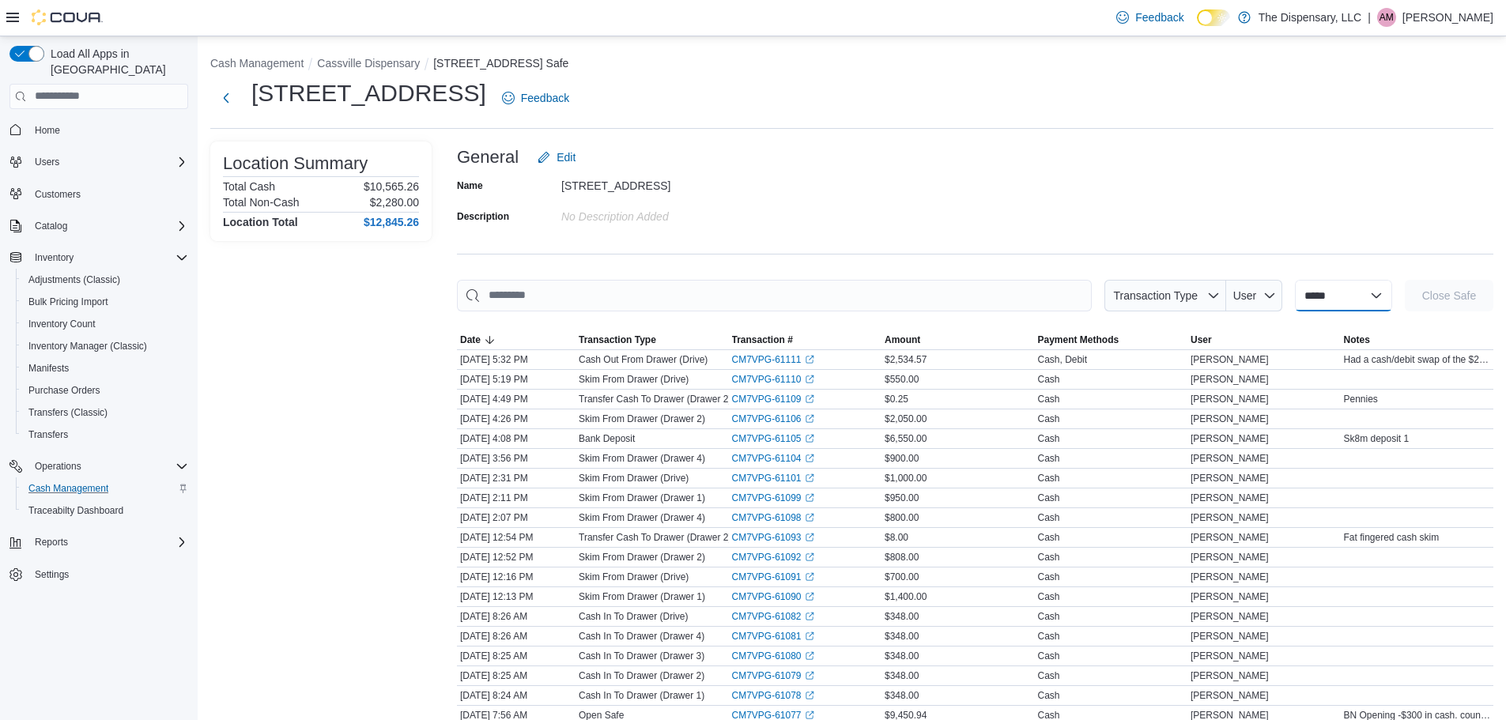
click at [1320, 286] on select "**********" at bounding box center [1343, 296] width 97 height 32
select select "**********"
click at [1295, 280] on select "**********" at bounding box center [1343, 296] width 97 height 32
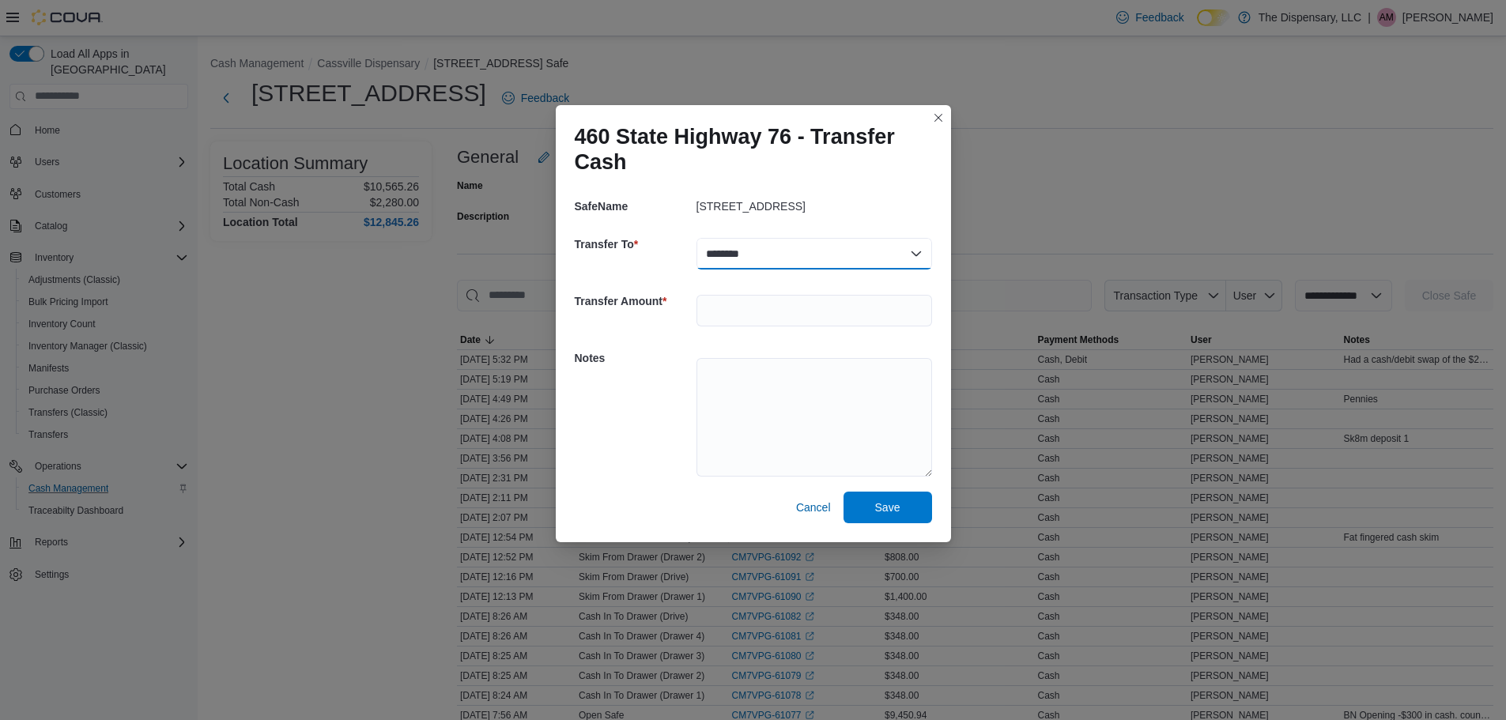
click at [766, 246] on select "******** ******** ******** ********" at bounding box center [814, 254] width 236 height 32
select select "**********"
click at [696, 238] on select "******** ******** ******** ********" at bounding box center [814, 254] width 236 height 32
click at [763, 315] on input "number" at bounding box center [814, 311] width 236 height 32
click at [722, 404] on textarea at bounding box center [814, 417] width 236 height 119
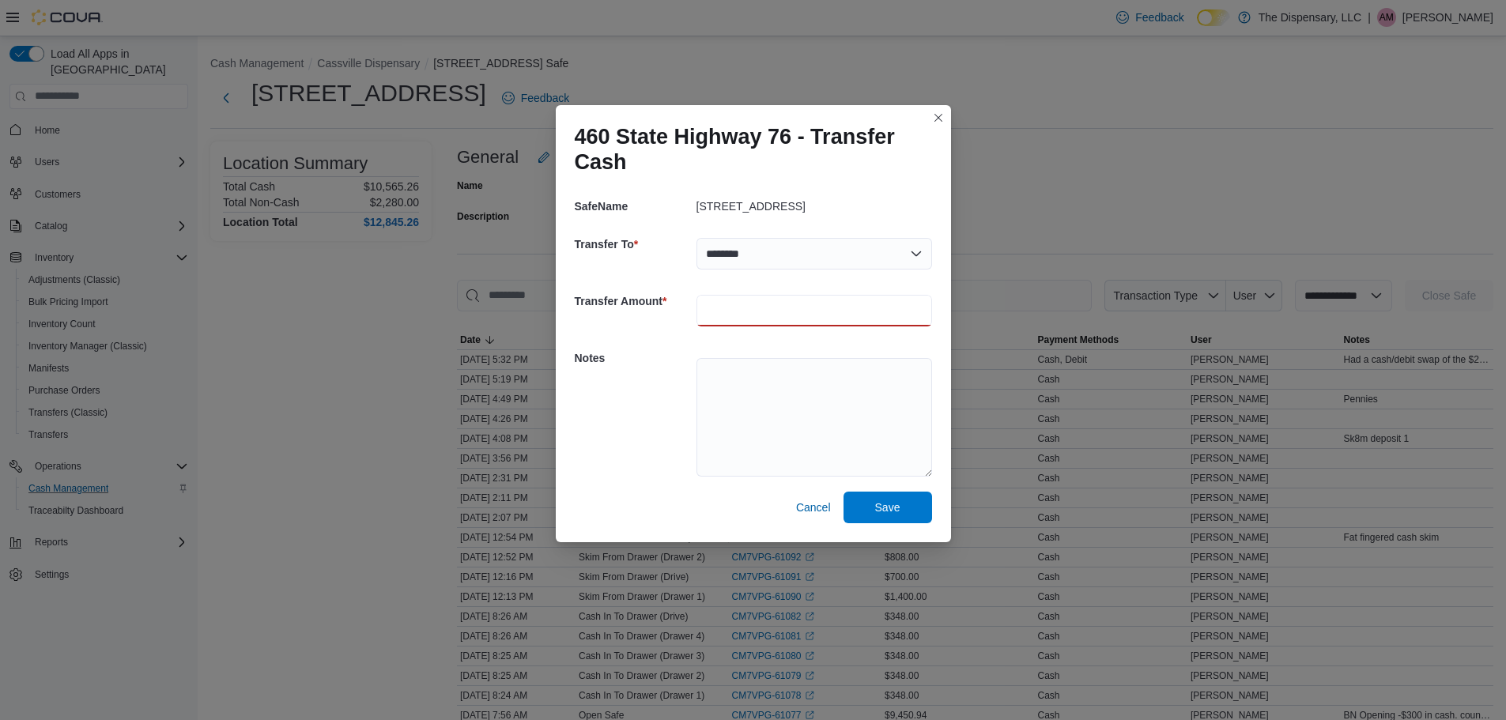
click at [828, 310] on input "****" at bounding box center [814, 311] width 236 height 32
type input "**"
click at [827, 349] on div at bounding box center [814, 415] width 236 height 146
click at [816, 387] on textarea at bounding box center [814, 417] width 236 height 119
type textarea "**********"
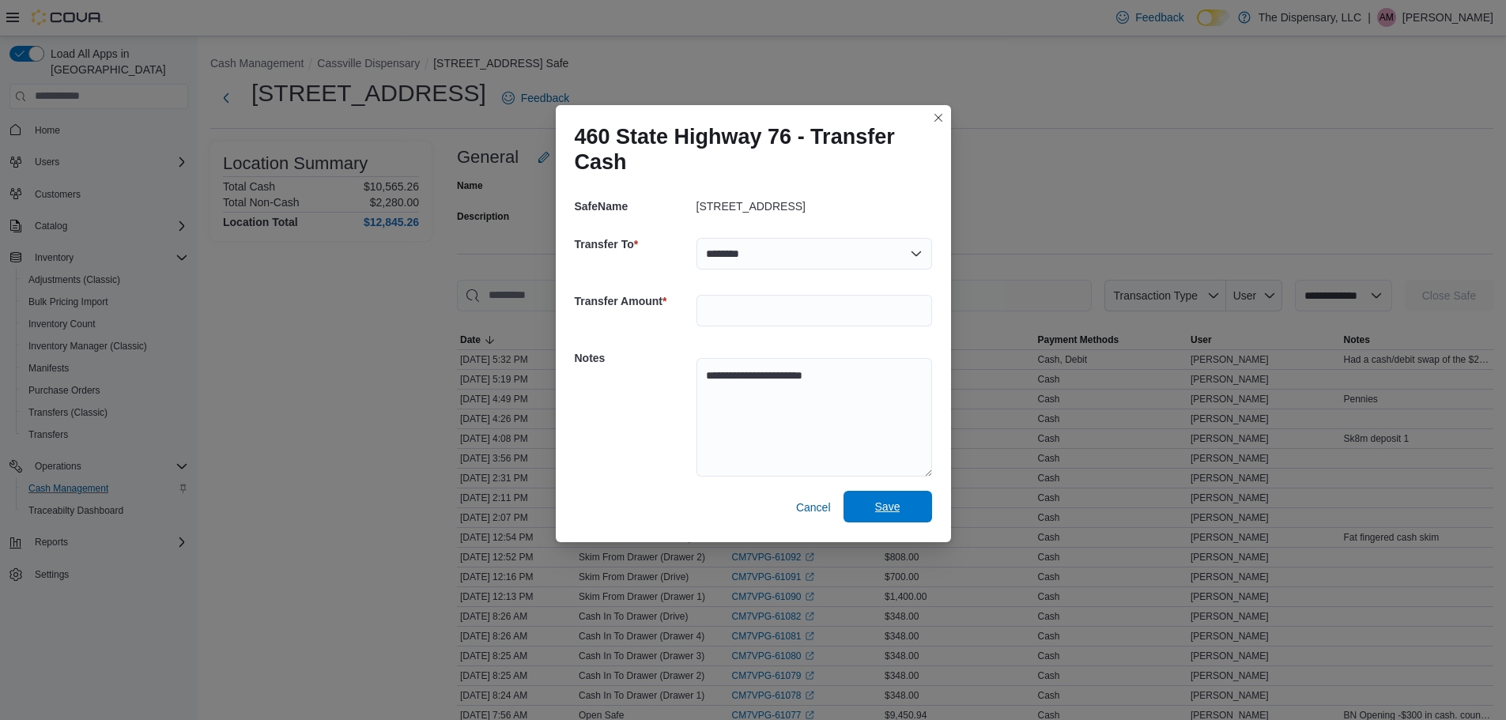
click at [903, 493] on span "Save" at bounding box center [888, 507] width 70 height 32
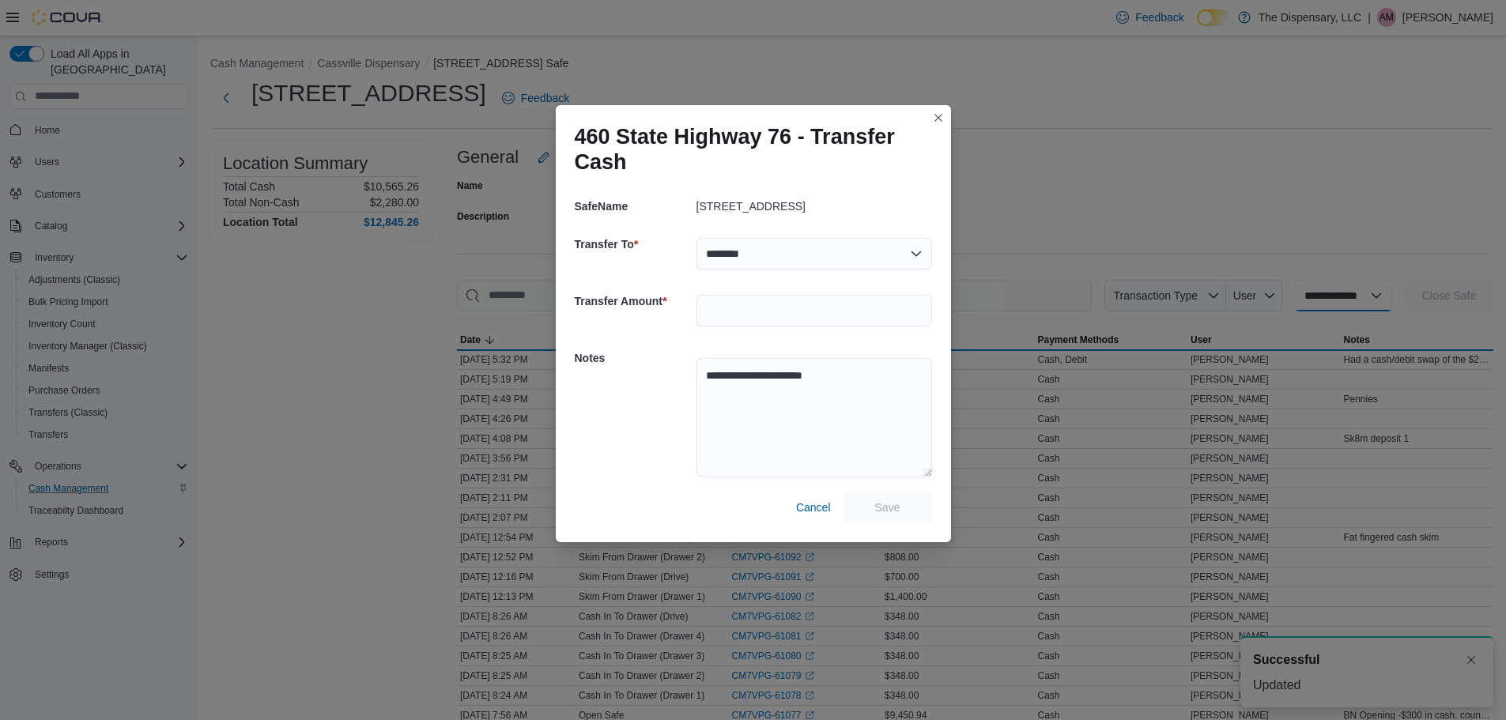
select select
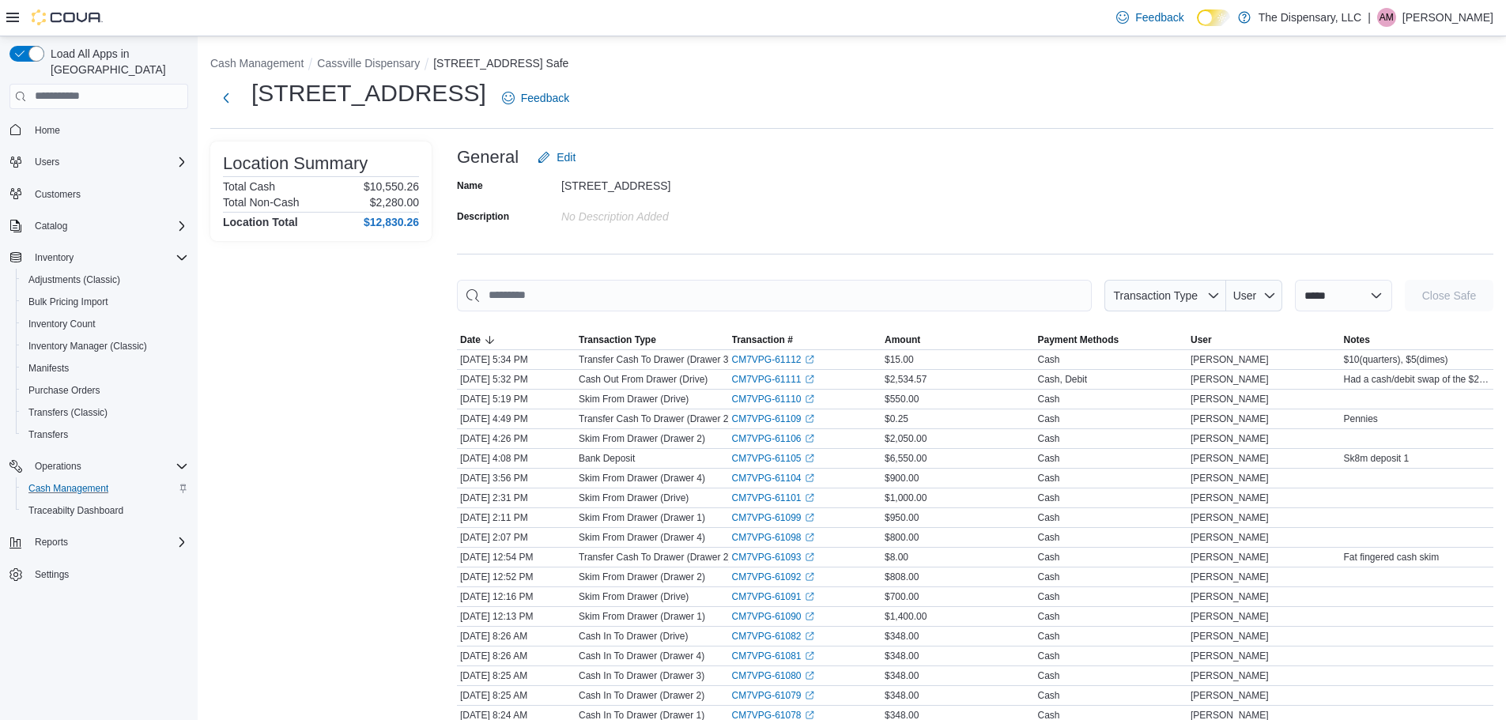
click at [1186, 43] on div "**********" at bounding box center [852, 431] width 1308 height 791
click at [1082, 28] on div "Feedback Dark Mode The Dispensary, LLC | AM Alisha Madison" at bounding box center [753, 18] width 1506 height 36
